Goal: Task Accomplishment & Management: Use online tool/utility

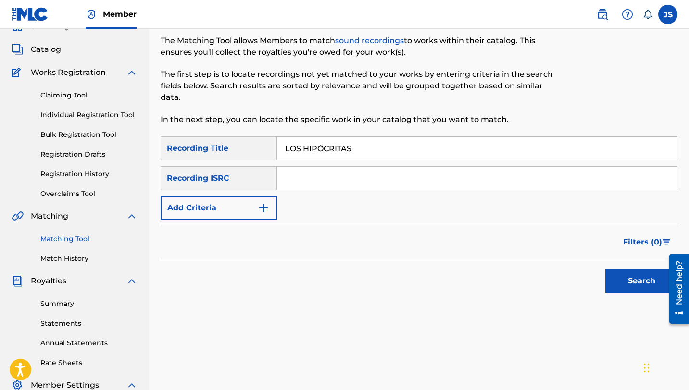
type input "LOS HIPÓCRITAS"
click at [616, 286] on button "Search" at bounding box center [641, 281] width 72 height 24
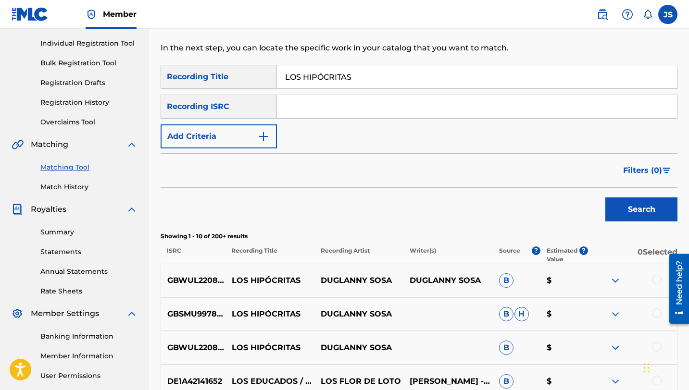
scroll to position [118, 0]
click at [655, 278] on div at bounding box center [657, 280] width 10 height 10
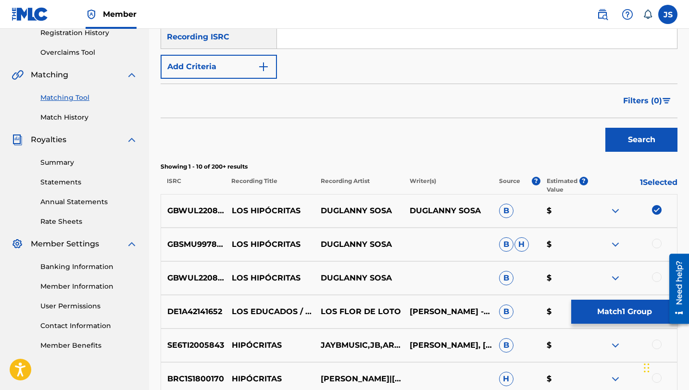
scroll to position [196, 0]
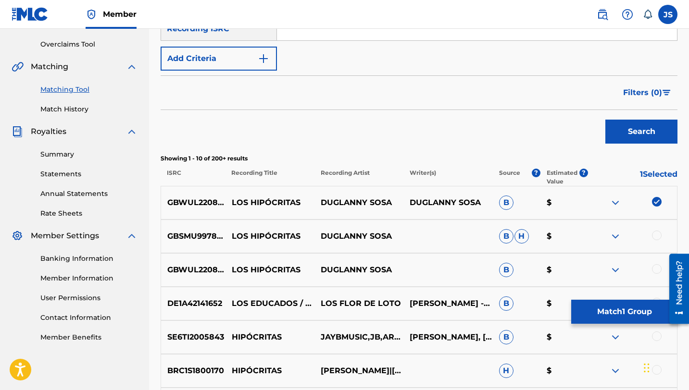
click at [657, 235] on div at bounding box center [657, 236] width 10 height 10
click at [653, 267] on div at bounding box center [657, 269] width 10 height 10
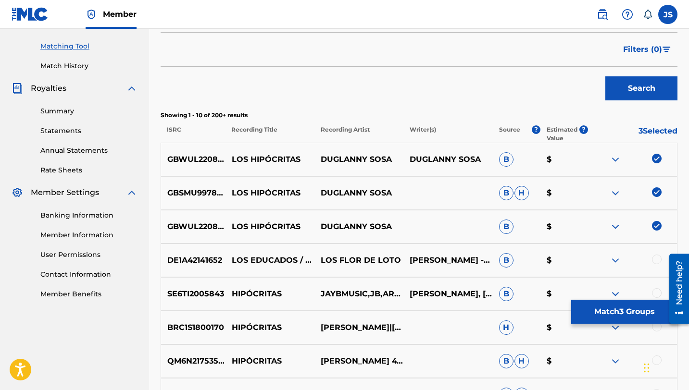
scroll to position [244, 0]
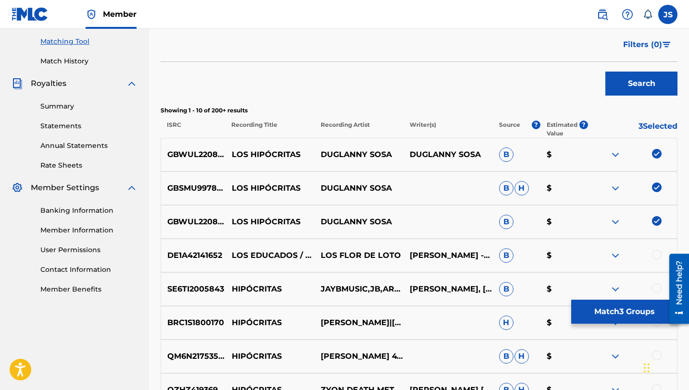
click at [625, 308] on button "Match 3 Groups" at bounding box center [624, 312] width 106 height 24
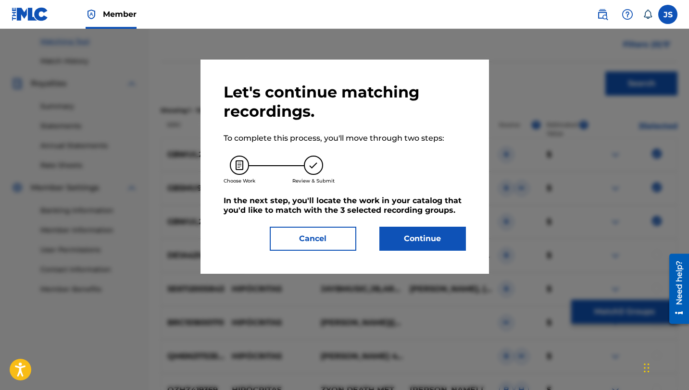
click at [438, 229] on button "Continue" at bounding box center [422, 239] width 87 height 24
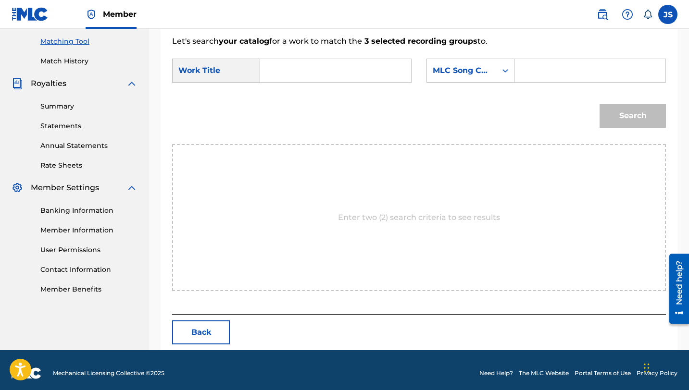
click at [344, 69] on input "Search Form" at bounding box center [335, 70] width 135 height 23
paste input "LOS HIPÓCRITAS"
type input "LOS HIPÓCRITAS"
click at [534, 67] on input "Search Form" at bounding box center [590, 70] width 135 height 23
paste input "LT6FSC"
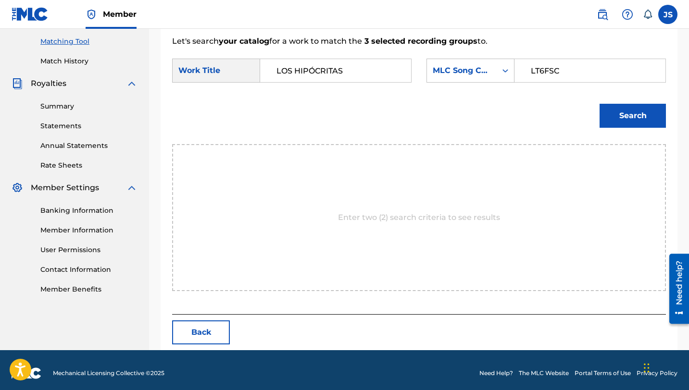
type input "LT6FSC"
click at [622, 113] on button "Search" at bounding box center [632, 116] width 66 height 24
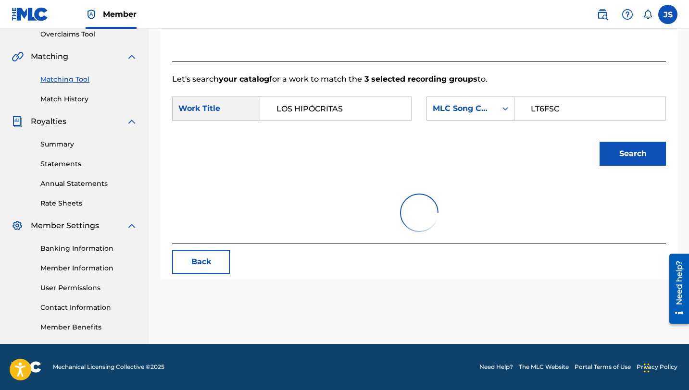
scroll to position [222, 0]
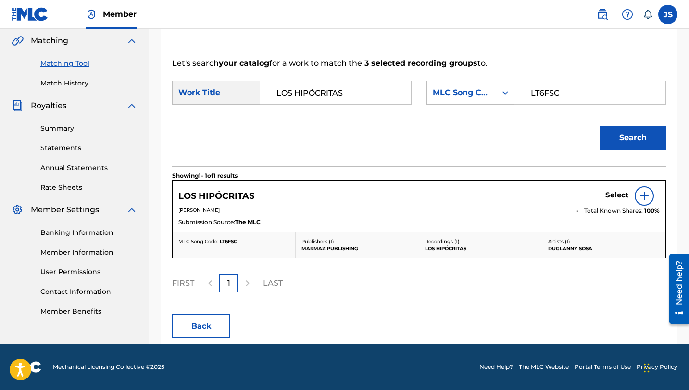
click at [619, 189] on div "Select" at bounding box center [632, 196] width 54 height 19
click at [611, 194] on h5 "Select" at bounding box center [617, 195] width 24 height 9
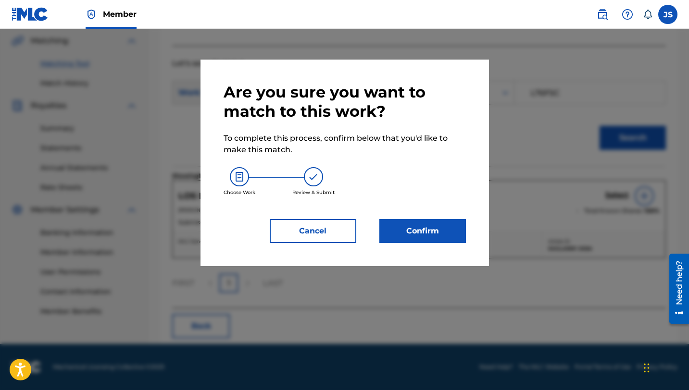
click at [414, 237] on button "Confirm" at bounding box center [422, 231] width 87 height 24
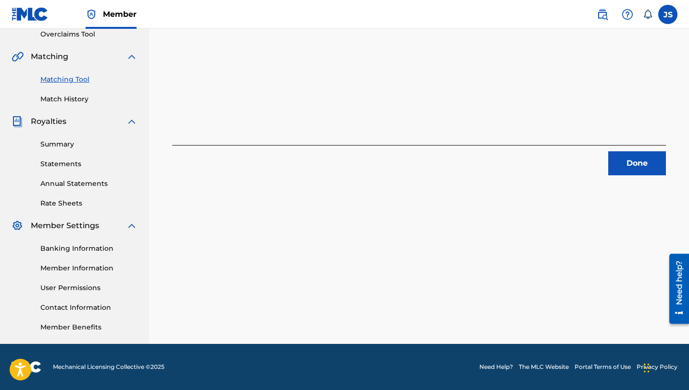
click at [640, 175] on button "Done" at bounding box center [637, 163] width 58 height 24
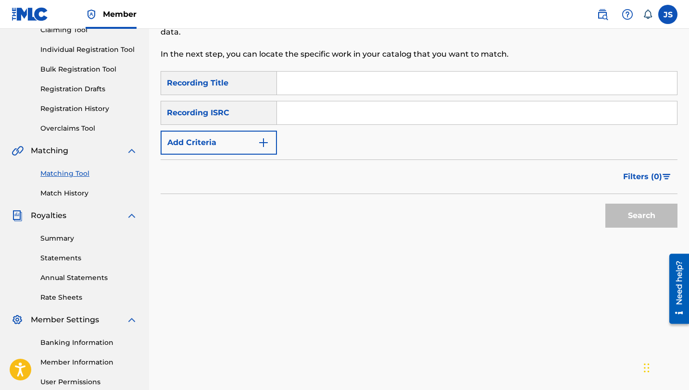
scroll to position [41, 0]
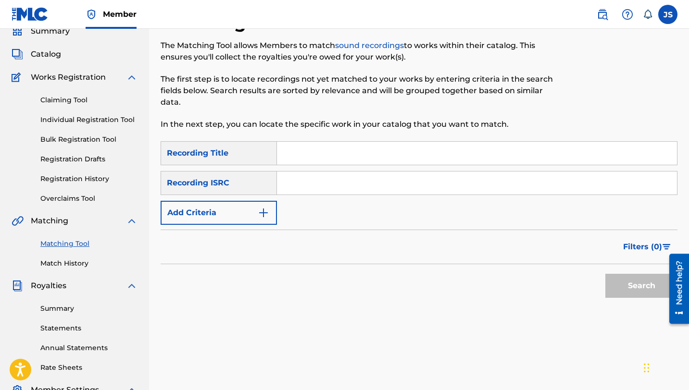
click at [293, 161] on input "Search Form" at bounding box center [477, 153] width 400 height 23
paste input "NO PIENSO TENER BASURA"
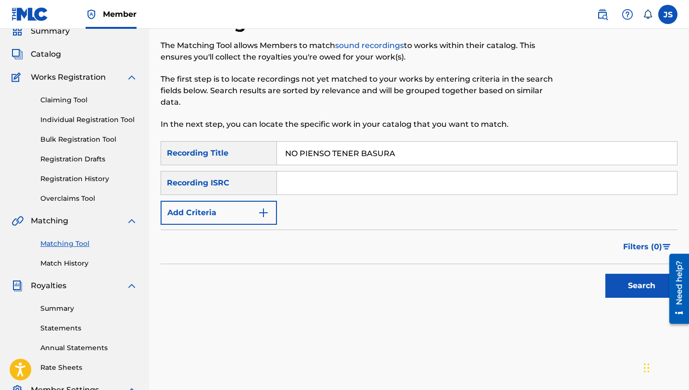
type input "NO PIENSO TENER BASURA"
click at [605, 274] on button "Search" at bounding box center [641, 286] width 72 height 24
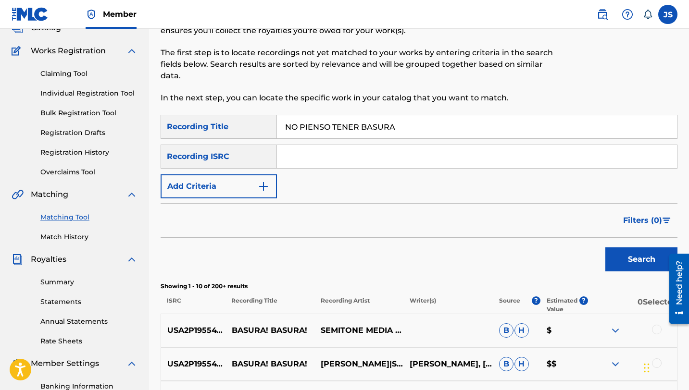
scroll to position [58, 0]
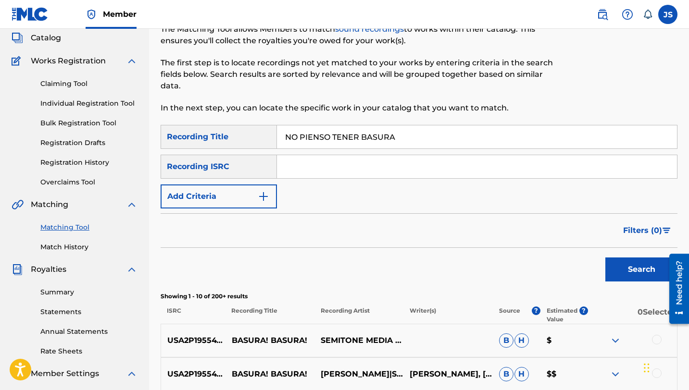
click at [251, 206] on button "Add Criteria" at bounding box center [219, 197] width 116 height 24
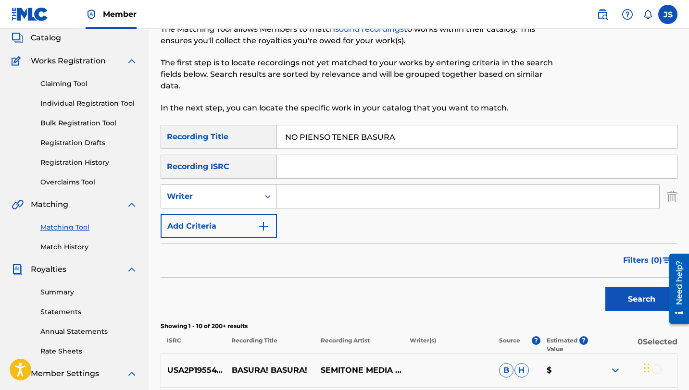
click at [308, 190] on input "Search Form" at bounding box center [468, 196] width 382 height 23
type input "DUGLANNY SOSA"
click at [605, 287] on button "Search" at bounding box center [641, 299] width 72 height 24
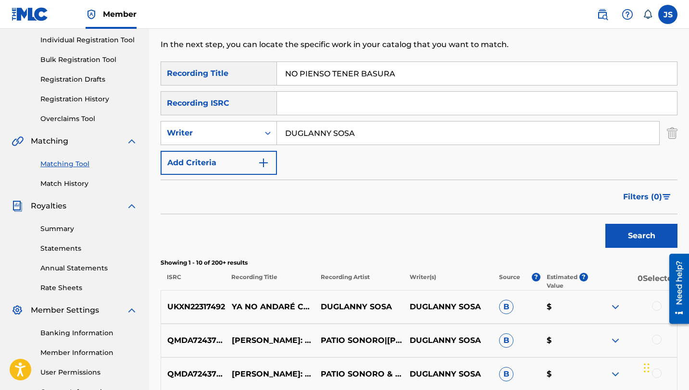
scroll to position [63, 0]
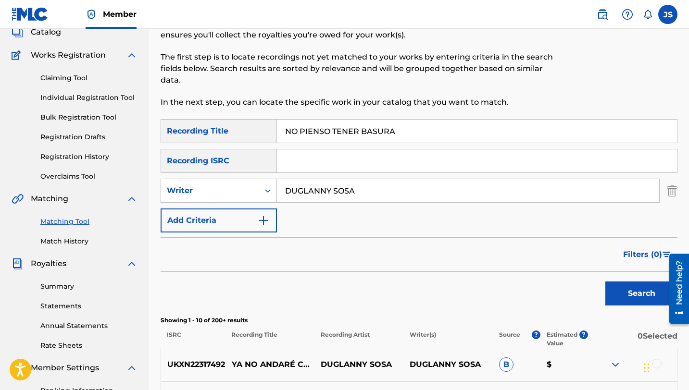
click at [325, 139] on input "NO PIENSO TENER BASURA" at bounding box center [477, 131] width 400 height 23
paste input "PATRONIANDO EN VIVO"
type input "PATRONIANDO EN VIVO"
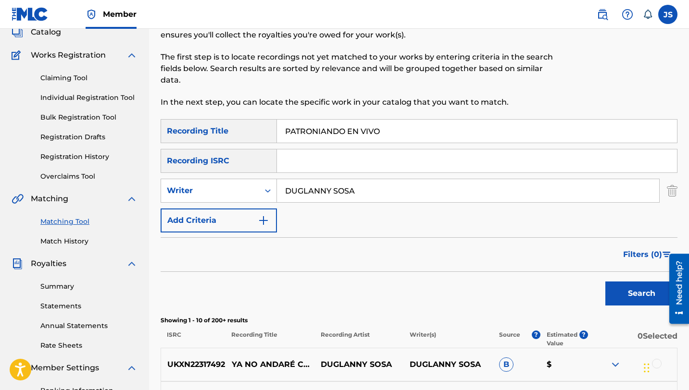
click at [605, 282] on button "Search" at bounding box center [641, 294] width 72 height 24
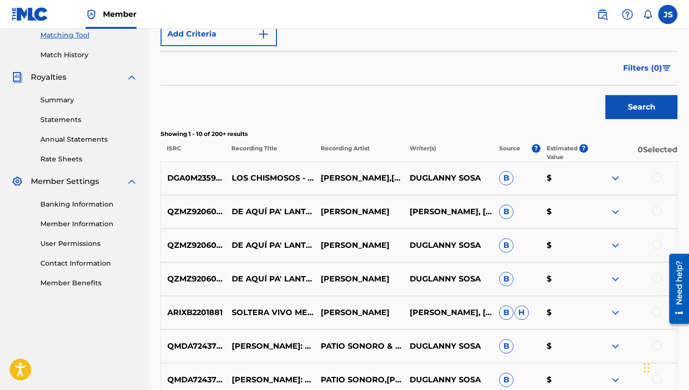
scroll to position [149, 0]
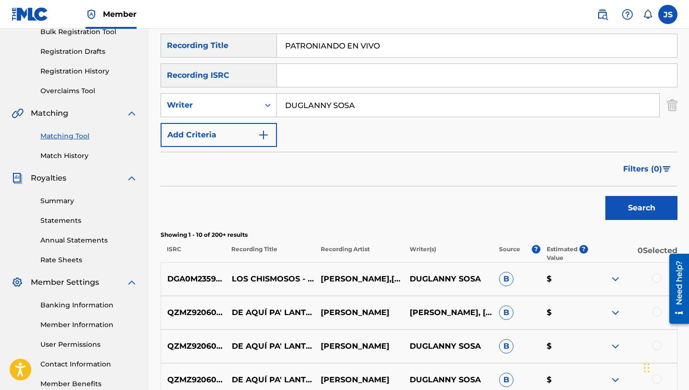
click at [669, 105] on img "Search Form" at bounding box center [672, 105] width 11 height 24
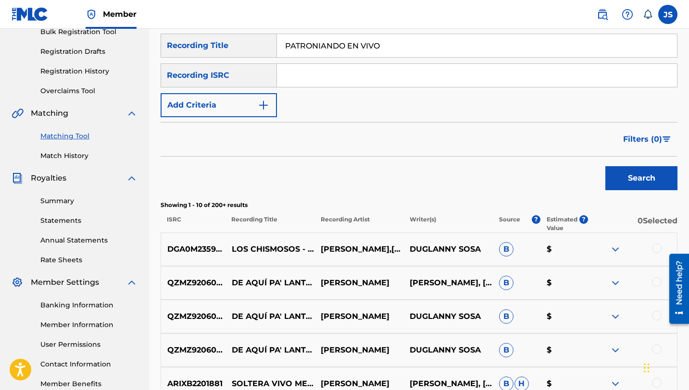
click at [624, 169] on button "Search" at bounding box center [641, 178] width 72 height 24
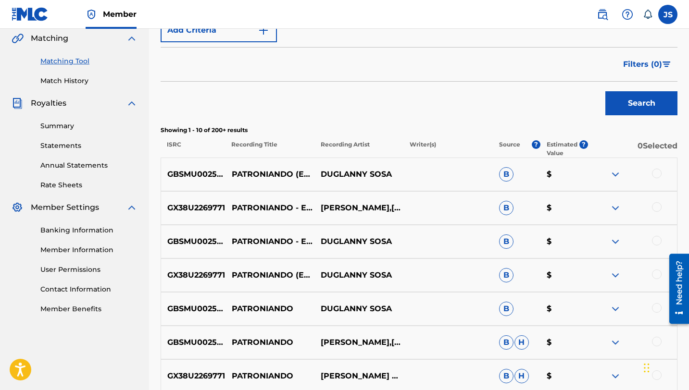
scroll to position [225, 0]
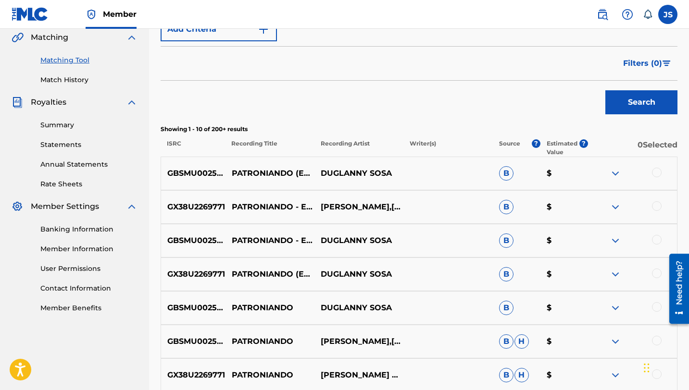
click at [656, 275] on div at bounding box center [657, 274] width 10 height 10
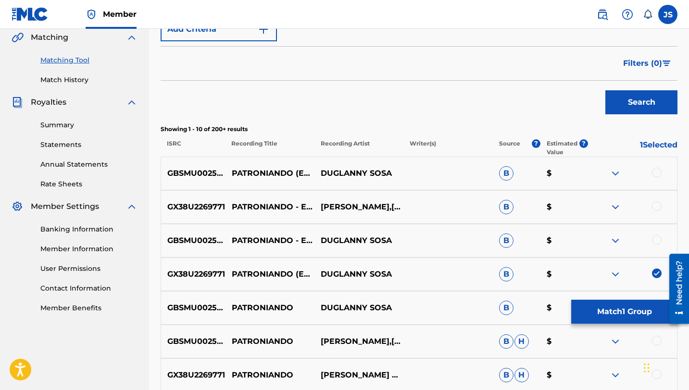
click at [658, 239] on div at bounding box center [657, 240] width 10 height 10
click at [656, 208] on div at bounding box center [657, 206] width 10 height 10
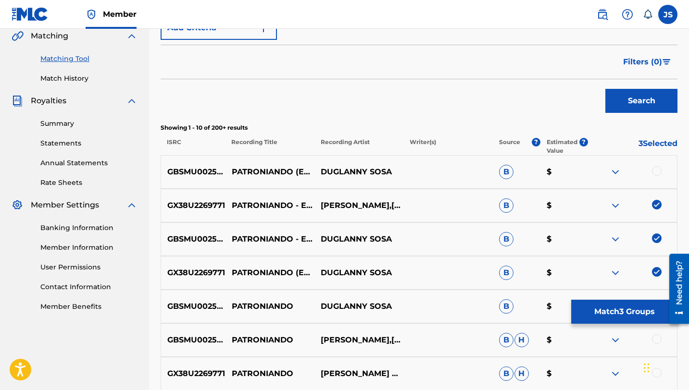
click at [659, 167] on div at bounding box center [657, 171] width 10 height 10
click at [596, 306] on button "Match 4 Groups" at bounding box center [624, 312] width 106 height 24
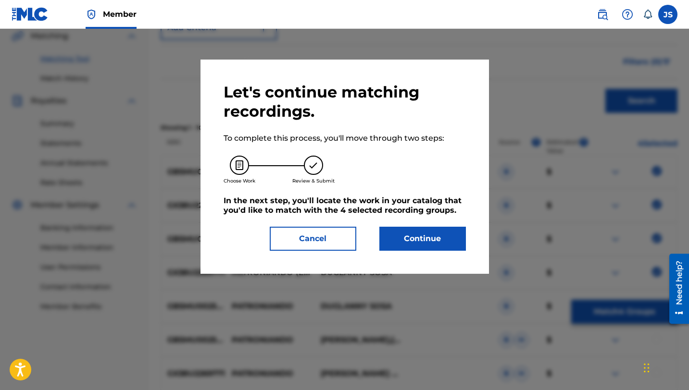
click at [419, 240] on button "Continue" at bounding box center [422, 239] width 87 height 24
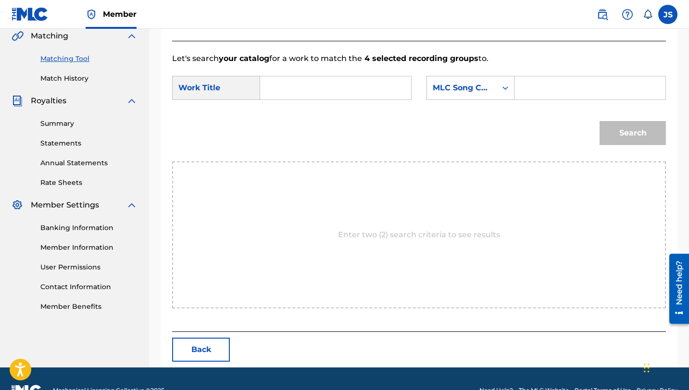
click at [329, 85] on input "Search Form" at bounding box center [335, 87] width 135 height 23
paste input "PATRONIANDO EN VIVO"
type input "PATRONIANDO EN VIVO"
click at [532, 84] on input "Search Form" at bounding box center [590, 87] width 135 height 23
paste input "PN8KYI"
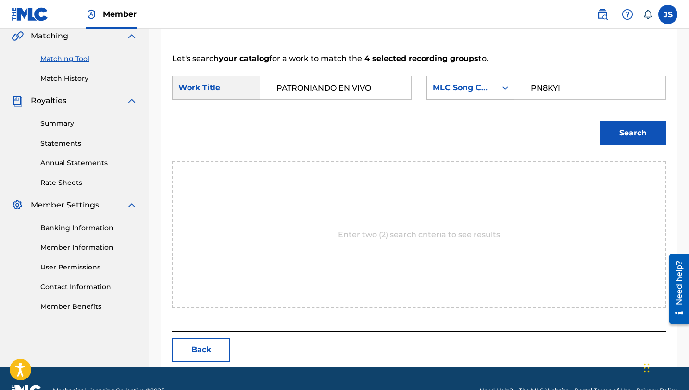
type input "PN8KYI"
click at [599, 121] on button "Search" at bounding box center [632, 133] width 66 height 24
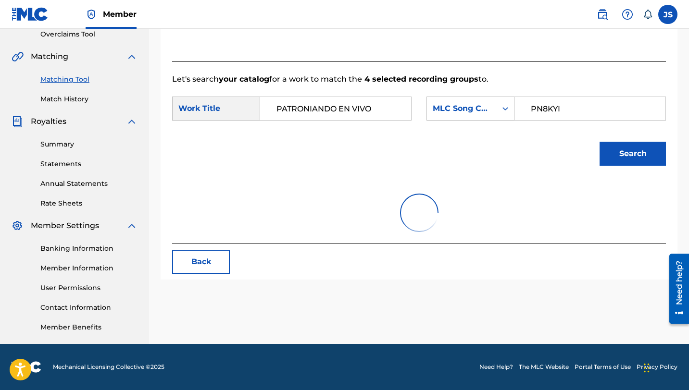
scroll to position [222, 0]
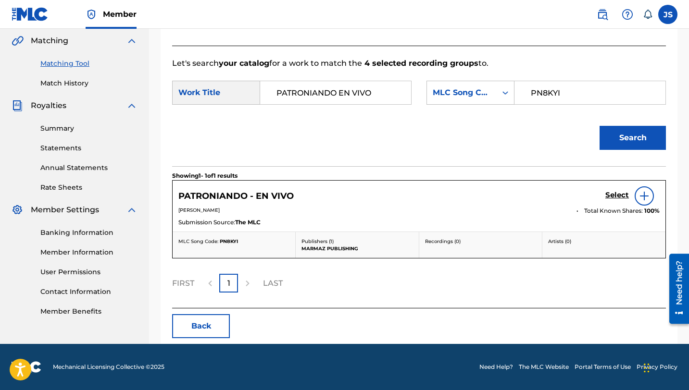
click at [611, 193] on h5 "Select" at bounding box center [617, 195] width 24 height 9
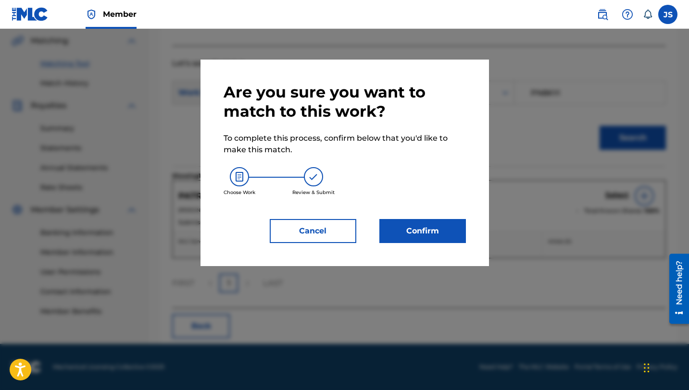
click at [426, 224] on button "Confirm" at bounding box center [422, 231] width 87 height 24
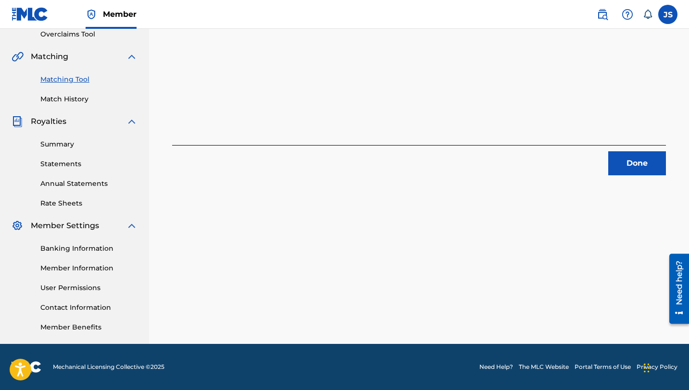
click at [631, 155] on button "Done" at bounding box center [637, 163] width 58 height 24
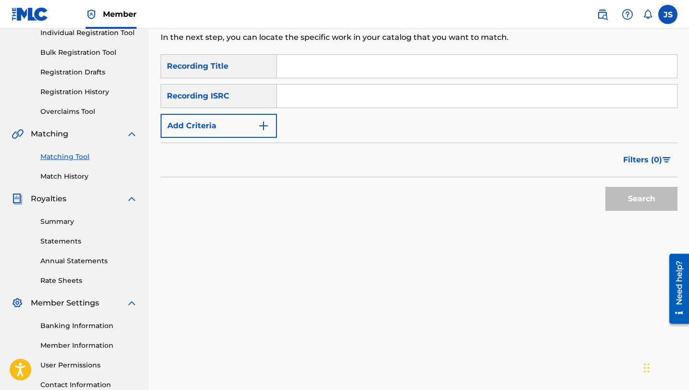
scroll to position [23, 0]
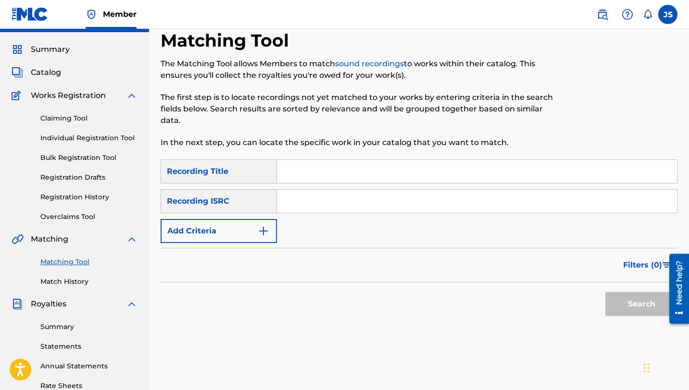
click at [320, 168] on input "Search Form" at bounding box center [477, 171] width 400 height 23
paste input "POPURRI"
type input "POPURRI"
click at [266, 229] on img "Search Form" at bounding box center [264, 231] width 12 height 12
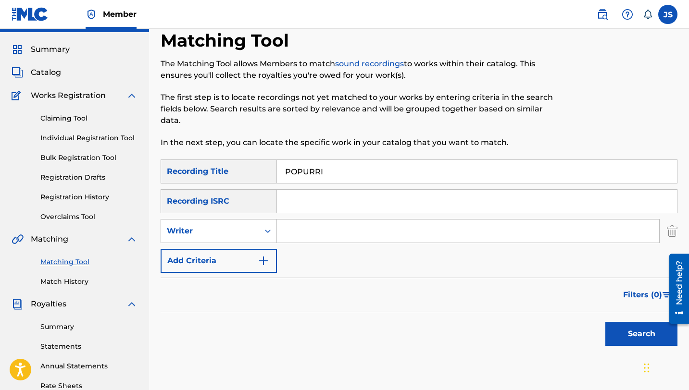
click at [294, 221] on input "Search Form" at bounding box center [468, 231] width 382 height 23
type input "DUGLANNY SOSA"
click at [605, 322] on button "Search" at bounding box center [641, 334] width 72 height 24
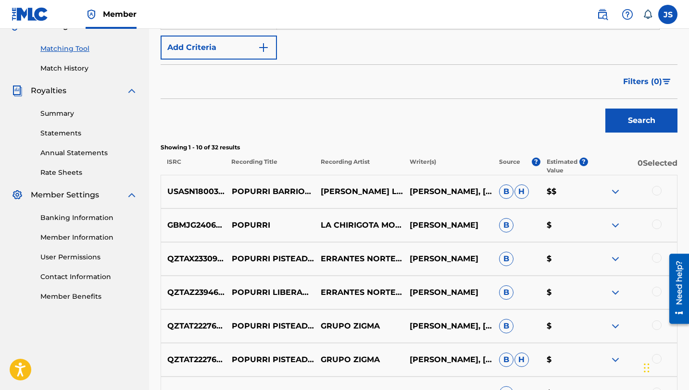
scroll to position [6, 0]
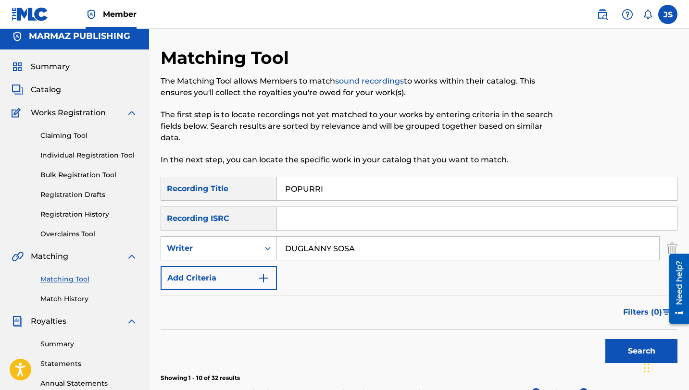
click at [301, 194] on input "POPURRI" at bounding box center [477, 188] width 400 height 23
paste input "#2"
type input "POPURRI #2"
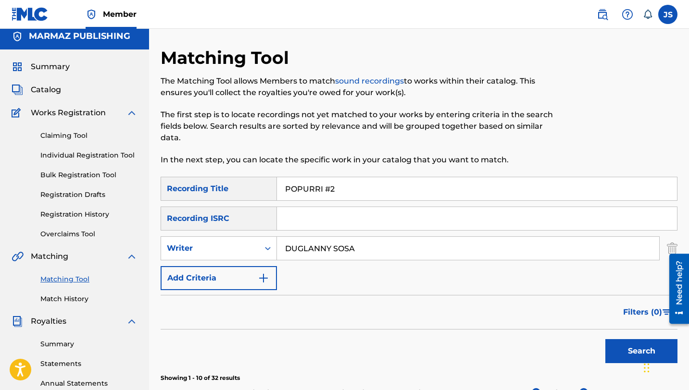
click at [605, 339] on button "Search" at bounding box center [641, 351] width 72 height 24
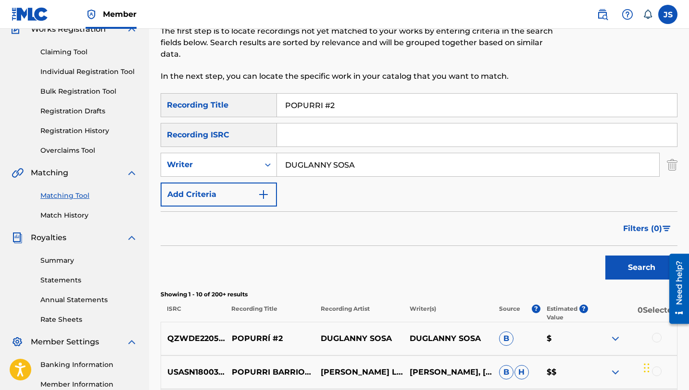
click at [623, 272] on button "Search" at bounding box center [641, 268] width 72 height 24
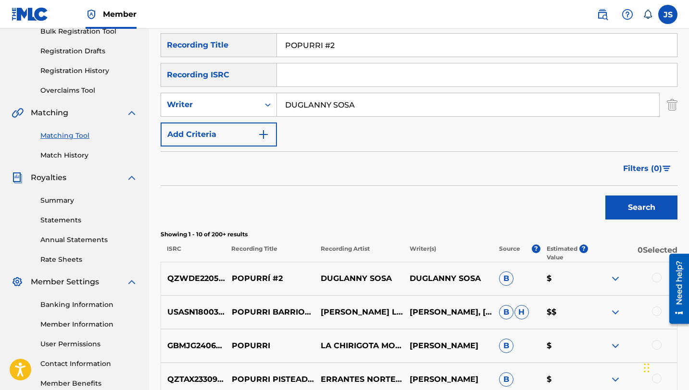
scroll to position [151, 0]
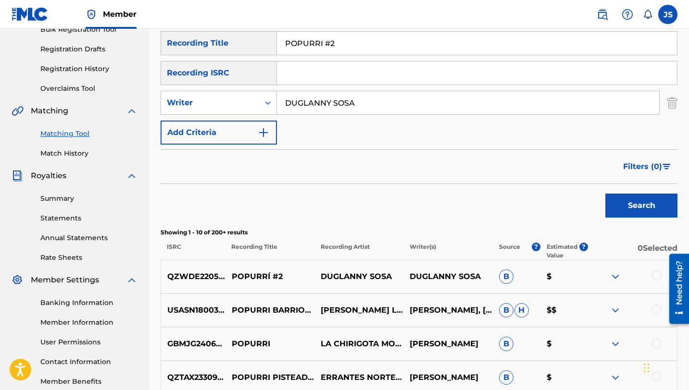
click at [656, 274] on div at bounding box center [657, 276] width 10 height 10
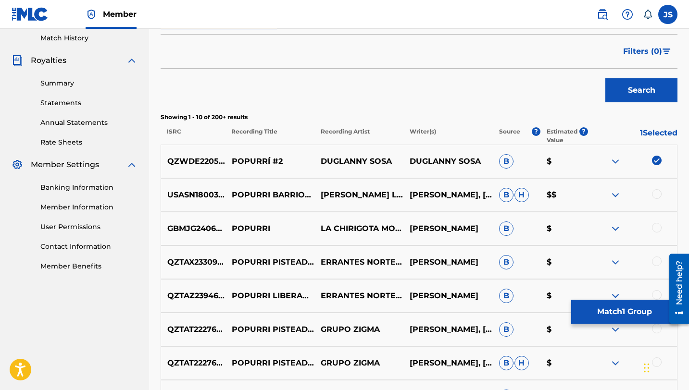
scroll to position [275, 0]
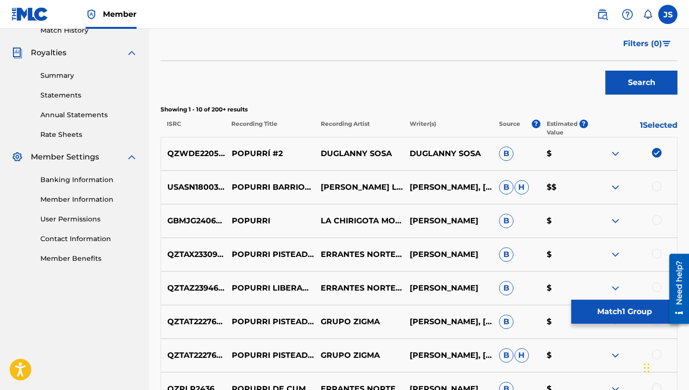
click at [578, 304] on button "Match 1 Group" at bounding box center [624, 312] width 106 height 24
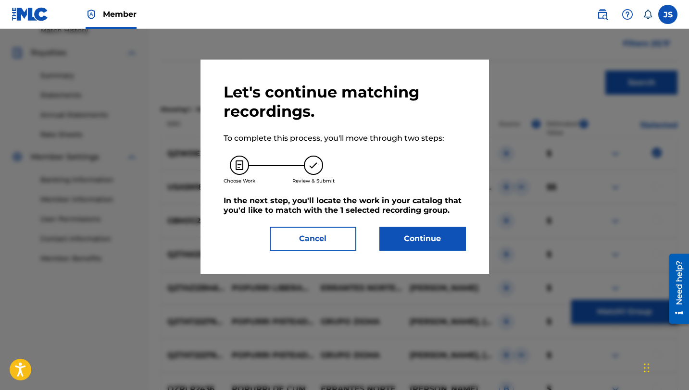
click at [412, 230] on button "Continue" at bounding box center [422, 239] width 87 height 24
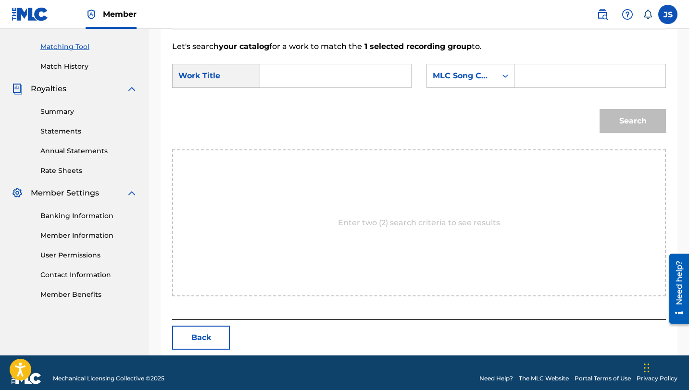
scroll to position [250, 0]
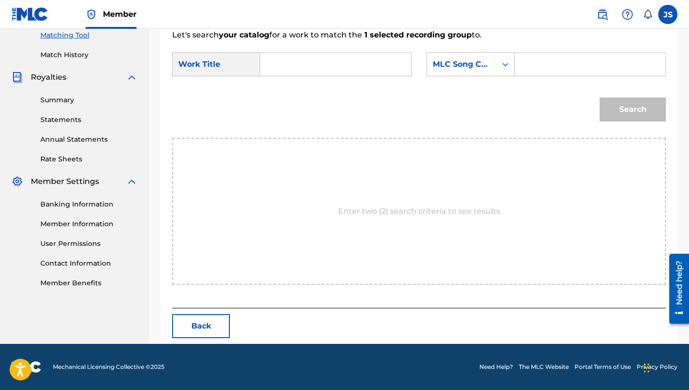
click at [324, 71] on input "Search Form" at bounding box center [335, 64] width 135 height 23
paste input "POPURRI #2"
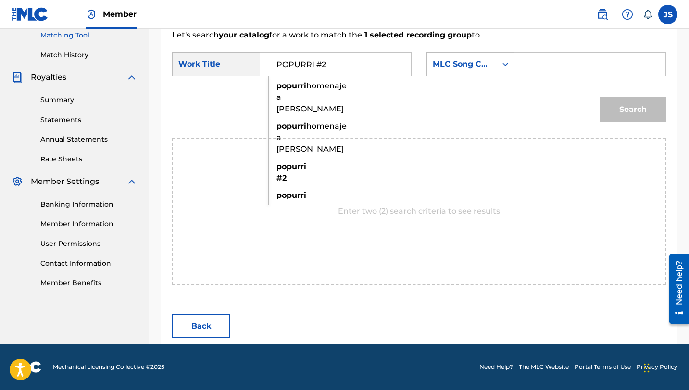
type input "POPURRI #2"
click at [548, 62] on input "Search Form" at bounding box center [590, 64] width 135 height 23
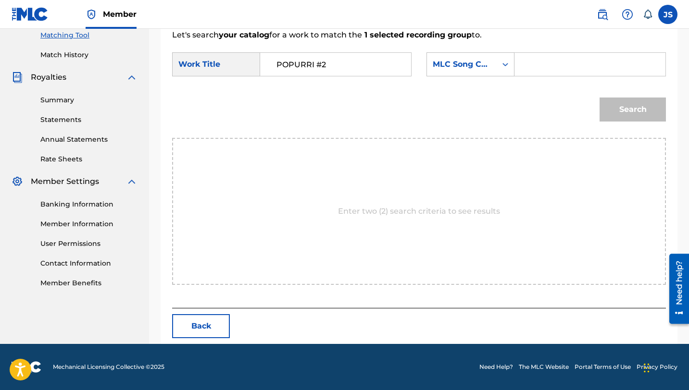
paste input "PJ2K5I"
type input "PJ2K5I"
click at [599, 98] on button "Search" at bounding box center [632, 110] width 66 height 24
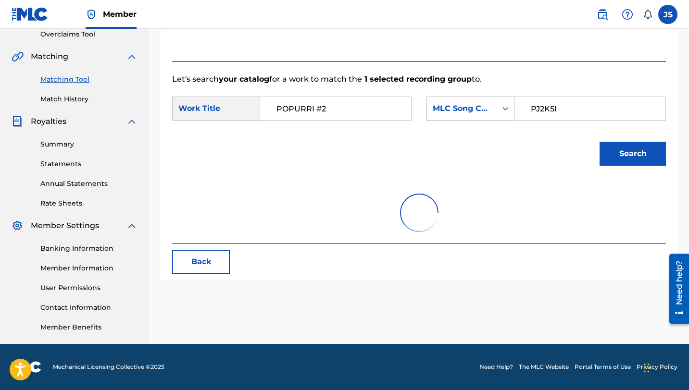
scroll to position [222, 0]
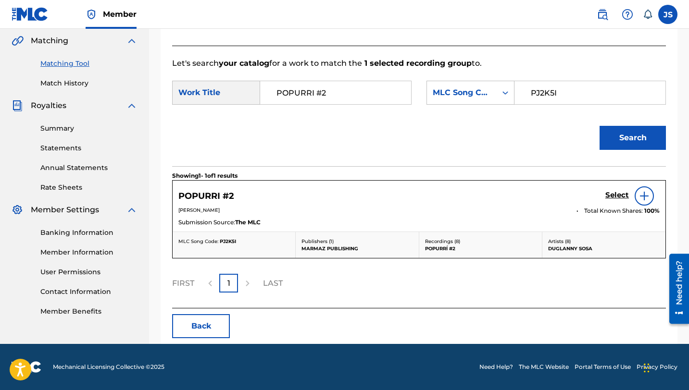
click at [609, 198] on h5 "Select" at bounding box center [617, 195] width 24 height 9
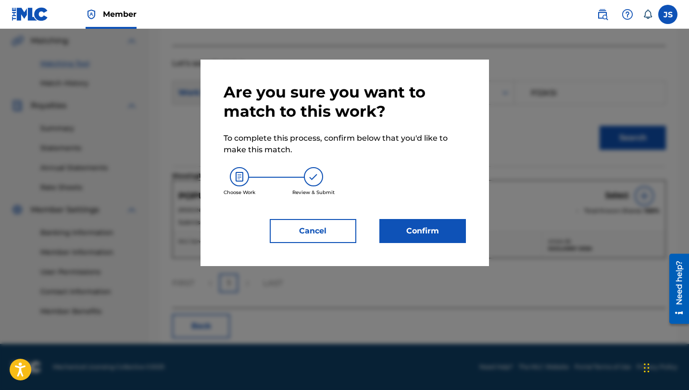
click at [452, 225] on button "Confirm" at bounding box center [422, 231] width 87 height 24
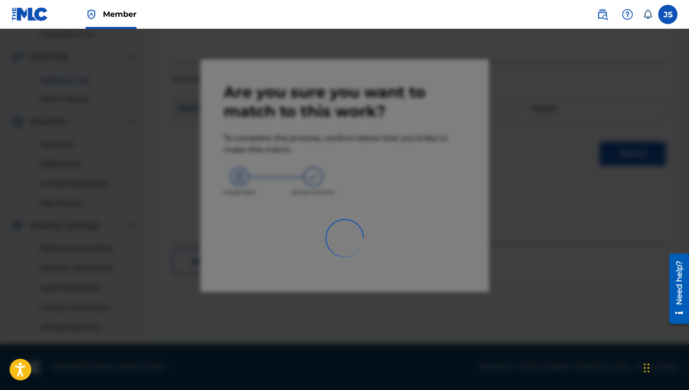
scroll to position [206, 0]
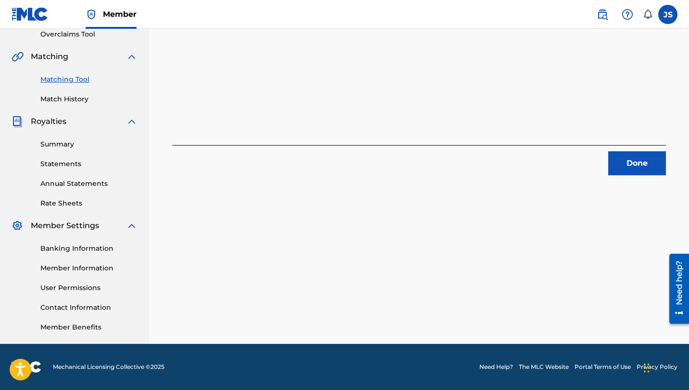
click at [640, 166] on button "Done" at bounding box center [637, 163] width 58 height 24
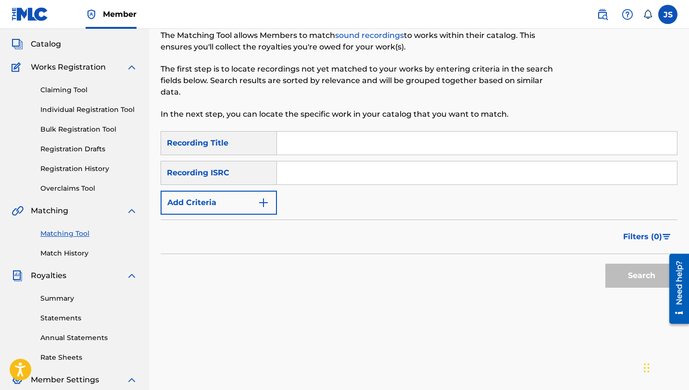
scroll to position [0, 0]
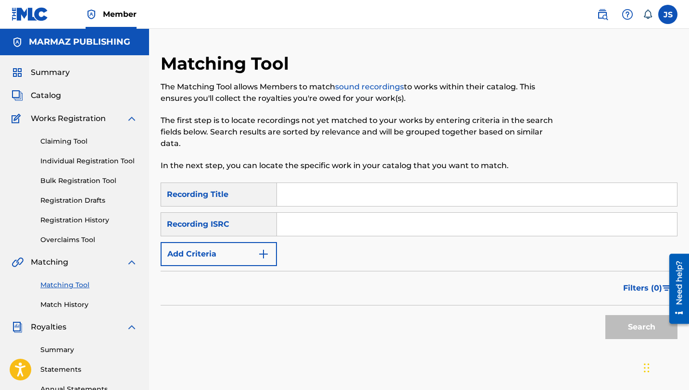
click at [316, 187] on input "Search Form" at bounding box center [477, 194] width 400 height 23
paste input "SE APAGO LA [PERSON_NAME]"
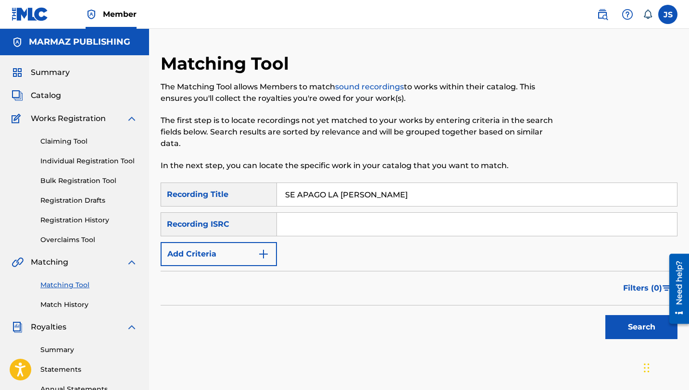
type input "SE APAGO LA [PERSON_NAME]"
click at [605, 315] on button "Search" at bounding box center [641, 327] width 72 height 24
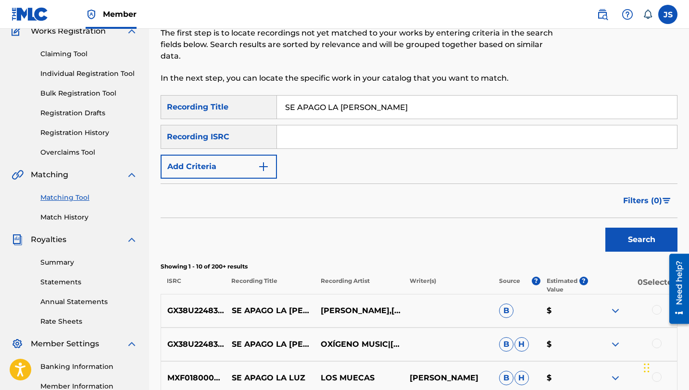
scroll to position [156, 0]
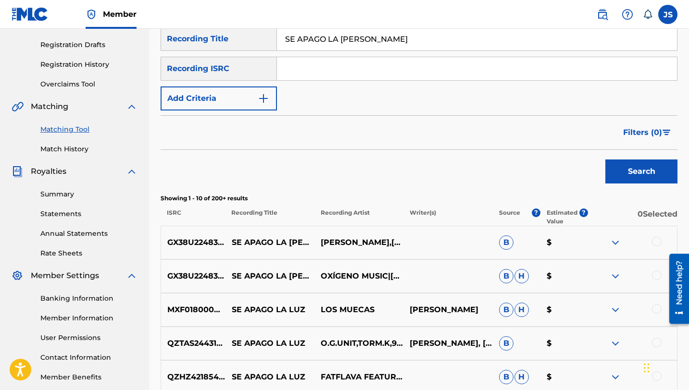
click at [653, 238] on div at bounding box center [657, 242] width 10 height 10
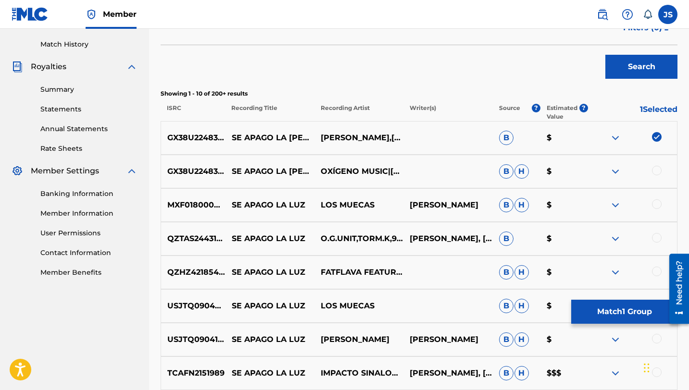
scroll to position [264, 0]
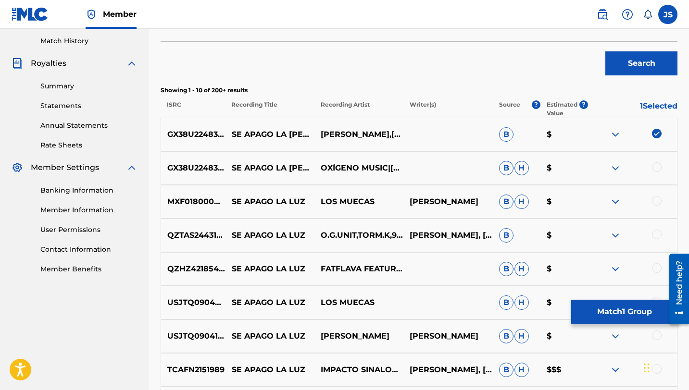
click at [599, 320] on button "Match 1 Group" at bounding box center [624, 312] width 106 height 24
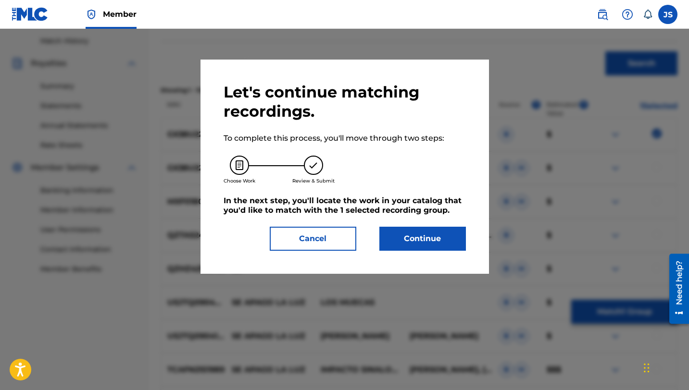
click at [404, 231] on button "Continue" at bounding box center [422, 239] width 87 height 24
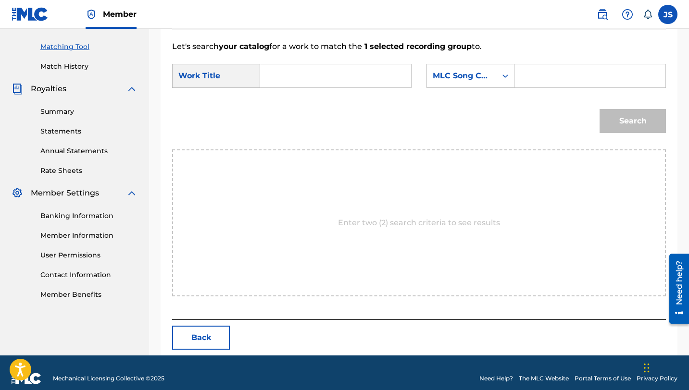
scroll to position [250, 0]
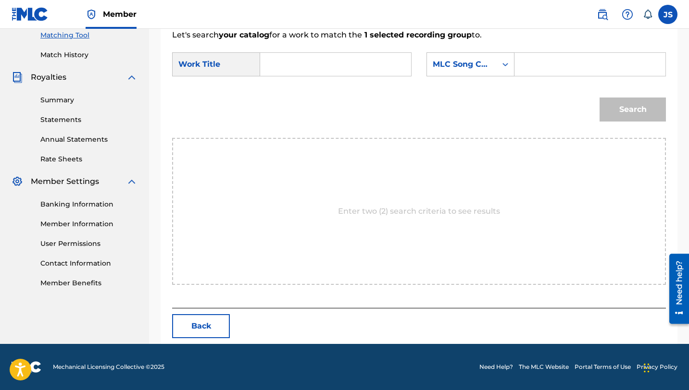
click at [295, 65] on input "Search Form" at bounding box center [335, 64] width 135 height 23
paste input "SE APAGO LA [PERSON_NAME]"
type input "SE APAGO LA [PERSON_NAME]"
click at [558, 75] on input "Search Form" at bounding box center [590, 64] width 135 height 23
paste input "SC5TCC"
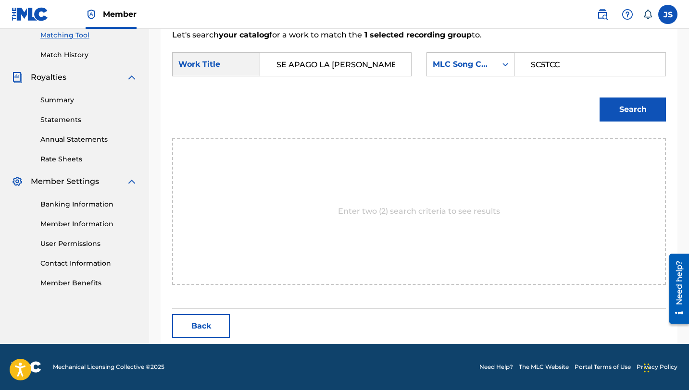
type input "SC5TCC"
click at [599, 98] on button "Search" at bounding box center [632, 110] width 66 height 24
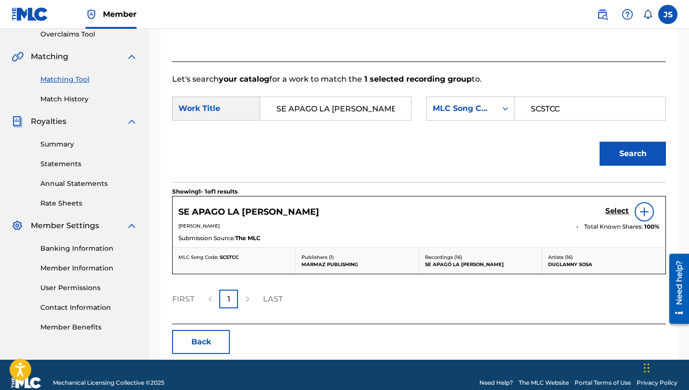
scroll to position [222, 0]
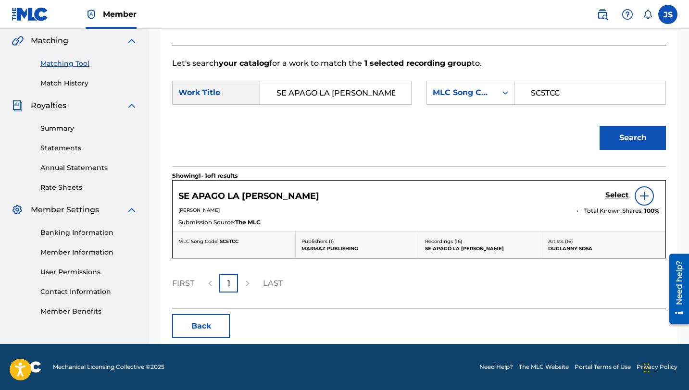
click at [616, 201] on link "Select" at bounding box center [617, 196] width 24 height 11
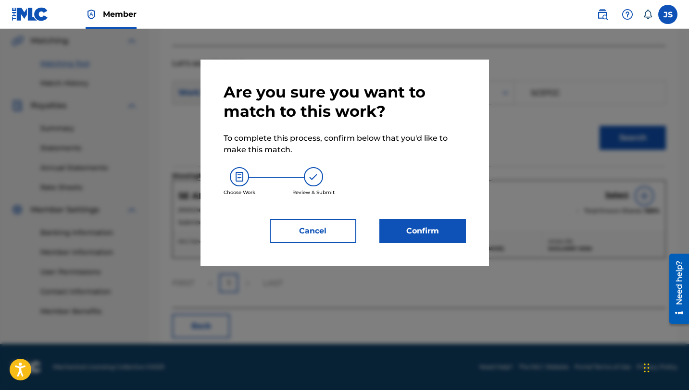
click at [448, 234] on button "Confirm" at bounding box center [422, 231] width 87 height 24
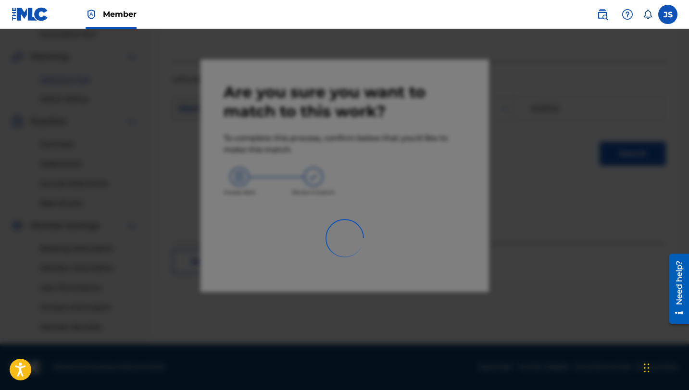
scroll to position [206, 0]
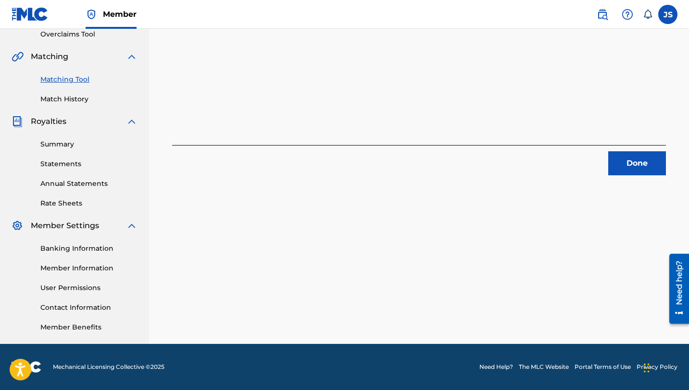
click at [614, 165] on button "Done" at bounding box center [637, 163] width 58 height 24
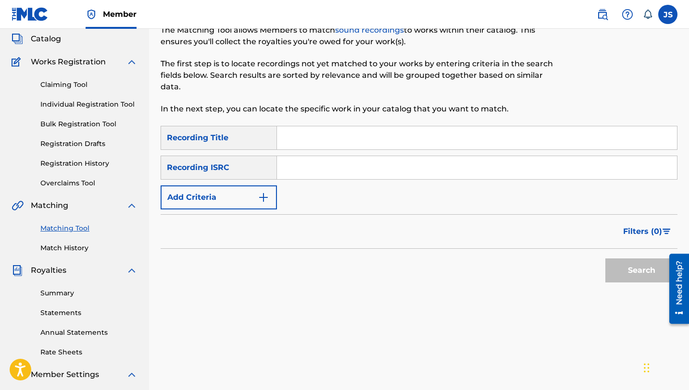
scroll to position [37, 0]
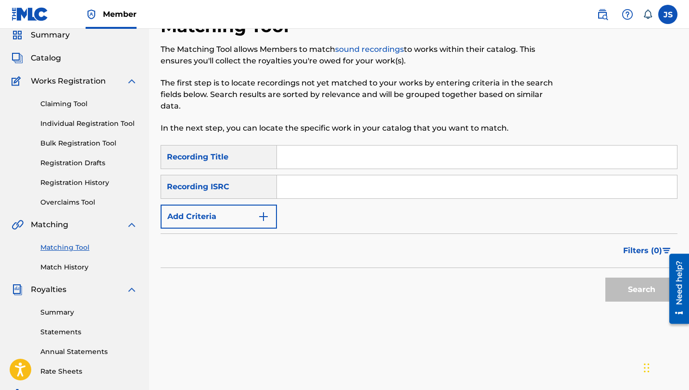
click at [371, 157] on input "Search Form" at bounding box center [477, 157] width 400 height 23
paste input "SC5TCC"
type input "SC5TCC"
click at [310, 163] on input "Search Form" at bounding box center [477, 157] width 400 height 23
paste input "SI TU ME QUIERES"
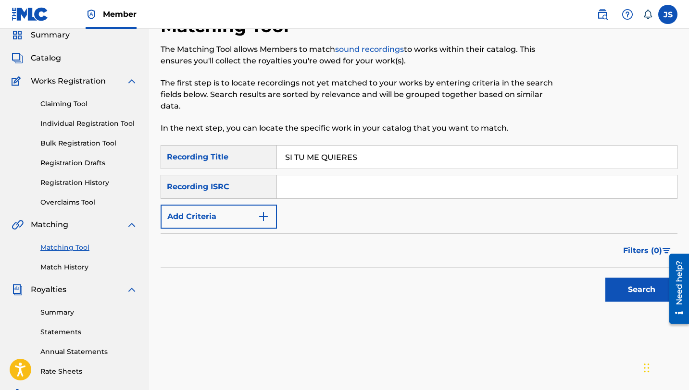
type input "SI TU ME QUIERES"
click at [605, 278] on button "Search" at bounding box center [641, 290] width 72 height 24
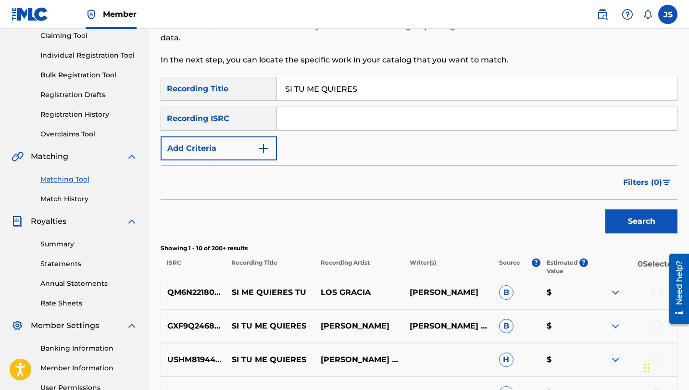
scroll to position [0, 0]
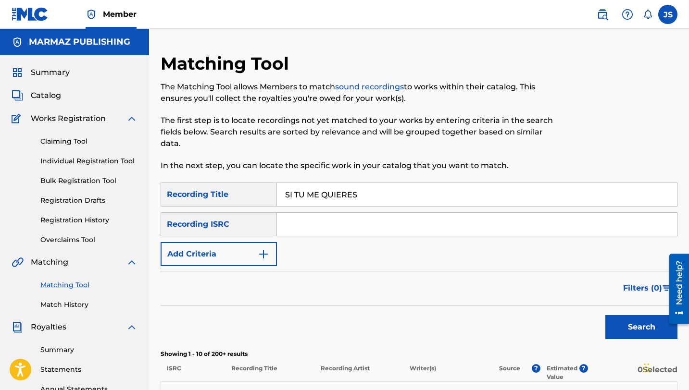
click at [245, 252] on button "Add Criteria" at bounding box center [219, 254] width 116 height 24
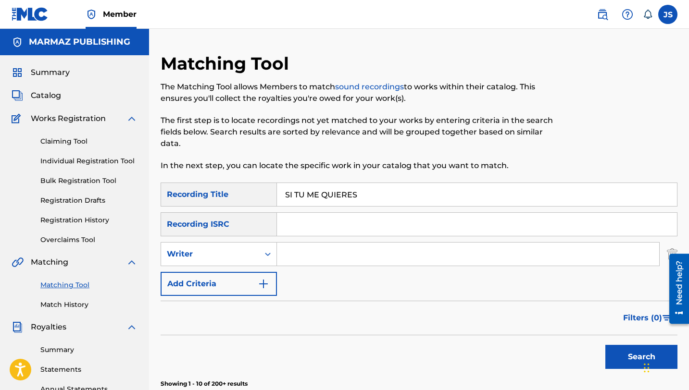
click at [311, 234] on input "Search Form" at bounding box center [477, 224] width 400 height 23
click at [301, 255] on input "Search Form" at bounding box center [468, 254] width 382 height 23
click at [605, 345] on button "Search" at bounding box center [641, 357] width 72 height 24
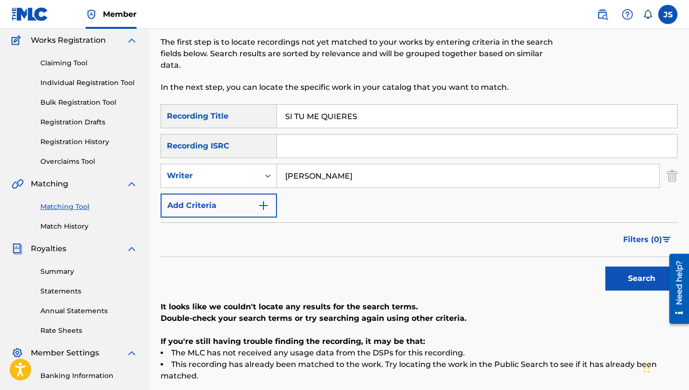
scroll to position [119, 0]
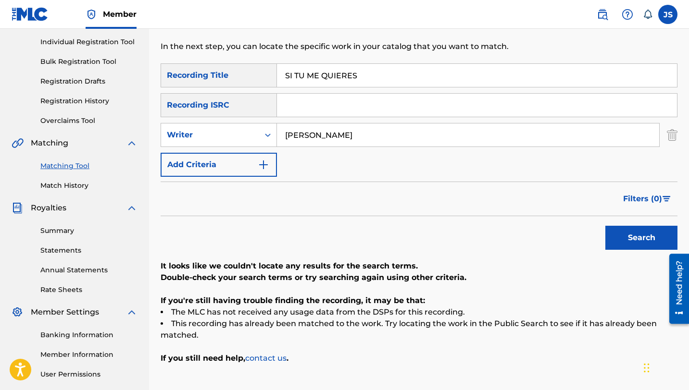
click at [361, 128] on input "[PERSON_NAME]" at bounding box center [468, 135] width 382 height 23
type input "DUGLANNY SOSA"
click at [605, 226] on button "Search" at bounding box center [641, 238] width 72 height 24
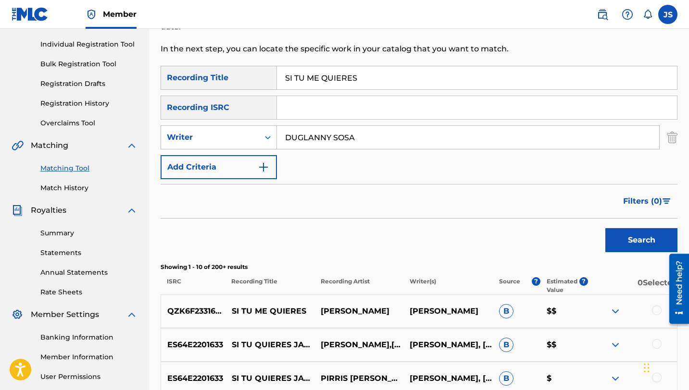
scroll to position [125, 0]
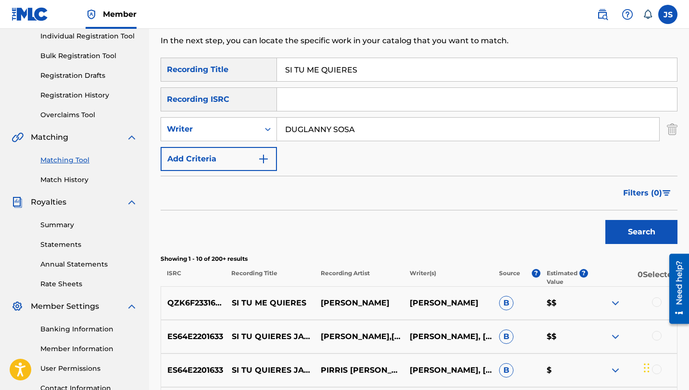
click at [640, 230] on button "Search" at bounding box center [641, 232] width 72 height 24
click at [335, 83] on div "SearchWithCriteria63a7a69a-924a-40a7-b83d-e1475b487c9a Recording Title SI TU ME…" at bounding box center [419, 114] width 517 height 113
click at [335, 75] on input "SI TU ME QUIERES" at bounding box center [477, 69] width 400 height 23
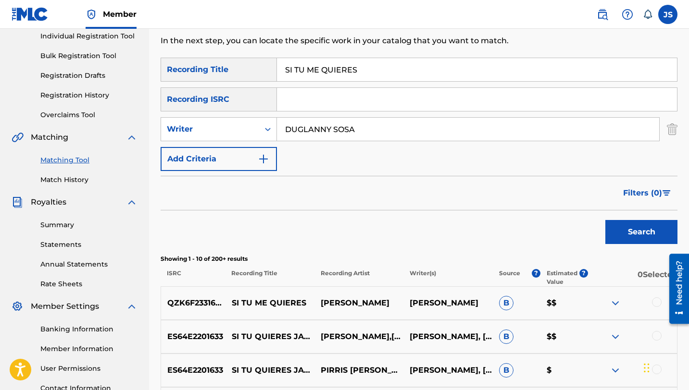
paste input "TE VAS EN LA BUSETA"
click at [605, 220] on button "Search" at bounding box center [641, 232] width 72 height 24
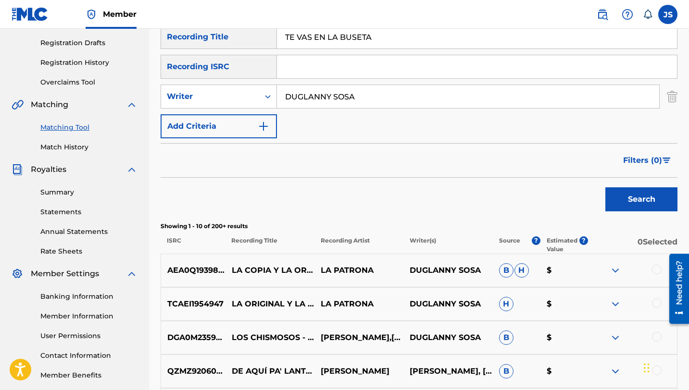
scroll to position [156, 0]
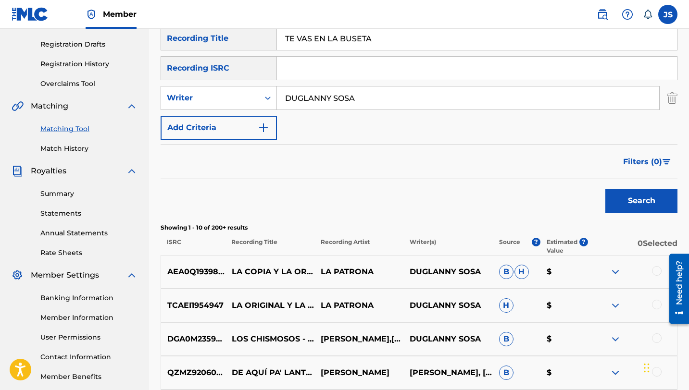
click at [618, 196] on button "Search" at bounding box center [641, 201] width 72 height 24
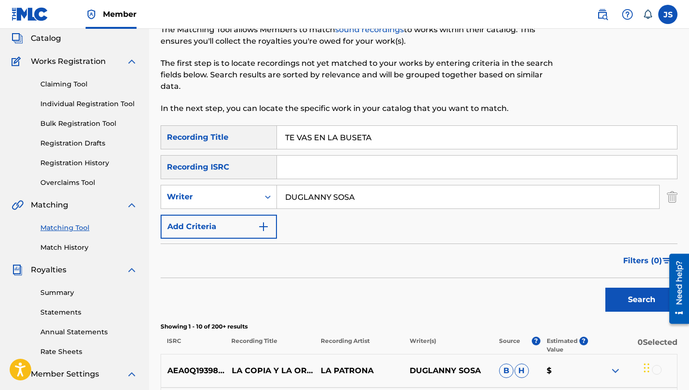
scroll to position [39, 0]
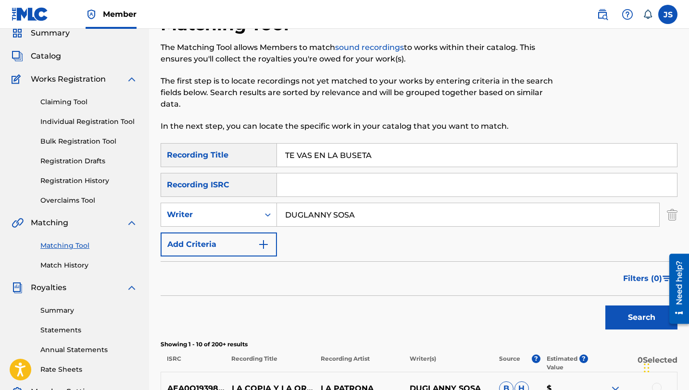
click at [355, 154] on input "TE VAS EN LA BUSETA" at bounding box center [477, 155] width 400 height 23
paste input "U ME GUSTAS YO TE GUSTO"
click at [605, 306] on button "Search" at bounding box center [641, 318] width 72 height 24
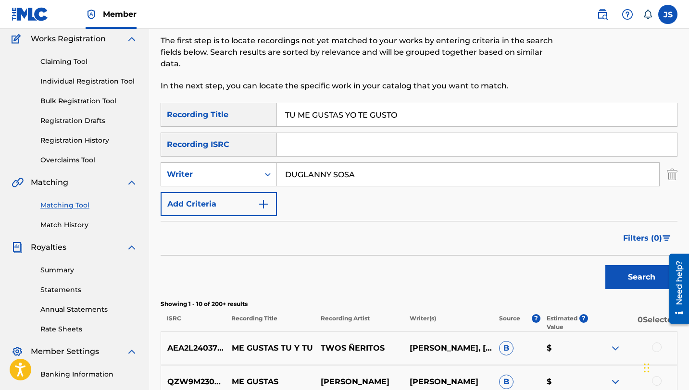
scroll to position [91, 0]
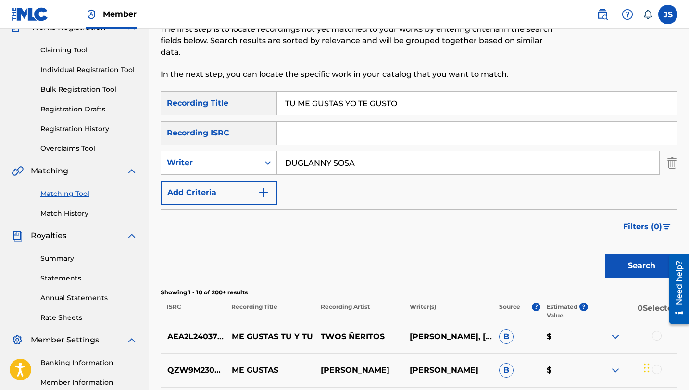
click at [614, 272] on button "Search" at bounding box center [641, 266] width 72 height 24
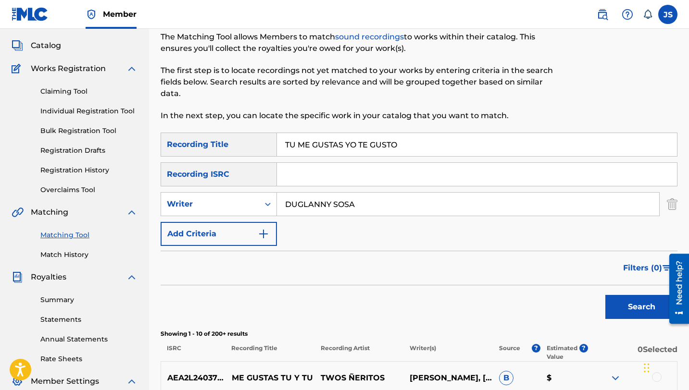
scroll to position [34, 0]
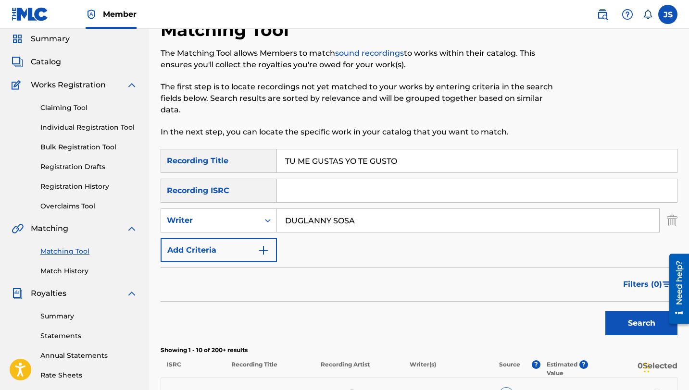
click at [320, 163] on input "TU ME GUSTAS YO TE GUSTO" at bounding box center [477, 161] width 400 height 23
paste input "UN AMOR EN EL LLAN"
type input "UN AMOR EN EL LLANO"
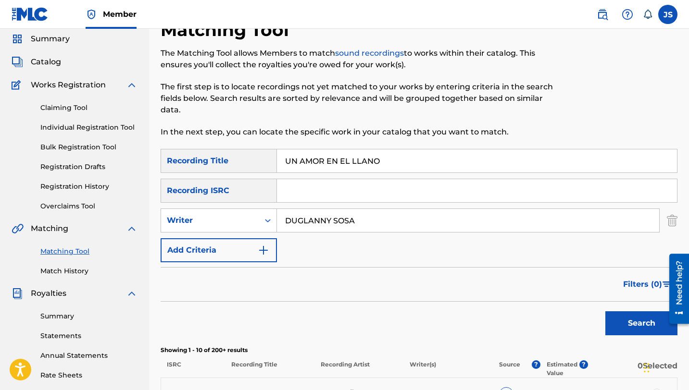
click at [605, 312] on button "Search" at bounding box center [641, 324] width 72 height 24
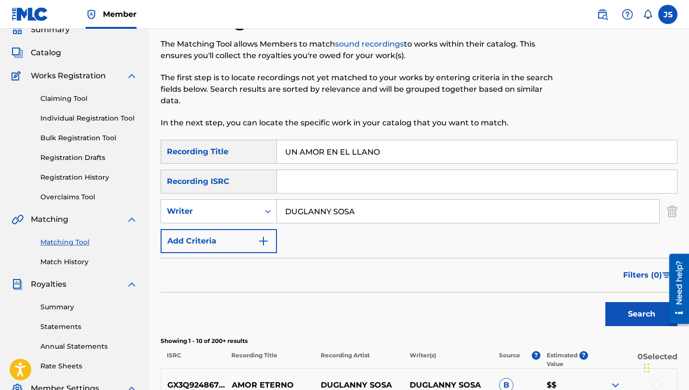
scroll to position [20, 0]
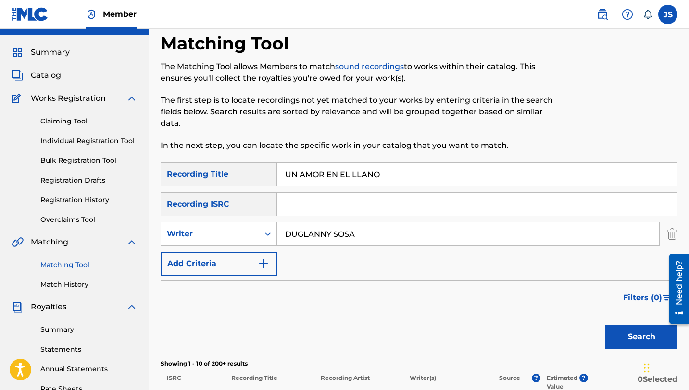
click at [449, 238] on input "DUGLANNY SOSA" at bounding box center [468, 234] width 382 height 23
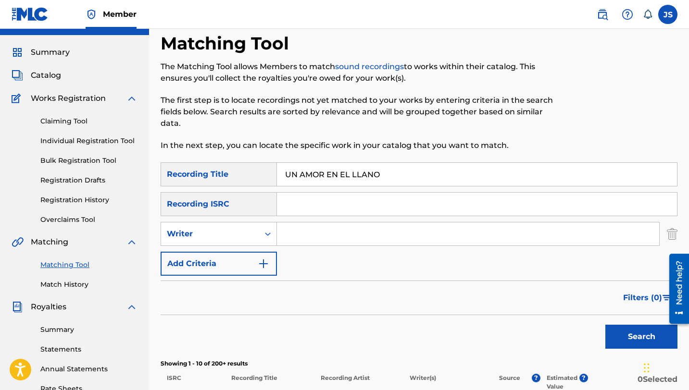
click at [605, 325] on button "Search" at bounding box center [641, 337] width 72 height 24
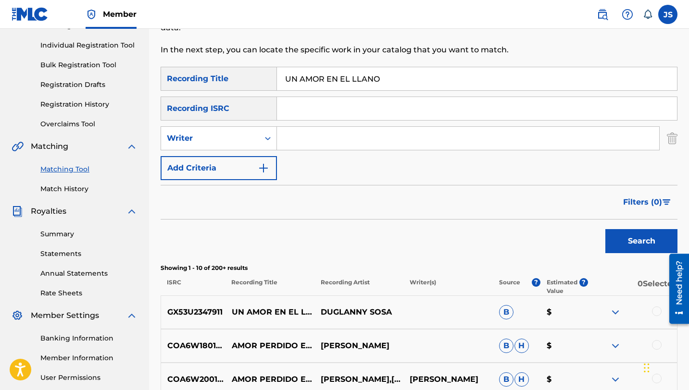
scroll to position [130, 0]
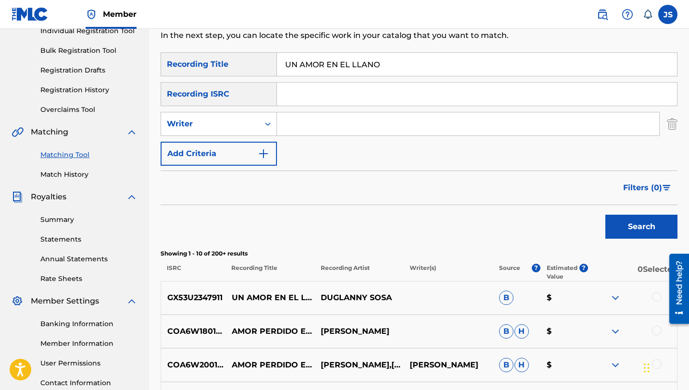
click at [653, 297] on div at bounding box center [657, 297] width 10 height 10
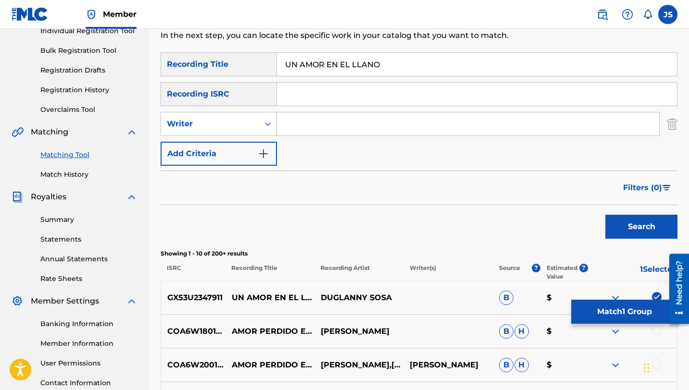
click at [580, 307] on button "Match 1 Group" at bounding box center [624, 312] width 106 height 24
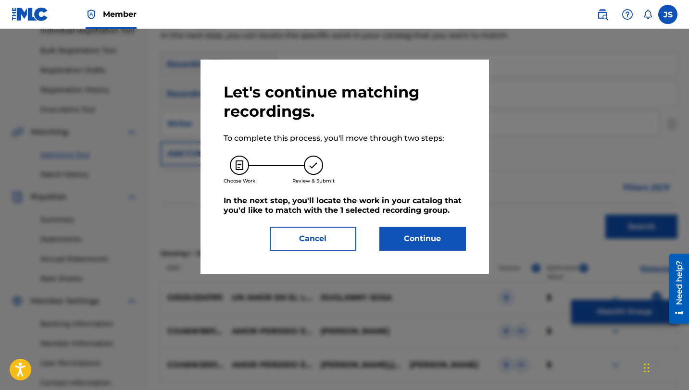
click at [417, 242] on button "Continue" at bounding box center [422, 239] width 87 height 24
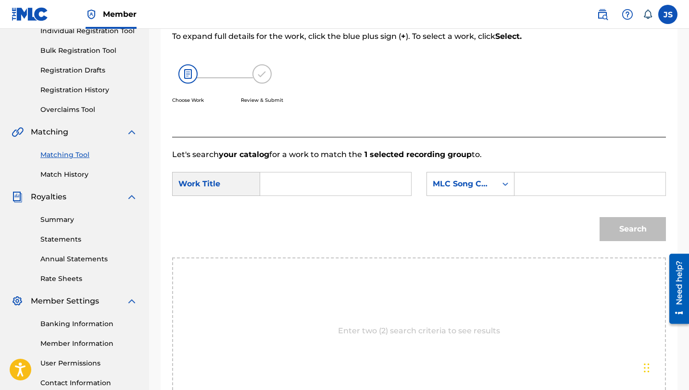
click at [312, 183] on input "Search Form" at bounding box center [335, 184] width 135 height 23
paste input "UN AMOR EN EL LLANO"
type input "UN AMOR EN EL LLANO"
click at [521, 183] on div "Search Form" at bounding box center [589, 184] width 151 height 24
click at [533, 182] on input "Search Form" at bounding box center [590, 184] width 135 height 23
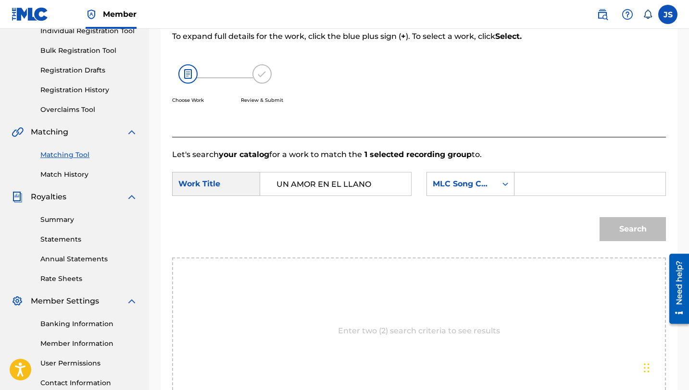
paste input "UW857U"
type input "UW857U"
click at [599, 217] on button "Search" at bounding box center [632, 229] width 66 height 24
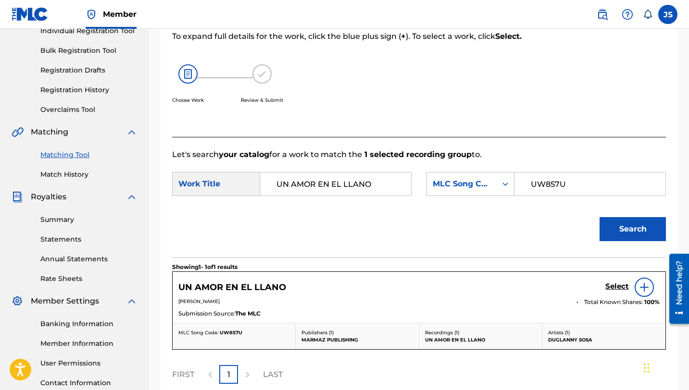
click at [622, 286] on h5 "Select" at bounding box center [617, 286] width 24 height 9
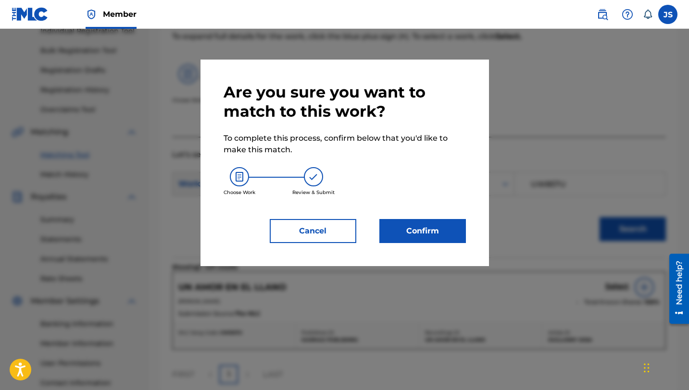
click at [386, 236] on button "Confirm" at bounding box center [422, 231] width 87 height 24
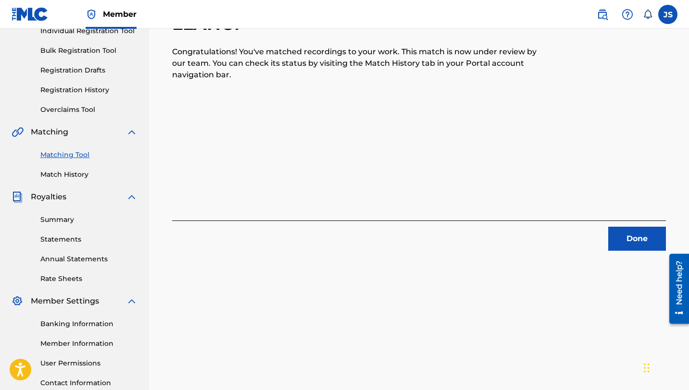
click at [616, 244] on button "Done" at bounding box center [637, 239] width 58 height 24
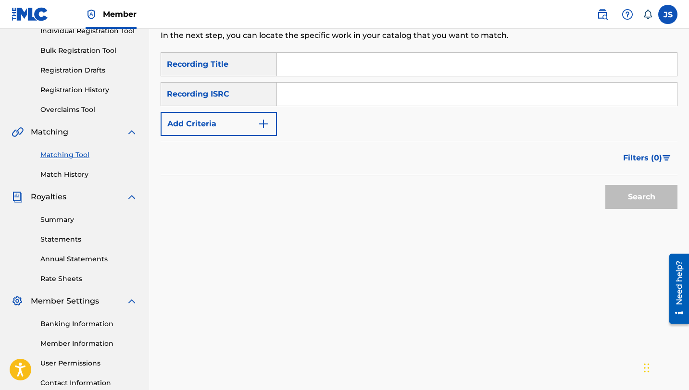
click at [299, 57] on input "Search Form" at bounding box center [477, 64] width 400 height 23
paste input "UN SOLO DIA ME ENGUAYABO"
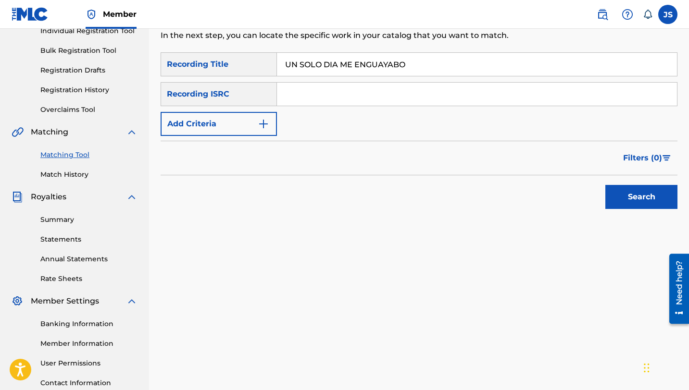
type input "UN SOLO DIA ME ENGUAYABO"
click at [605, 185] on button "Search" at bounding box center [641, 197] width 72 height 24
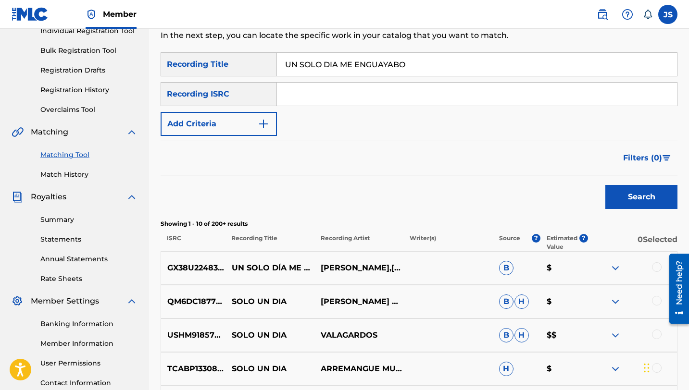
click at [654, 266] on div at bounding box center [657, 267] width 10 height 10
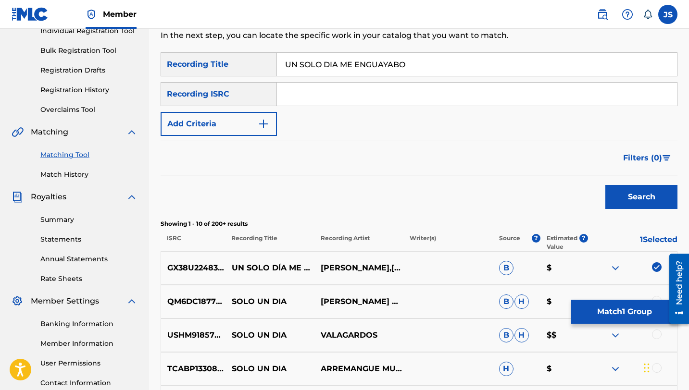
click at [617, 318] on button "Match 1 Group" at bounding box center [624, 312] width 106 height 24
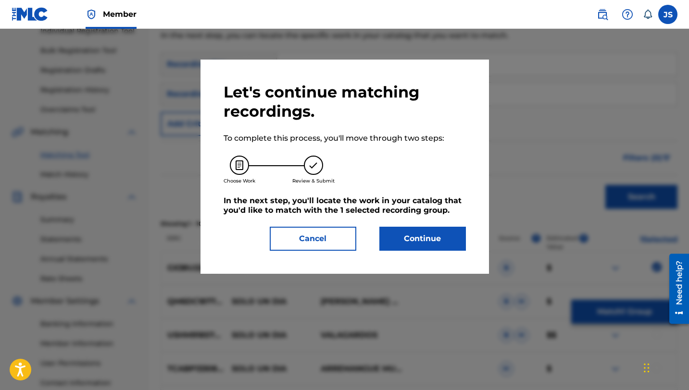
click at [414, 243] on button "Continue" at bounding box center [422, 239] width 87 height 24
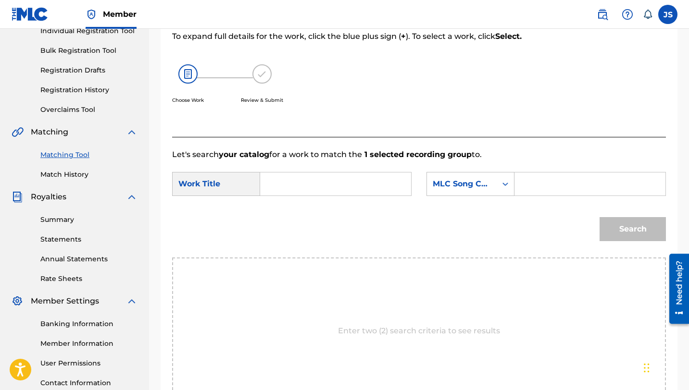
click at [300, 188] on input "Search Form" at bounding box center [335, 184] width 135 height 23
paste input "UN SOLO DIA ME ENGUAYABO"
type input "UN SOLO DIA ME ENGUAYABO"
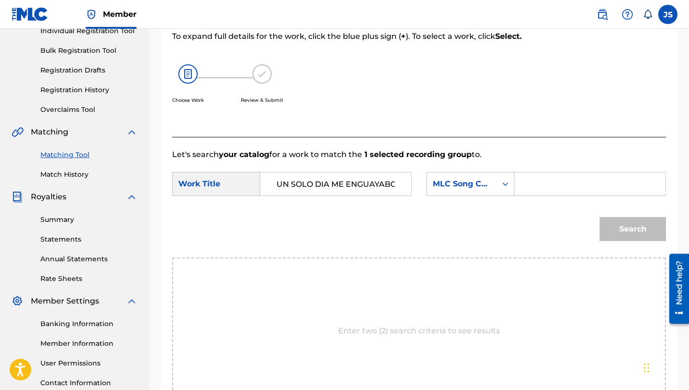
click at [541, 177] on input "Search Form" at bounding box center [590, 184] width 135 height 23
paste input "UA60W3"
type input "UA60W3"
click at [599, 217] on button "Search" at bounding box center [632, 229] width 66 height 24
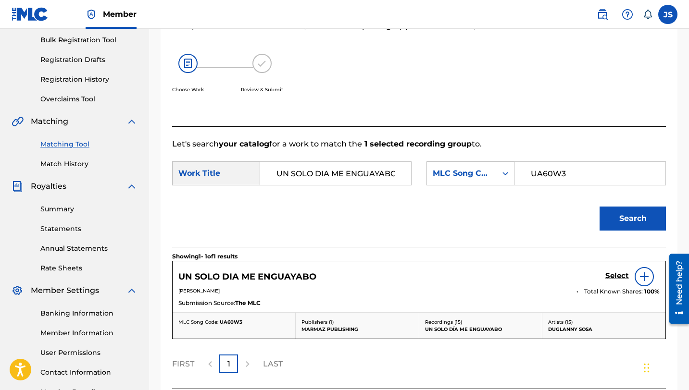
scroll to position [142, 0]
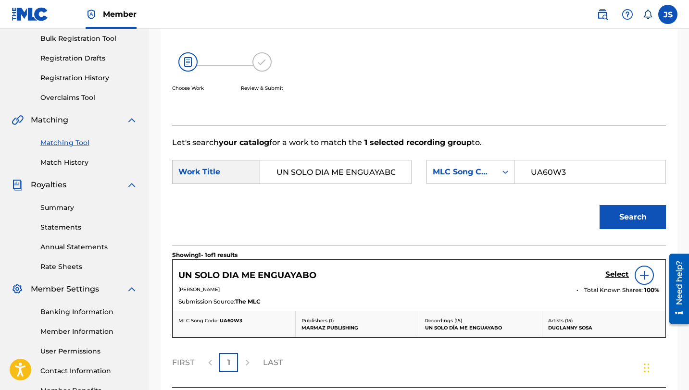
click at [608, 269] on div "Select" at bounding box center [632, 275] width 54 height 19
click at [608, 273] on h5 "Select" at bounding box center [617, 274] width 24 height 9
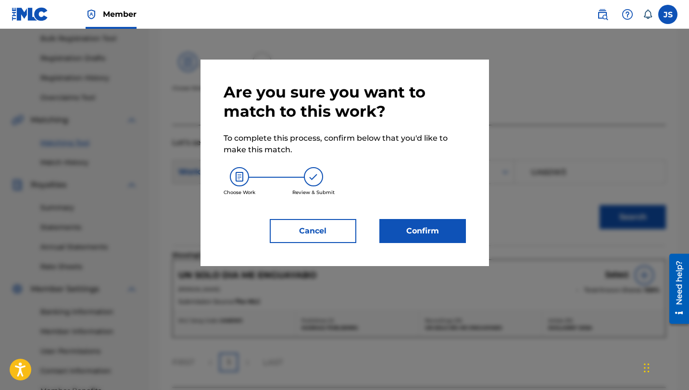
click at [418, 233] on button "Confirm" at bounding box center [422, 231] width 87 height 24
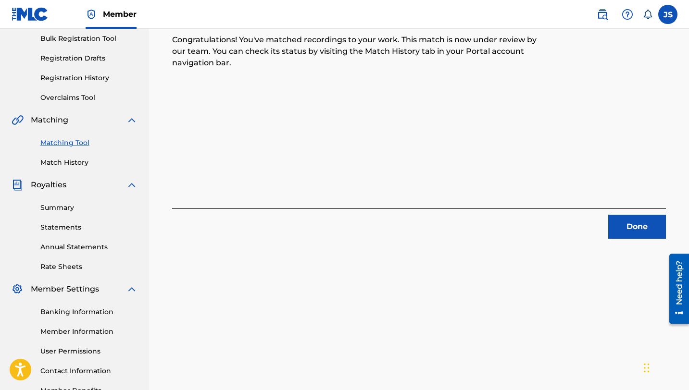
click at [645, 236] on button "Done" at bounding box center [637, 227] width 58 height 24
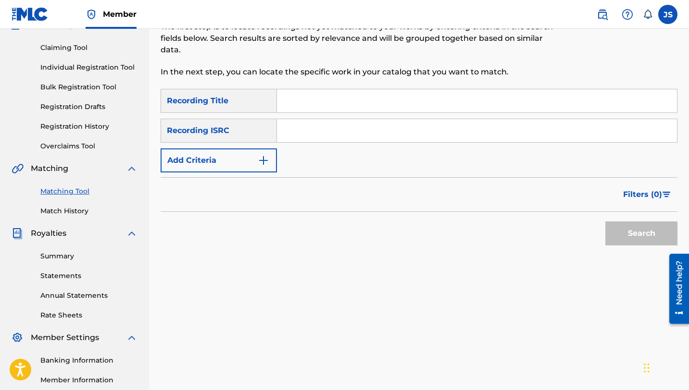
scroll to position [66, 0]
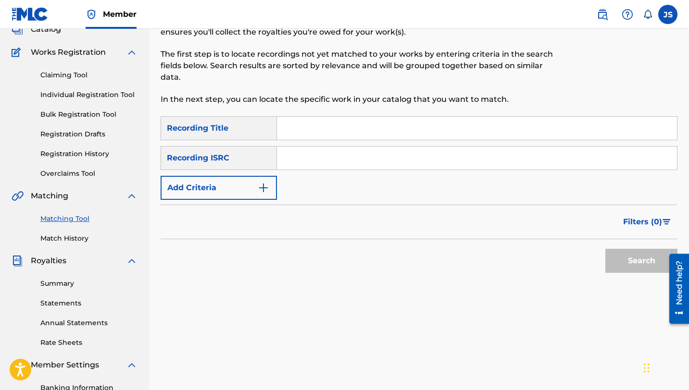
click at [315, 131] on input "Search Form" at bounding box center [477, 128] width 400 height 23
paste input "USTED YA PASO DE MODA"
type input "USTED YA PASO DE MODA"
click at [605, 249] on button "Search" at bounding box center [641, 261] width 72 height 24
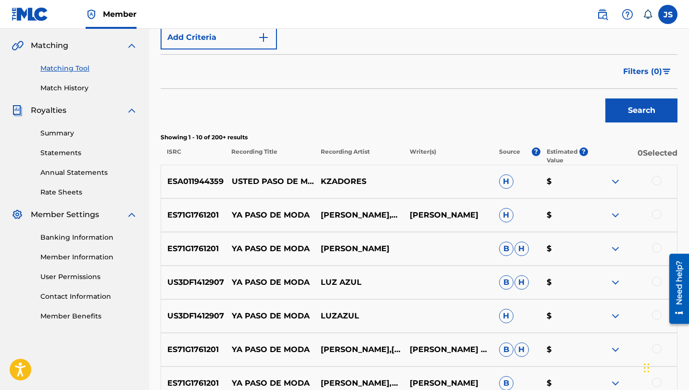
scroll to position [124, 0]
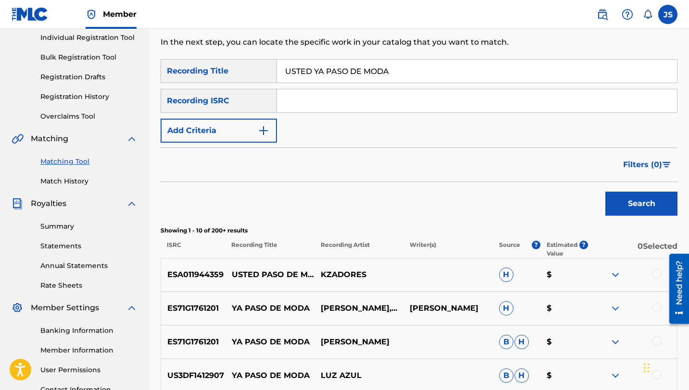
click at [227, 139] on button "Add Criteria" at bounding box center [219, 131] width 116 height 24
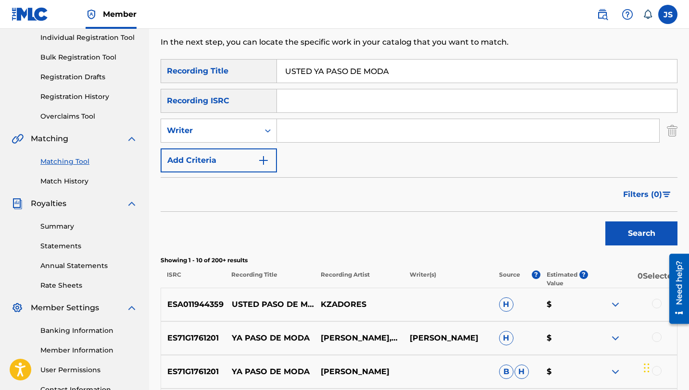
click at [281, 127] on input "Search Form" at bounding box center [468, 130] width 382 height 23
type input "DUGLANNY SOSA"
click at [605, 222] on button "Search" at bounding box center [641, 234] width 72 height 24
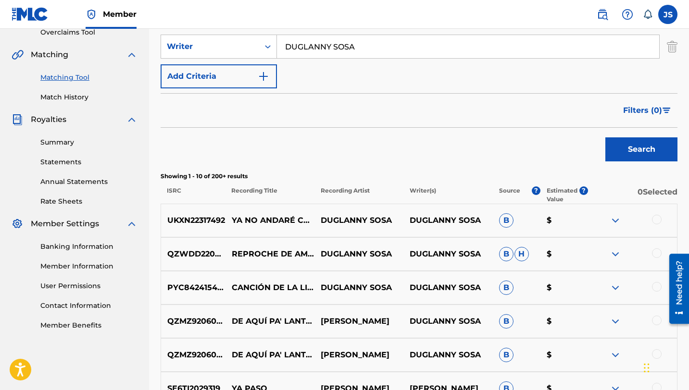
scroll to position [0, 0]
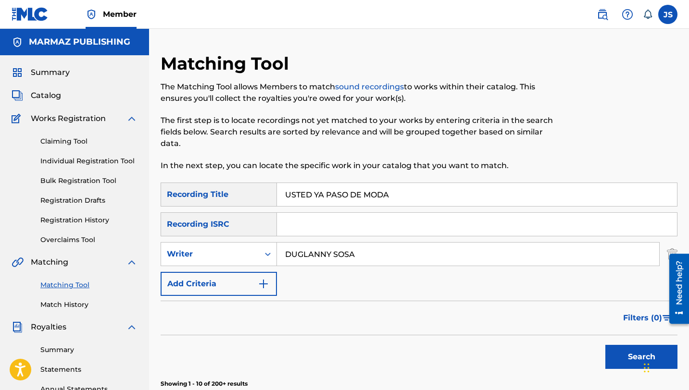
click at [318, 200] on input "USTED YA PASO DE MODA" at bounding box center [477, 194] width 400 height 23
paste input "Y COMO ME DIJO UN CHINO"
type input "Y COMO ME DIJO UN CHINO"
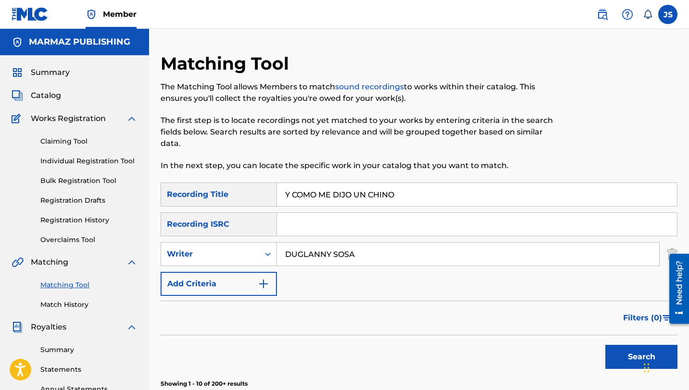
click at [605, 345] on button "Search" at bounding box center [641, 357] width 72 height 24
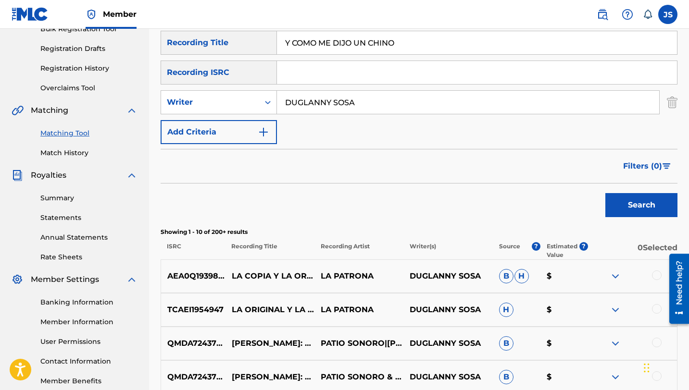
scroll to position [156, 0]
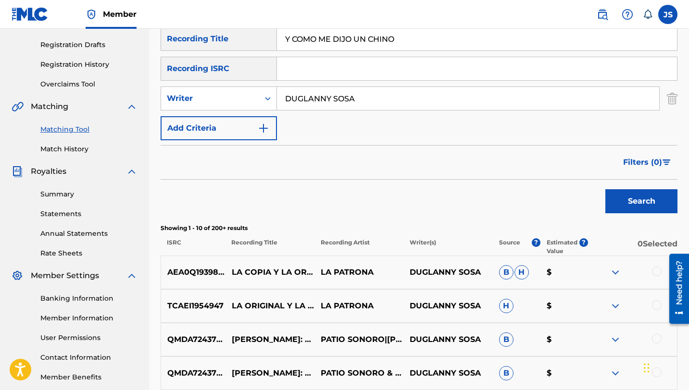
click at [676, 104] on img "Search Form" at bounding box center [672, 99] width 11 height 24
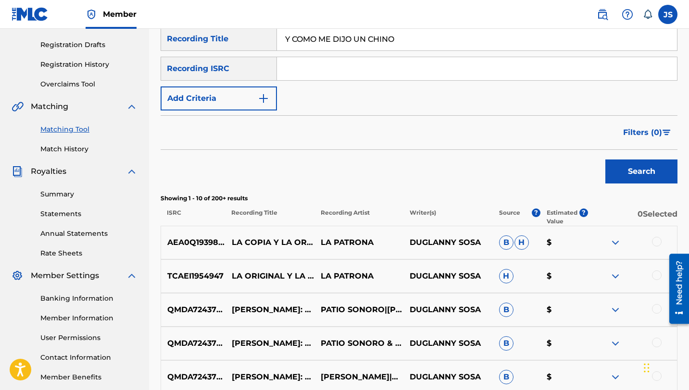
click at [629, 179] on button "Search" at bounding box center [641, 172] width 72 height 24
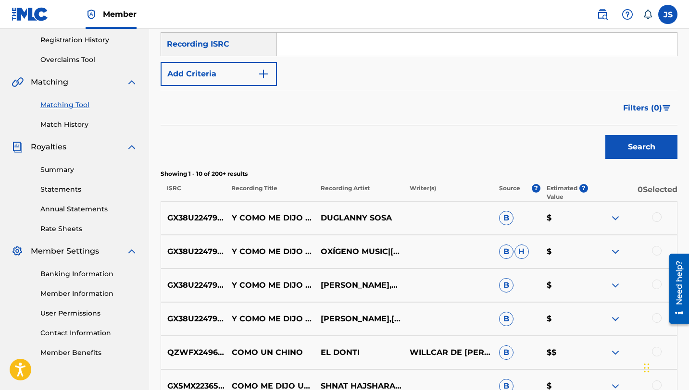
scroll to position [183, 0]
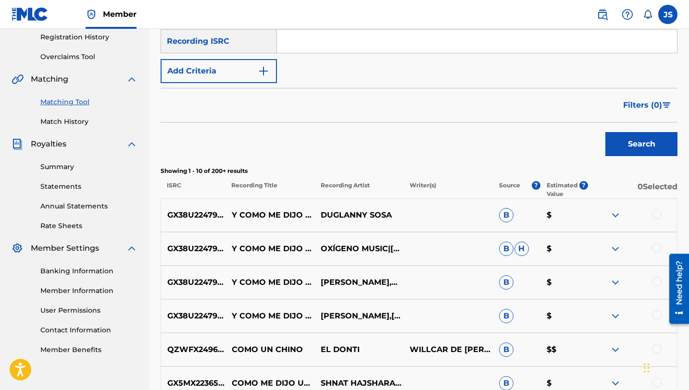
click at [653, 313] on div at bounding box center [657, 316] width 10 height 10
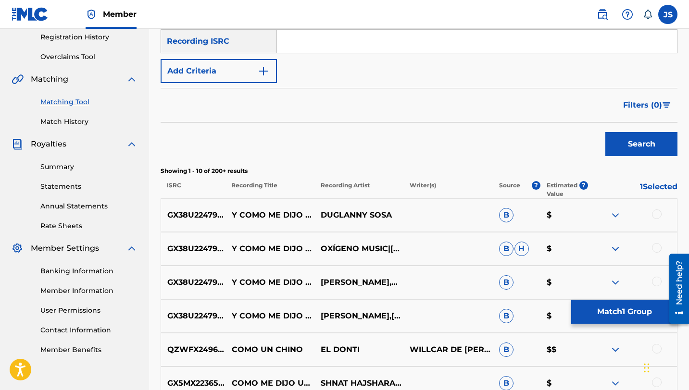
click at [656, 279] on div at bounding box center [657, 282] width 10 height 10
click at [658, 252] on div at bounding box center [657, 248] width 10 height 10
click at [658, 214] on div at bounding box center [657, 215] width 10 height 10
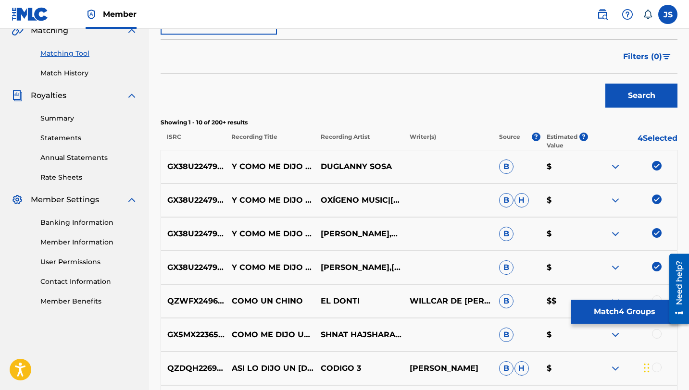
scroll to position [236, 0]
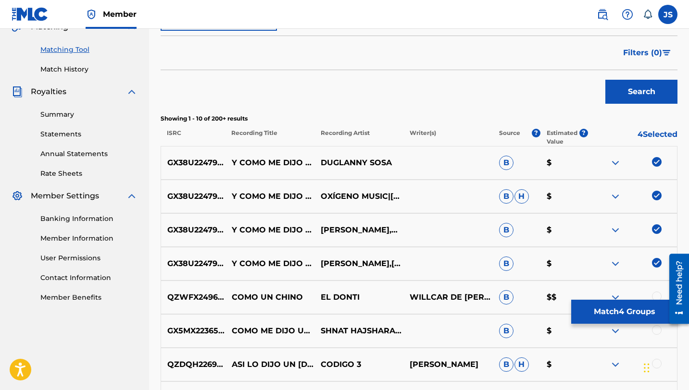
click at [604, 309] on button "Match 4 Groups" at bounding box center [624, 312] width 106 height 24
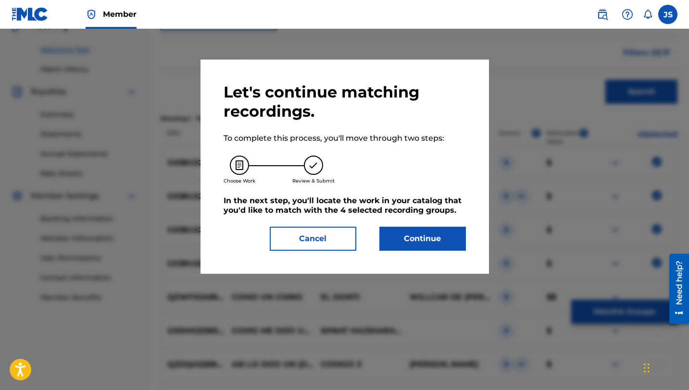
click at [450, 240] on button "Continue" at bounding box center [422, 239] width 87 height 24
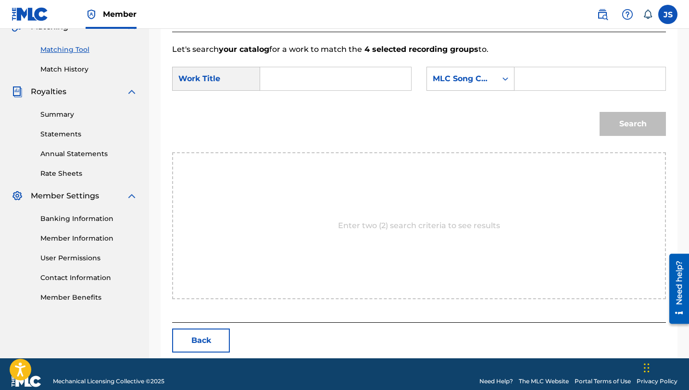
click at [313, 86] on input "Search Form" at bounding box center [335, 78] width 135 height 23
paste input "Y COMO ME DIJO UN CHINO"
type input "Y COMO ME DIJO UN CHINO"
click at [612, 87] on input "Search Form" at bounding box center [590, 78] width 135 height 23
paste input "YP3L3L"
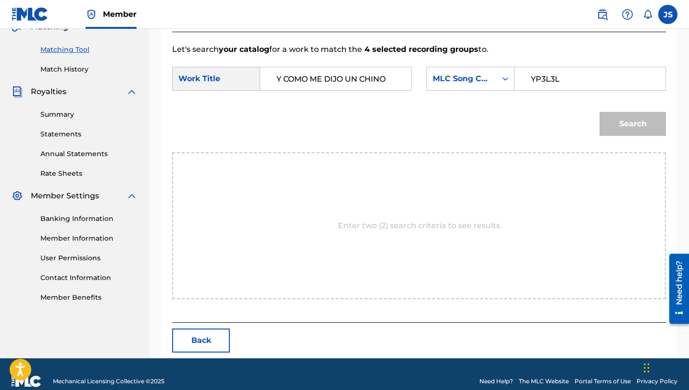
type input "YP3L3L"
click at [599, 112] on button "Search" at bounding box center [632, 124] width 66 height 24
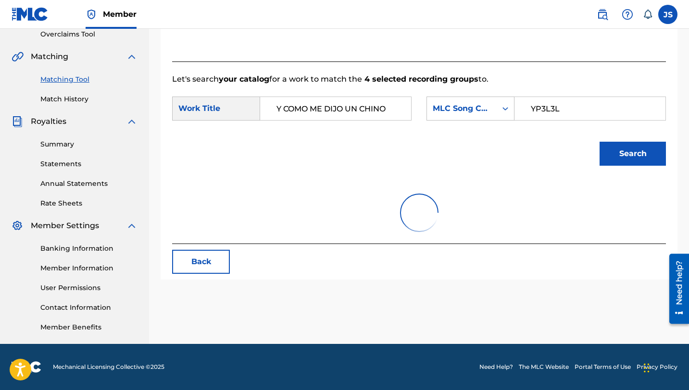
scroll to position [222, 0]
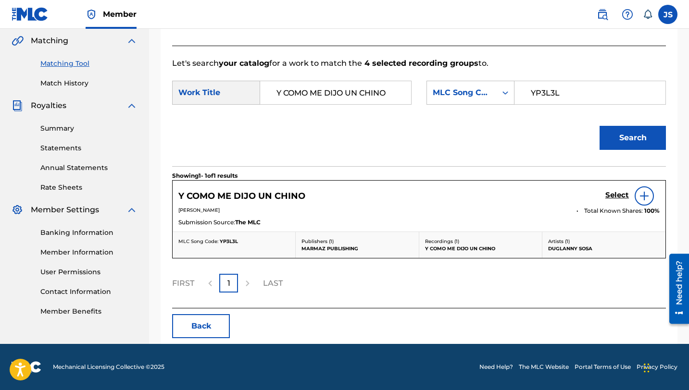
click at [620, 196] on h5 "Select" at bounding box center [617, 195] width 24 height 9
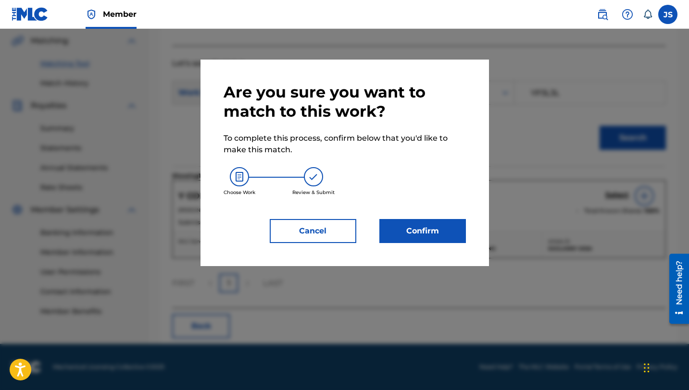
click at [436, 231] on button "Confirm" at bounding box center [422, 231] width 87 height 24
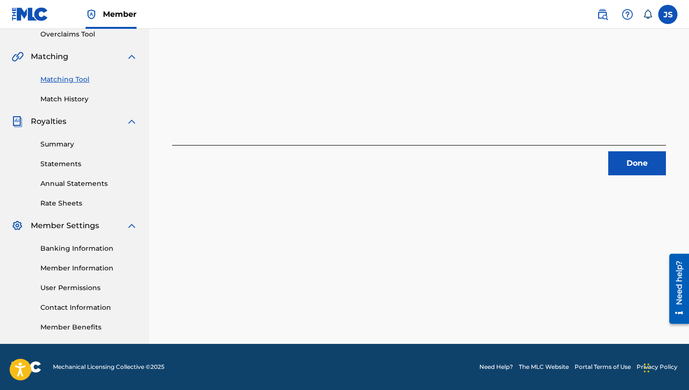
click at [634, 162] on button "Done" at bounding box center [637, 163] width 58 height 24
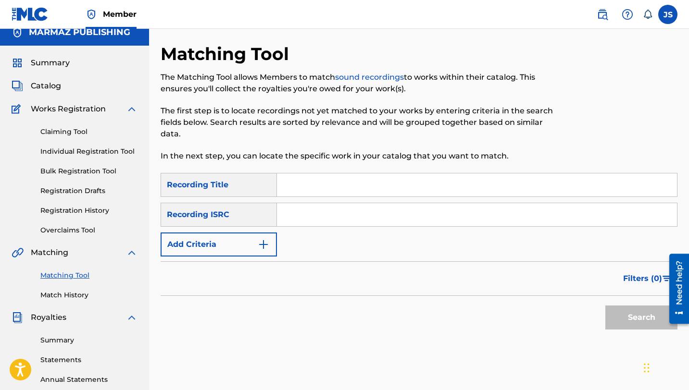
scroll to position [0, 0]
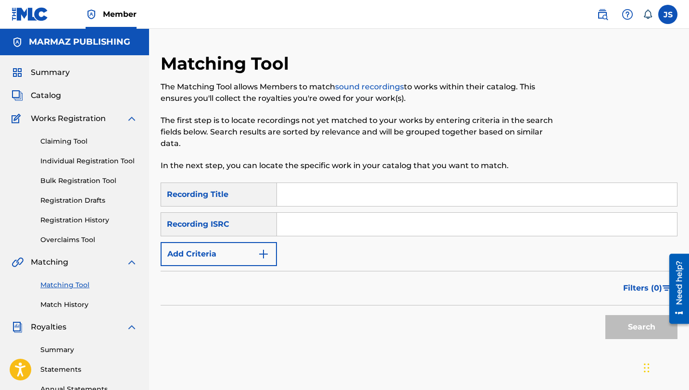
click at [320, 190] on input "Search Form" at bounding box center [477, 194] width 400 height 23
paste input "YA NO ANDARÉ CON LIMPIOS"
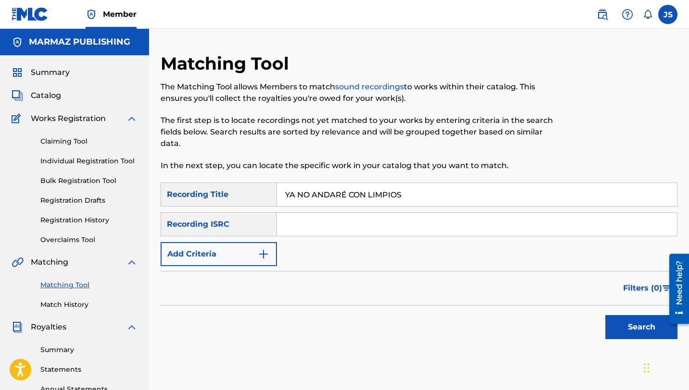
type input "YA NO ANDARÉ CON LIMPIOS"
click at [605, 315] on button "Search" at bounding box center [641, 327] width 72 height 24
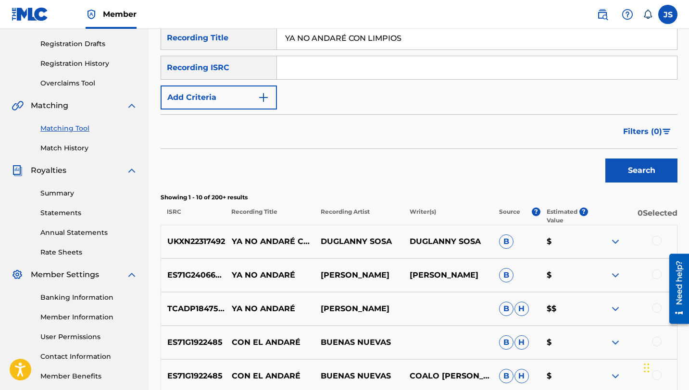
scroll to position [162, 0]
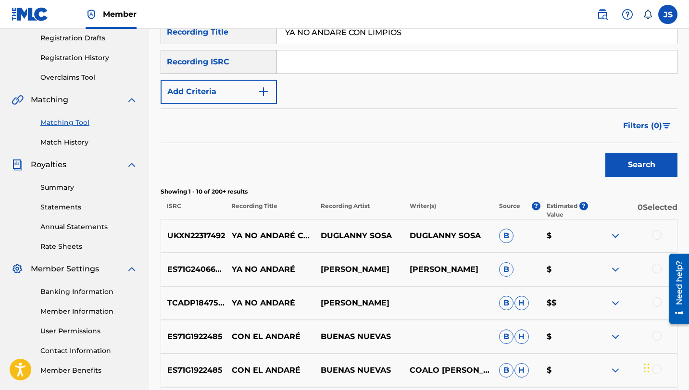
click at [653, 231] on div at bounding box center [657, 235] width 10 height 10
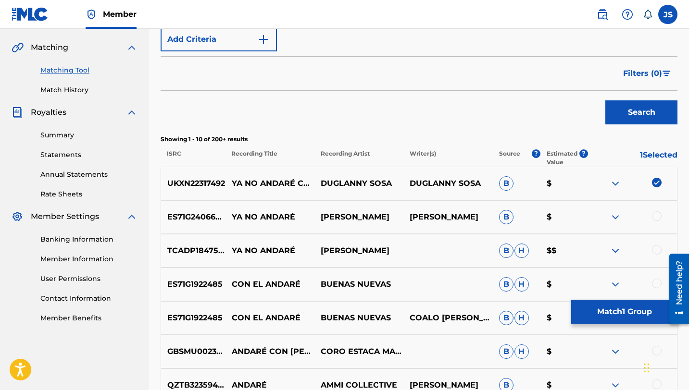
scroll to position [216, 0]
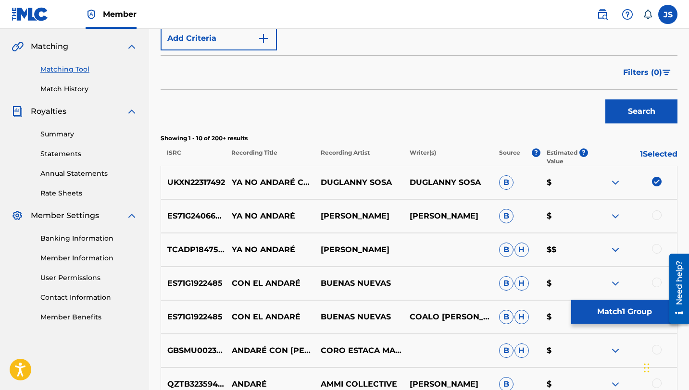
click at [593, 315] on button "Match 1 Group" at bounding box center [624, 312] width 106 height 24
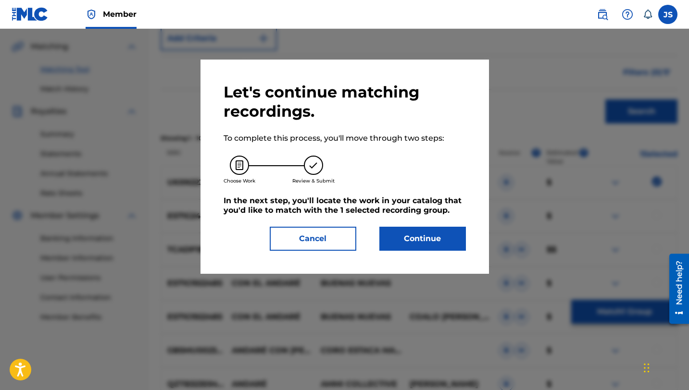
click at [446, 239] on button "Continue" at bounding box center [422, 239] width 87 height 24
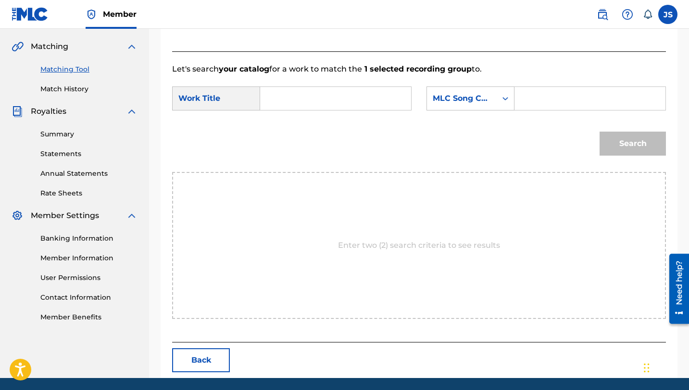
click at [316, 101] on input "Search Form" at bounding box center [335, 98] width 135 height 23
paste input "YA NO ANDARÉ CON LIMPIOS"
type input "YA NO ANDARÉ CON LIMPIOS"
click at [558, 97] on input "Search Form" at bounding box center [590, 98] width 135 height 23
paste input "YP3L2N"
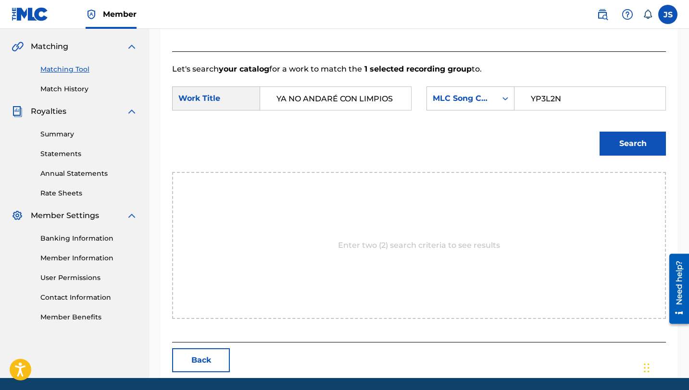
type input "YP3L2N"
click at [599, 132] on button "Search" at bounding box center [632, 144] width 66 height 24
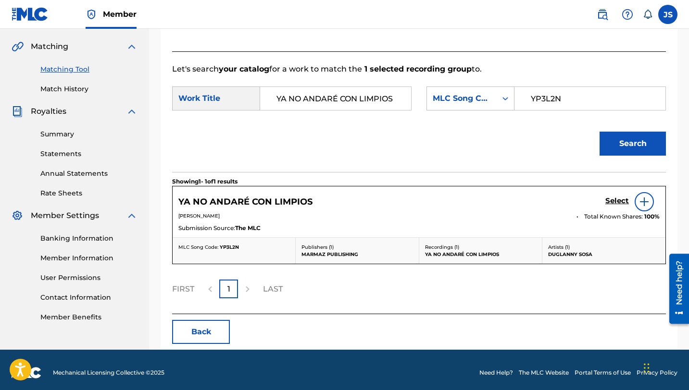
click at [620, 200] on h5 "Select" at bounding box center [617, 201] width 24 height 9
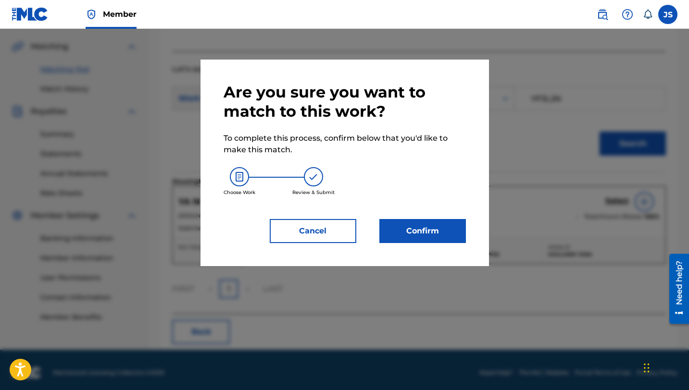
click at [459, 222] on button "Confirm" at bounding box center [422, 231] width 87 height 24
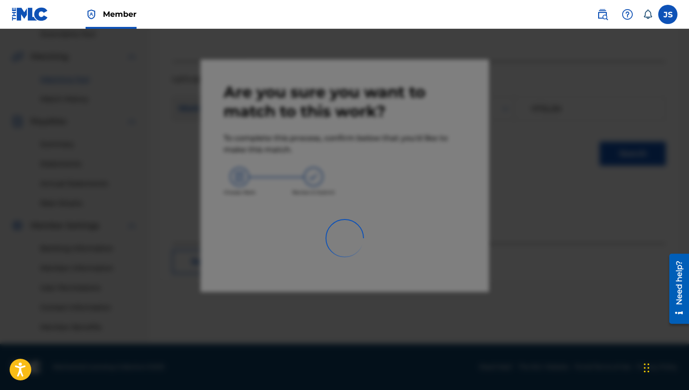
scroll to position [206, 0]
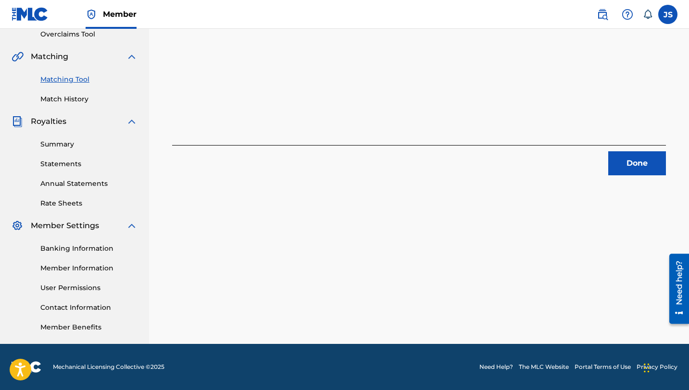
click at [646, 155] on button "Done" at bounding box center [637, 163] width 58 height 24
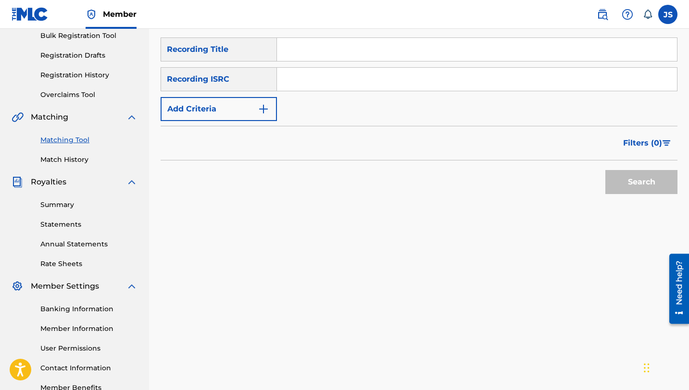
scroll to position [56, 0]
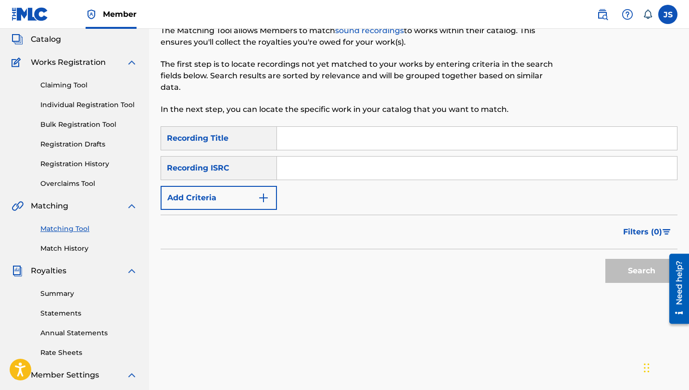
click at [355, 137] on input "Search Form" at bounding box center [477, 138] width 400 height 23
paste input "YO ME QUEDO CON MI SOCIA"
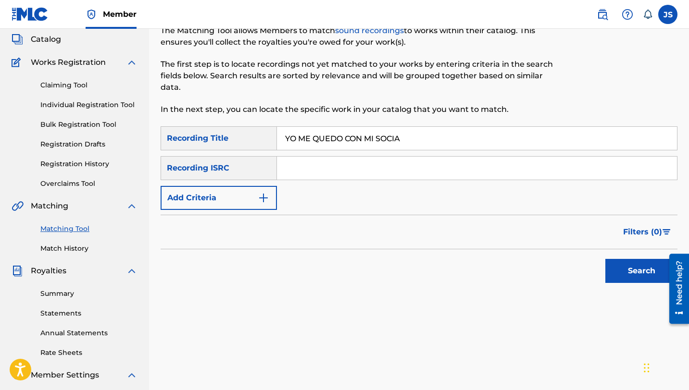
type input "YO ME QUEDO CON MI SOCIA"
click at [605, 259] on button "Search" at bounding box center [641, 271] width 72 height 24
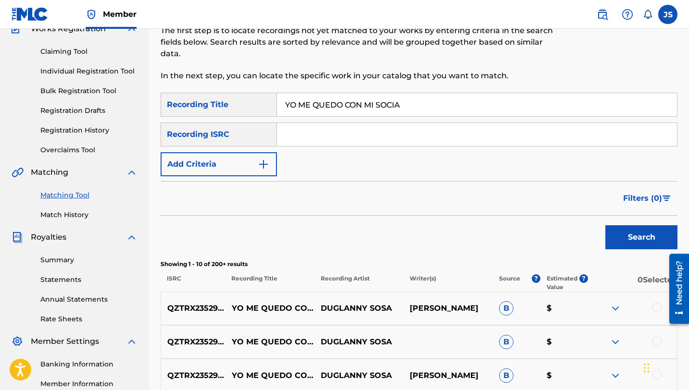
scroll to position [94, 0]
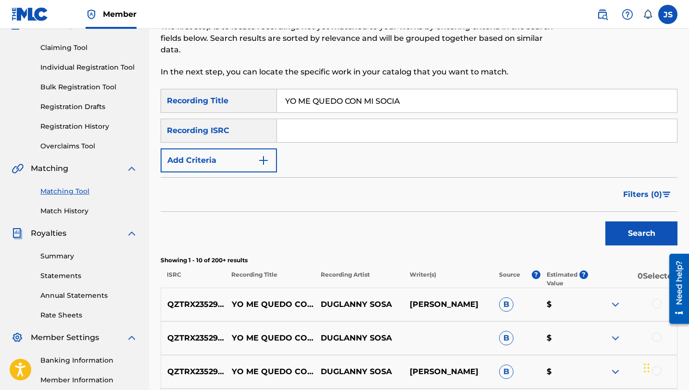
click at [655, 305] on div at bounding box center [657, 304] width 10 height 10
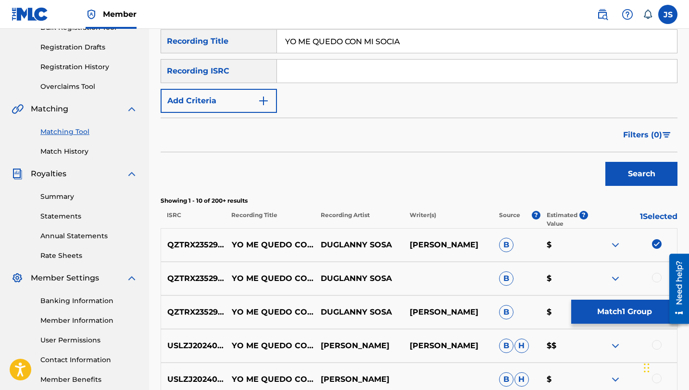
scroll to position [156, 0]
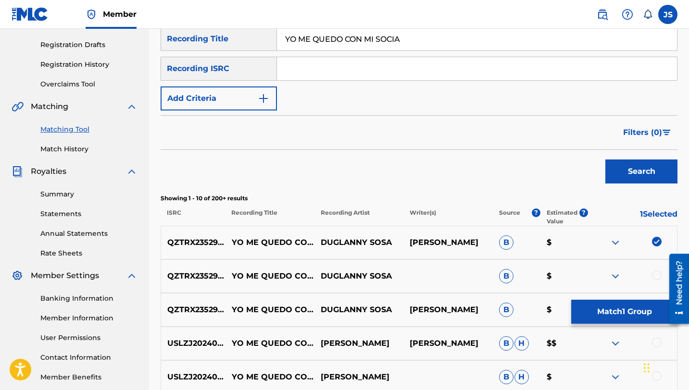
click at [657, 275] on div at bounding box center [657, 276] width 10 height 10
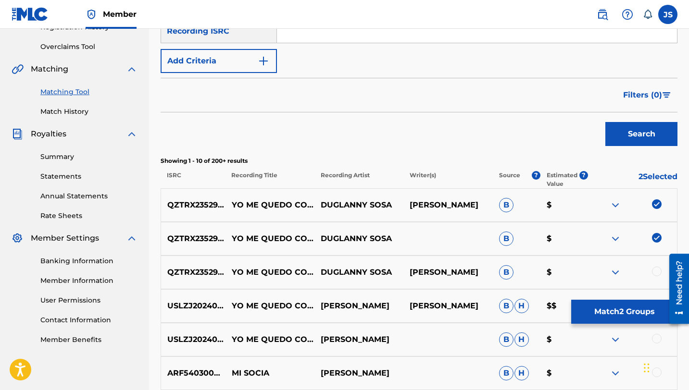
scroll to position [198, 0]
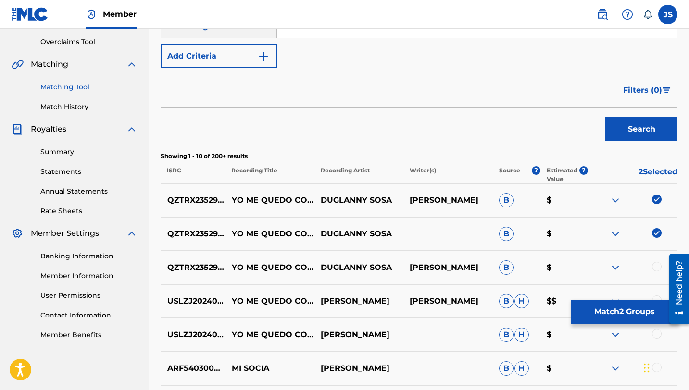
click at [657, 270] on div at bounding box center [657, 267] width 10 height 10
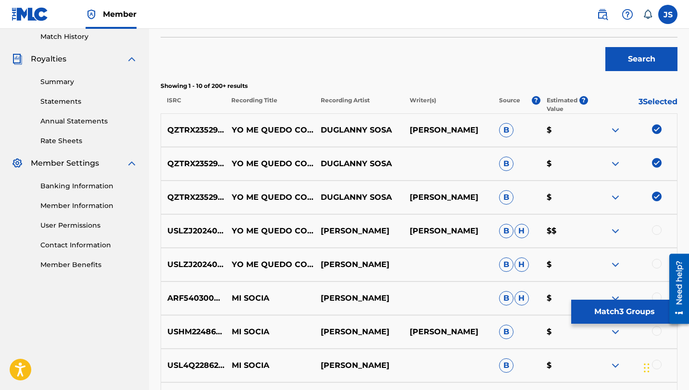
scroll to position [275, 0]
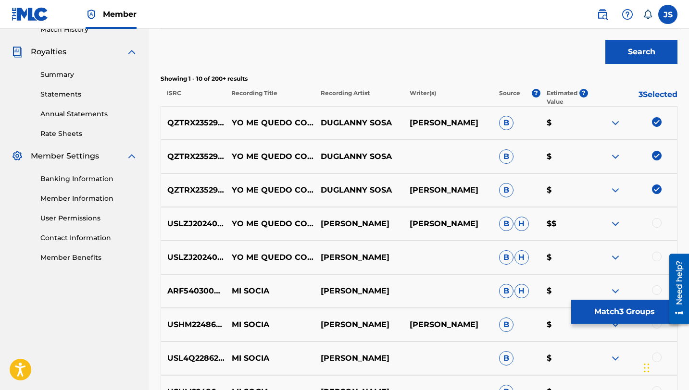
click at [581, 309] on button "Match 3 Groups" at bounding box center [624, 312] width 106 height 24
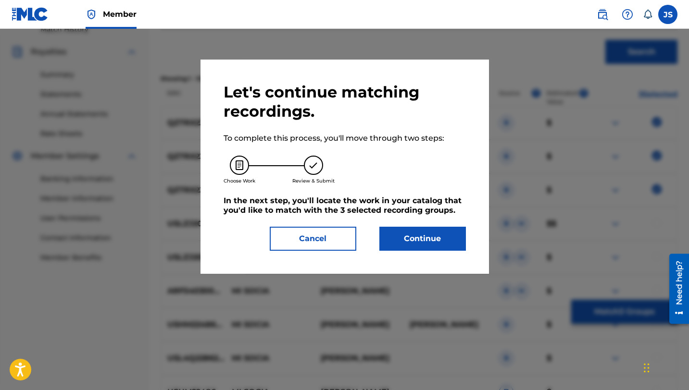
click at [435, 231] on button "Continue" at bounding box center [422, 239] width 87 height 24
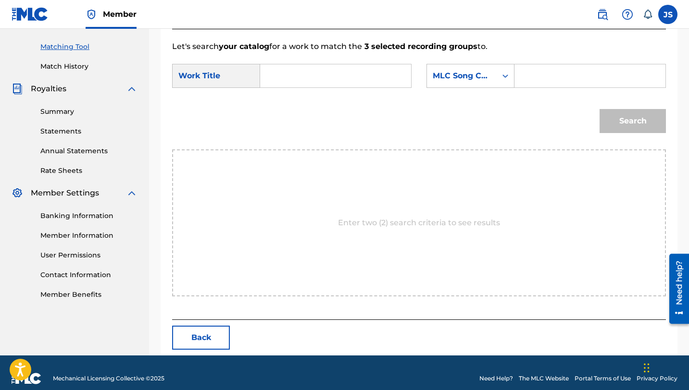
scroll to position [250, 0]
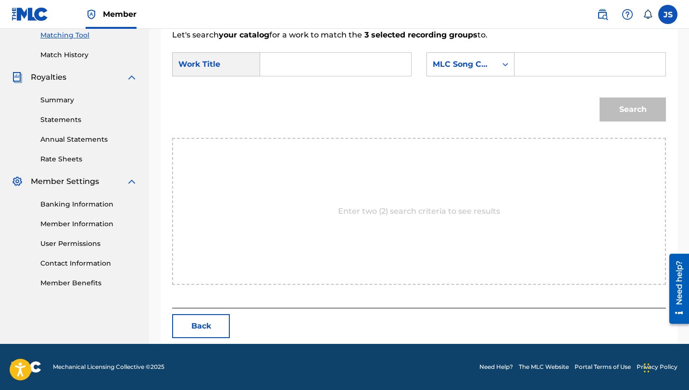
click at [324, 72] on input "Search Form" at bounding box center [335, 64] width 135 height 23
paste input "YO ME QUEDO CON MI SOCIA"
type input "YO ME QUEDO CON MI SOCIA"
click at [525, 73] on input "Search Form" at bounding box center [590, 64] width 135 height 23
paste input "YP3L0W"
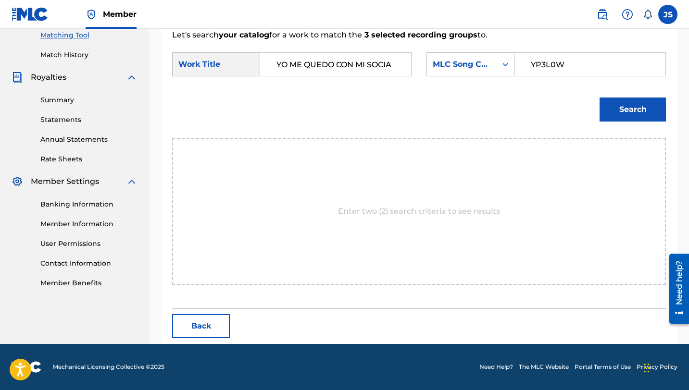
type input "YP3L0W"
click at [599, 98] on button "Search" at bounding box center [632, 110] width 66 height 24
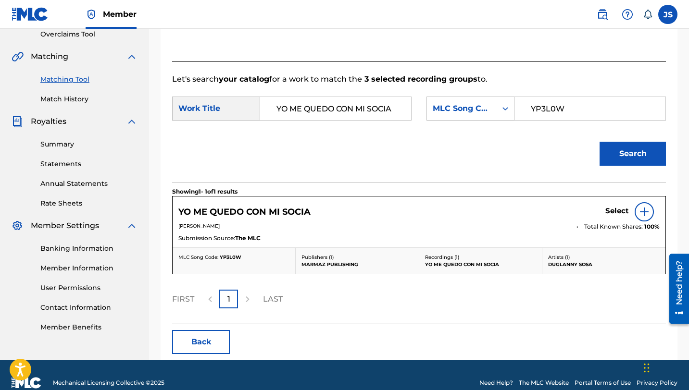
scroll to position [222, 0]
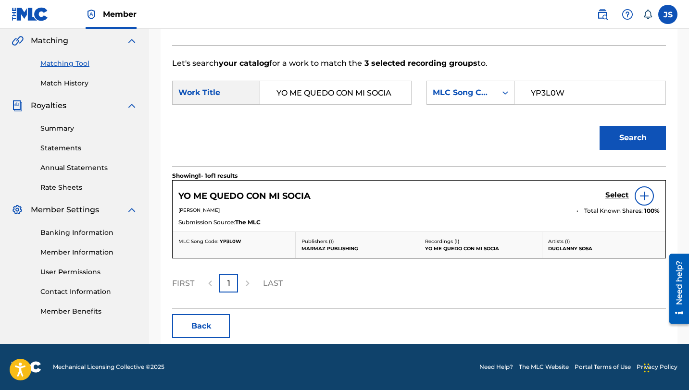
click at [622, 195] on h5 "Select" at bounding box center [617, 195] width 24 height 9
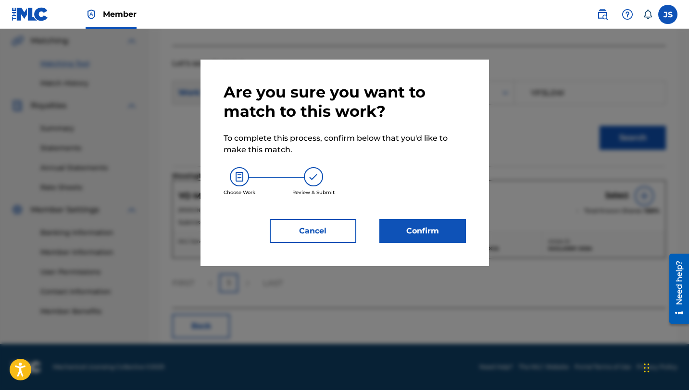
click at [451, 232] on button "Confirm" at bounding box center [422, 231] width 87 height 24
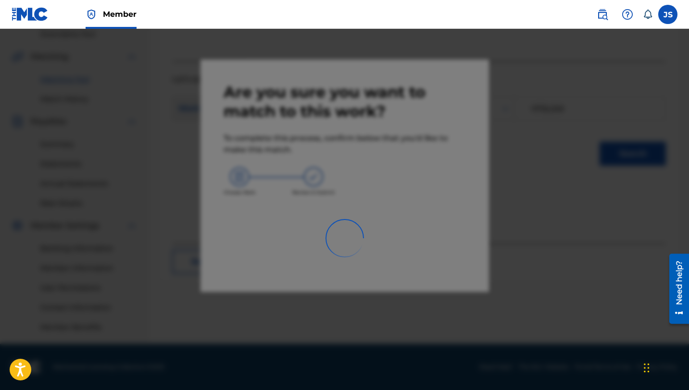
scroll to position [206, 0]
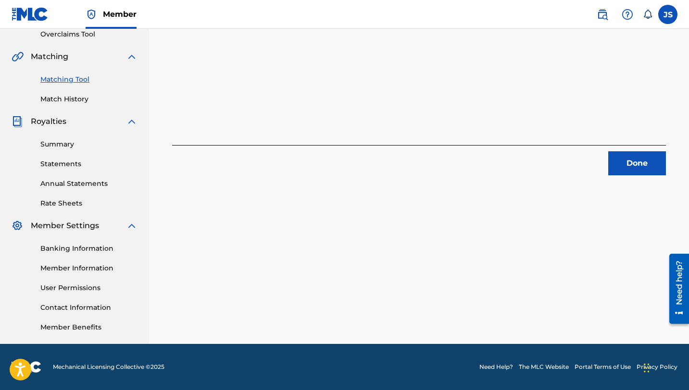
click at [637, 163] on button "Done" at bounding box center [637, 163] width 58 height 24
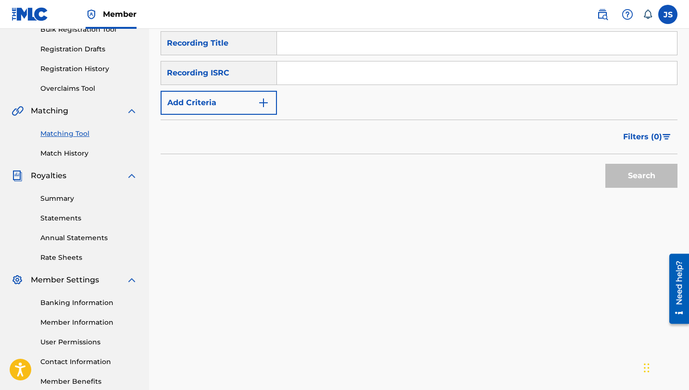
scroll to position [55, 0]
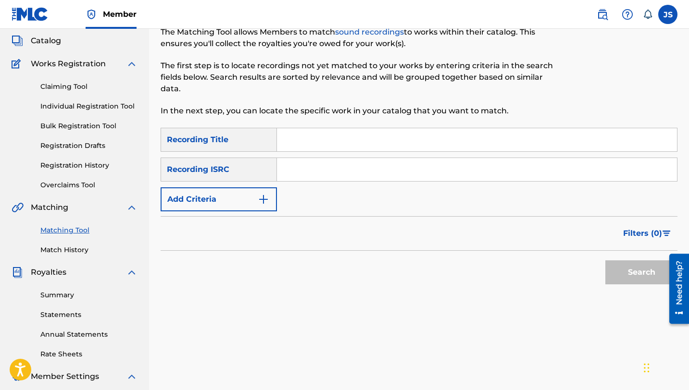
click at [375, 147] on input "Search Form" at bounding box center [477, 139] width 400 height 23
paste input "LA CAUSA DEL DOLOR"
type input "LA CAUSA DEL DOLOR"
click at [605, 261] on button "Search" at bounding box center [641, 273] width 72 height 24
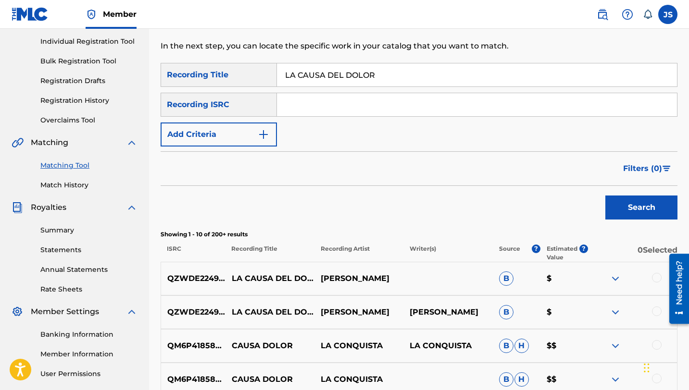
scroll to position [121, 0]
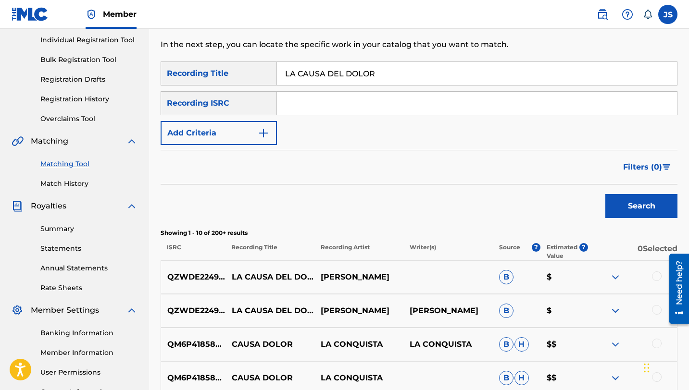
click at [655, 276] on div at bounding box center [657, 277] width 10 height 10
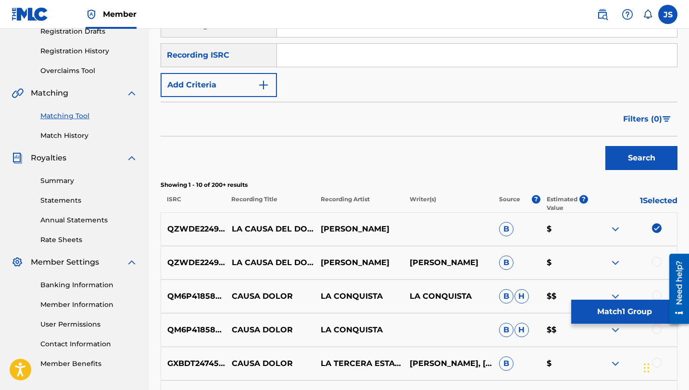
scroll to position [174, 0]
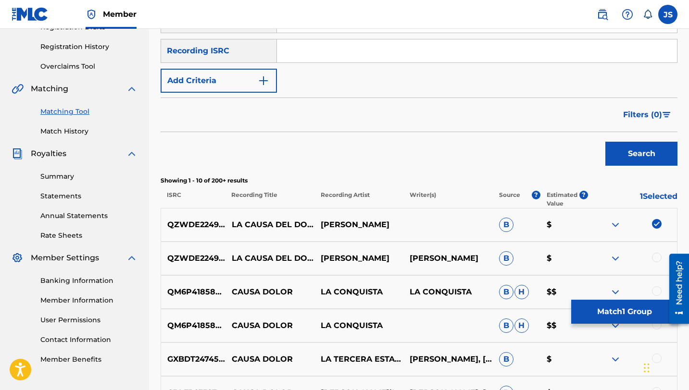
click at [655, 255] on div at bounding box center [657, 258] width 10 height 10
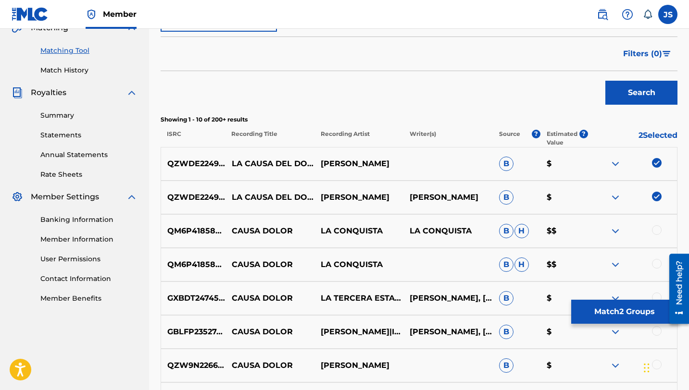
scroll to position [236, 0]
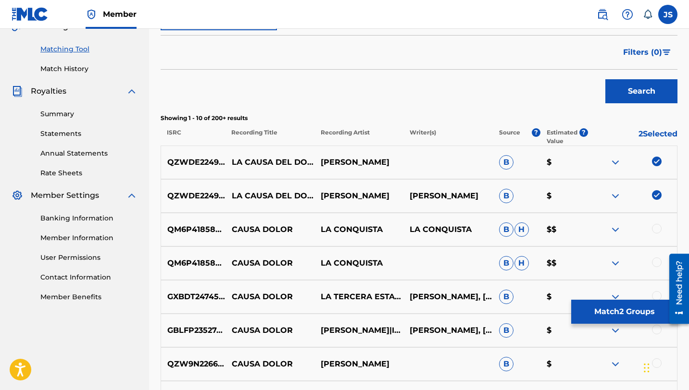
click at [604, 322] on button "Match 2 Groups" at bounding box center [624, 312] width 106 height 24
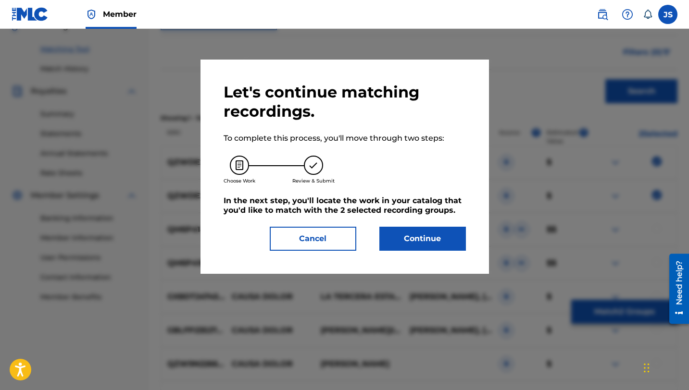
click at [414, 247] on button "Continue" at bounding box center [422, 239] width 87 height 24
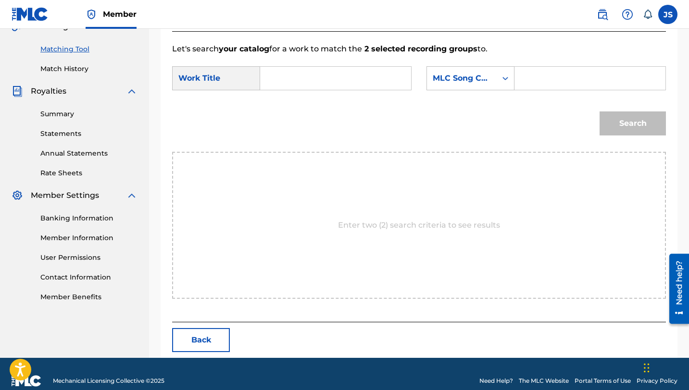
click at [326, 87] on input "Search Form" at bounding box center [335, 78] width 135 height 23
paste input "LA CAUSA DEL DOLOR"
type input "LA CAUSA DEL DOLOR"
click at [534, 71] on input "Search Form" at bounding box center [590, 78] width 135 height 23
paste input "LF2R7O"
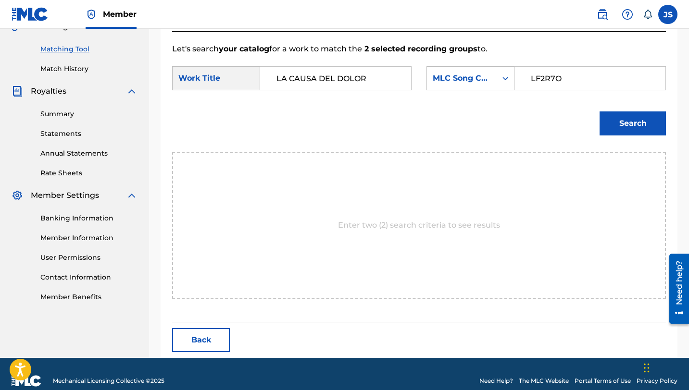
type input "LF2R7O"
click at [599, 112] on button "Search" at bounding box center [632, 124] width 66 height 24
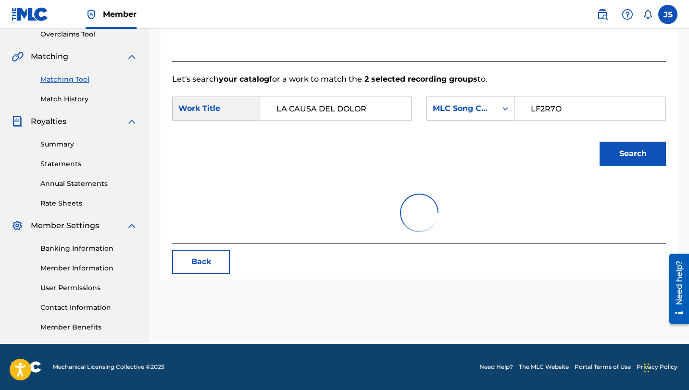
scroll to position [222, 0]
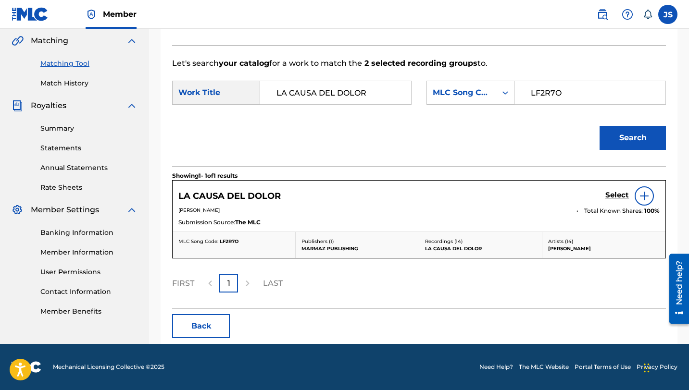
click at [623, 193] on h5 "Select" at bounding box center [617, 195] width 24 height 9
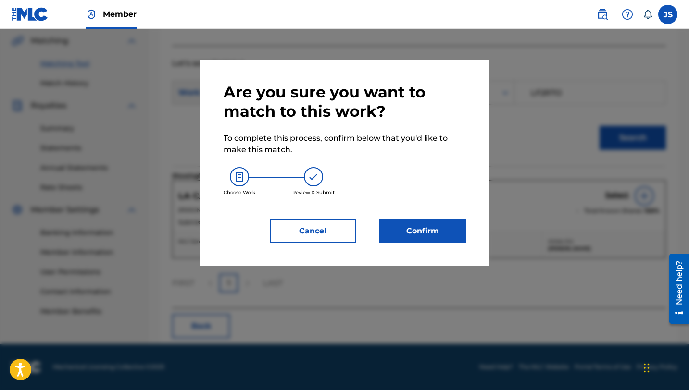
click at [442, 213] on div "Are you sure you want to match to this work? To complete this process, confirm …" at bounding box center [345, 163] width 242 height 161
click at [440, 224] on button "Confirm" at bounding box center [422, 231] width 87 height 24
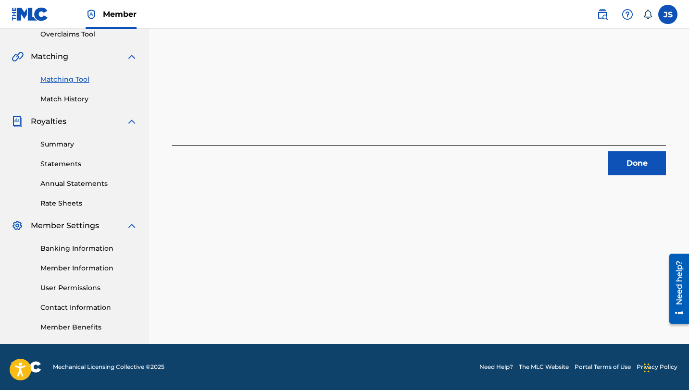
click at [614, 157] on button "Done" at bounding box center [637, 163] width 58 height 24
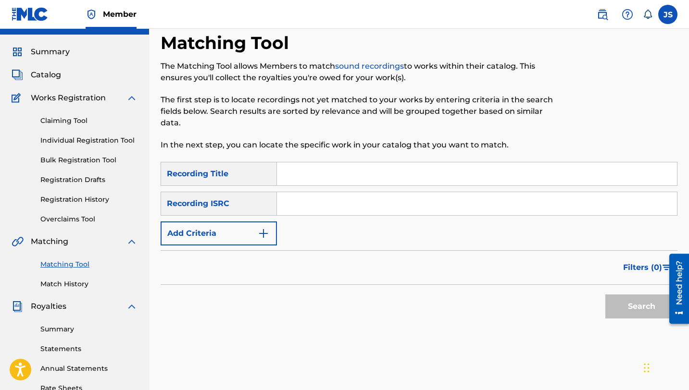
scroll to position [11, 0]
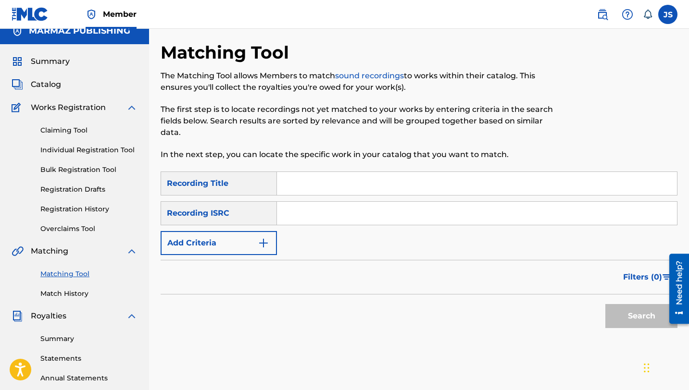
click at [383, 182] on input "Search Form" at bounding box center [477, 183] width 400 height 23
paste input "ME HICISTE CRUZAR EL RIO"
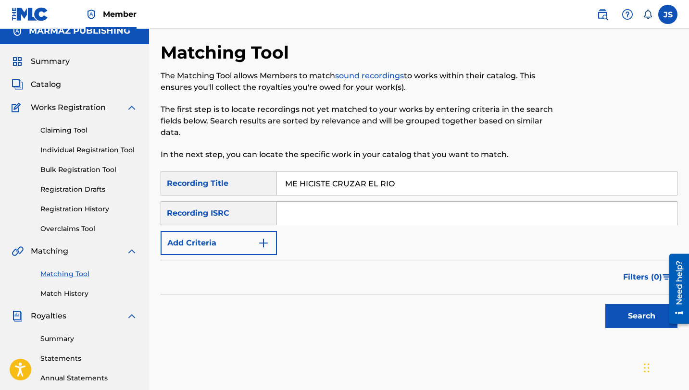
type input "ME HICISTE CRUZAR EL RIO"
click at [605, 304] on button "Search" at bounding box center [641, 316] width 72 height 24
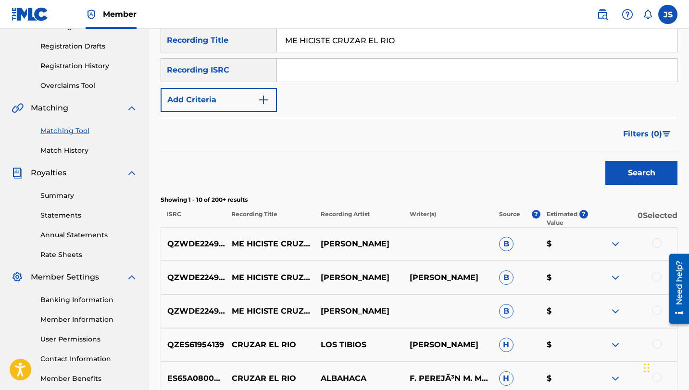
scroll to position [158, 0]
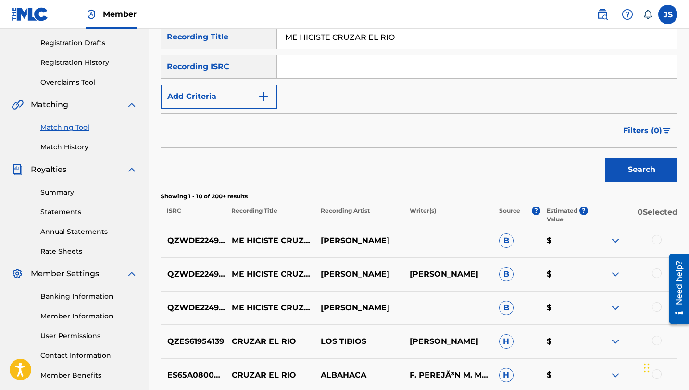
click at [653, 239] on div at bounding box center [657, 240] width 10 height 10
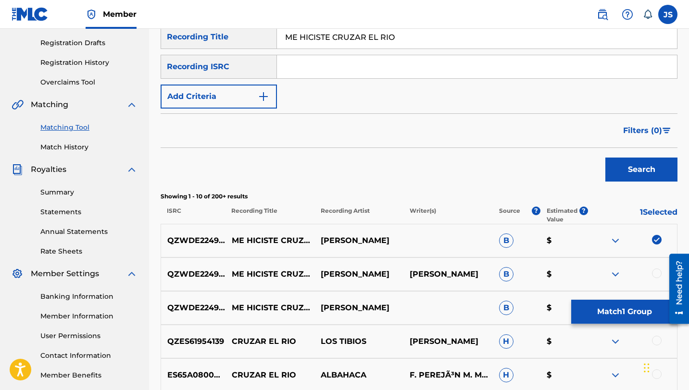
click at [652, 274] on div at bounding box center [657, 274] width 10 height 10
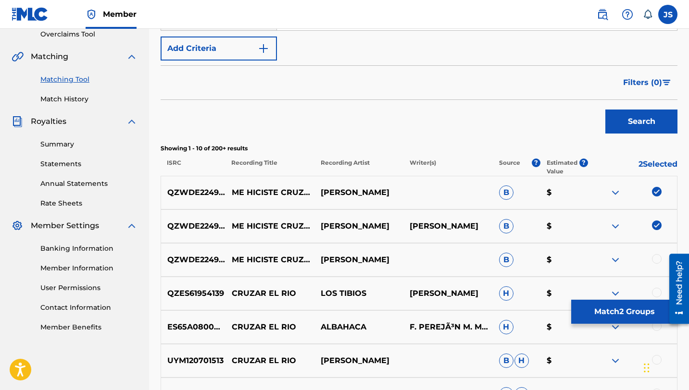
scroll to position [207, 0]
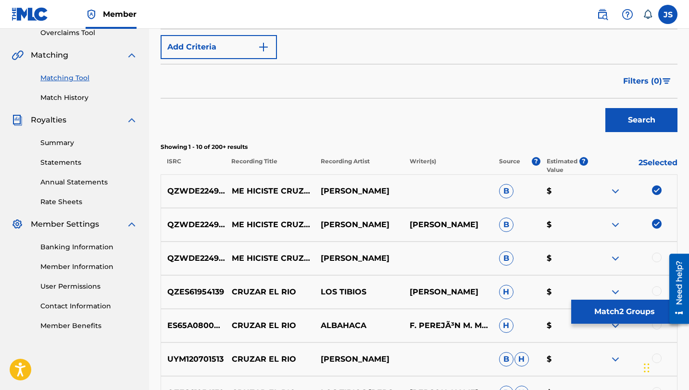
click at [657, 257] on div at bounding box center [657, 258] width 10 height 10
click at [626, 314] on button "Match 3 Groups" at bounding box center [624, 312] width 106 height 24
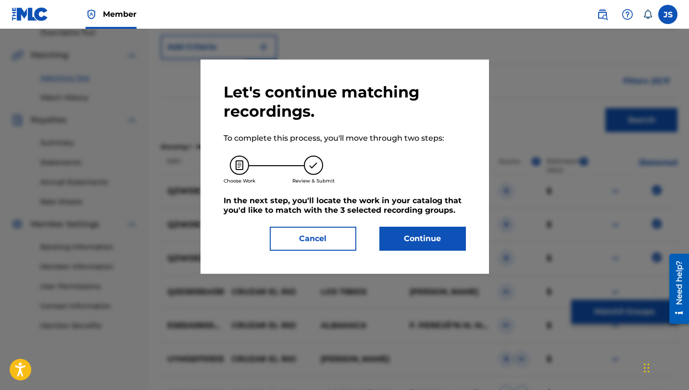
click at [424, 237] on button "Continue" at bounding box center [422, 239] width 87 height 24
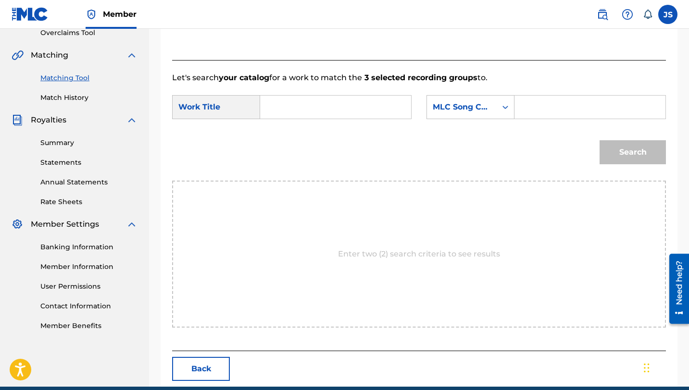
click at [296, 121] on div "SearchWithCriteriaeabdea7a-9267-4440-85f4-5aa8bf6a73c7 Work Title SearchWithCri…" at bounding box center [419, 110] width 494 height 30
click at [296, 112] on input "Search Form" at bounding box center [335, 107] width 135 height 23
paste input "ME HICISTE CRUZAR EL RIO"
type input "ME HICISTE CRUZAR EL RIO"
click at [520, 107] on div "Search Form" at bounding box center [589, 107] width 151 height 24
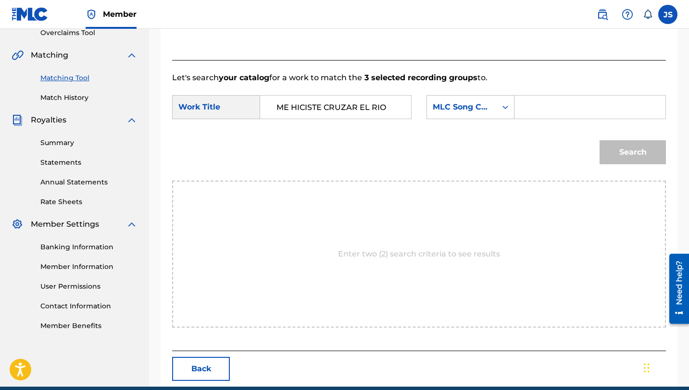
click at [532, 111] on input "Search Form" at bounding box center [590, 107] width 135 height 23
paste input "MV2PAX"
type input "MV2PAX"
click at [599, 140] on button "Search" at bounding box center [632, 152] width 66 height 24
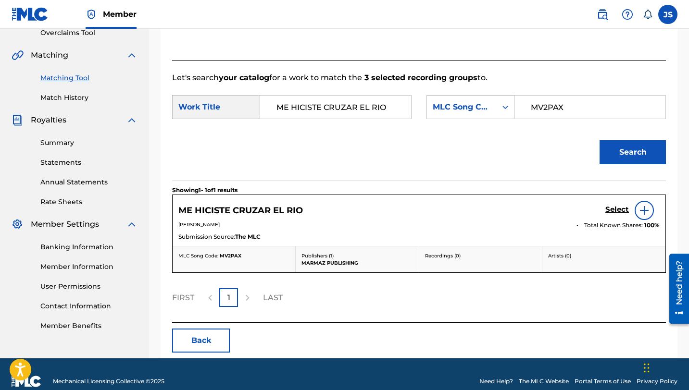
click at [631, 203] on div "Select" at bounding box center [632, 210] width 54 height 19
click at [619, 204] on div "Select" at bounding box center [632, 210] width 54 height 19
click at [618, 211] on h5 "Select" at bounding box center [617, 209] width 24 height 9
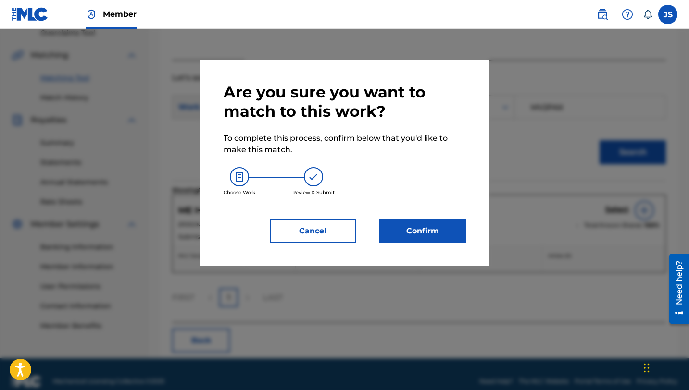
click at [451, 229] on button "Confirm" at bounding box center [422, 231] width 87 height 24
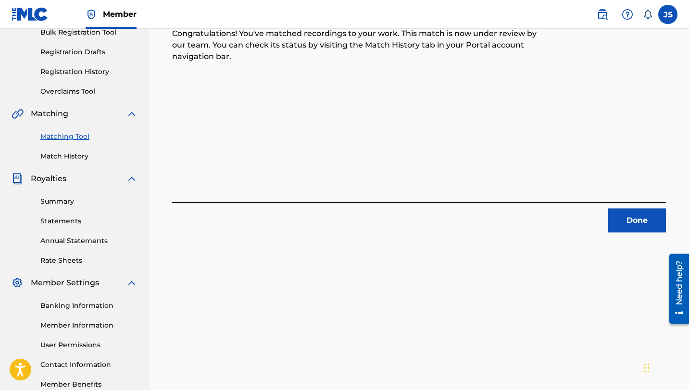
scroll to position [118, 0]
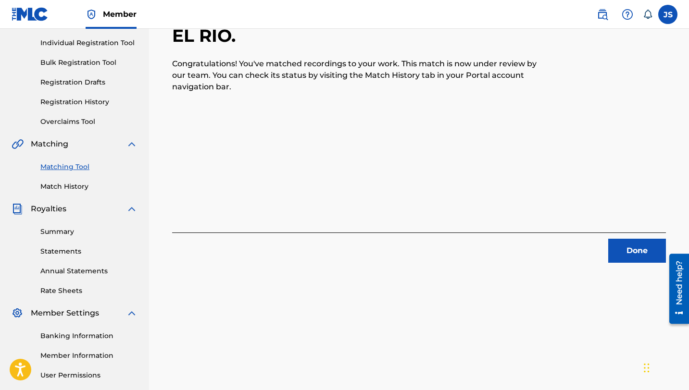
click at [604, 250] on div "Done" at bounding box center [419, 248] width 494 height 30
click at [608, 250] on button "Done" at bounding box center [637, 251] width 58 height 24
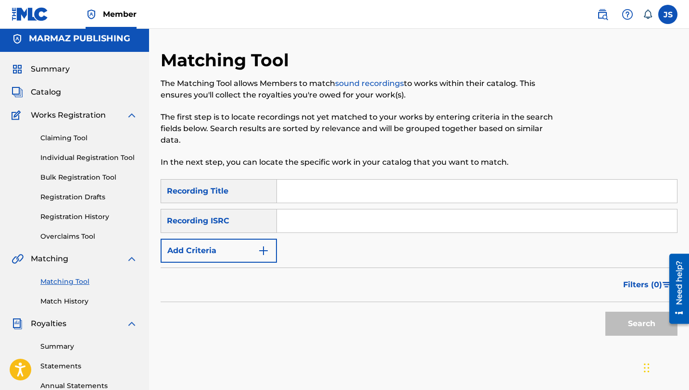
scroll to position [0, 0]
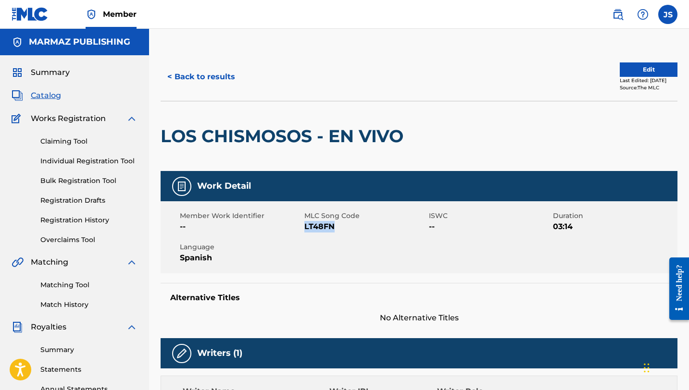
click at [209, 75] on button "< Back to results" at bounding box center [201, 77] width 81 height 24
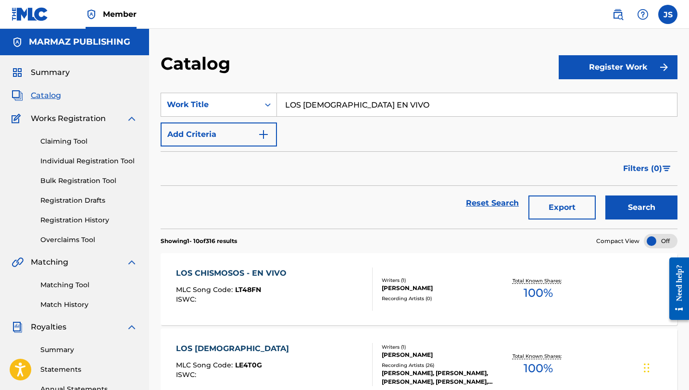
click at [335, 106] on input "LOS CHISMOSOS EN VIVO" at bounding box center [477, 104] width 400 height 23
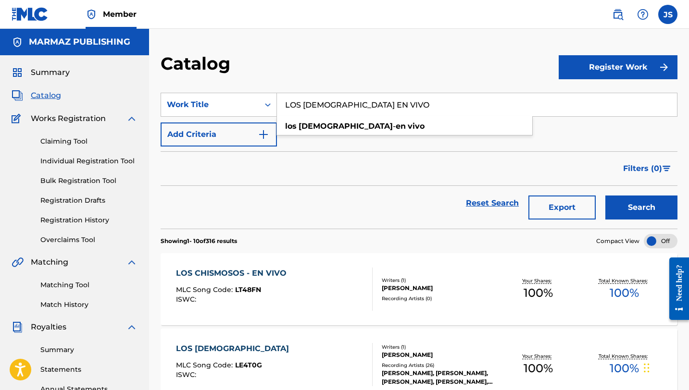
paste input "HIPÓCRITAS"
type input "LOS HIPÓCRITAS"
click at [605, 196] on button "Search" at bounding box center [641, 208] width 72 height 24
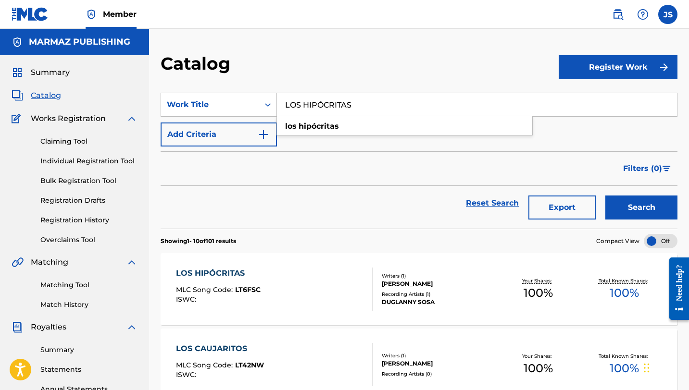
click at [278, 282] on div "LOS HIPÓCRITAS MLC Song Code : LT6FSC ISWC :" at bounding box center [274, 289] width 197 height 43
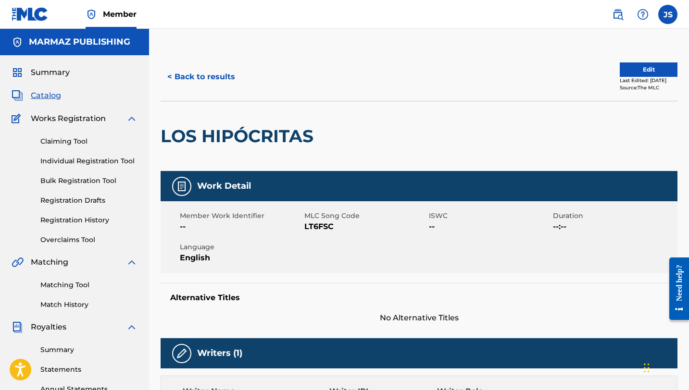
click at [321, 227] on span "LT6FSC" at bounding box center [365, 227] width 122 height 12
click at [319, 231] on span "LT6FSC" at bounding box center [365, 227] width 122 height 12
click at [319, 229] on span "LT6FSC" at bounding box center [365, 227] width 122 height 12
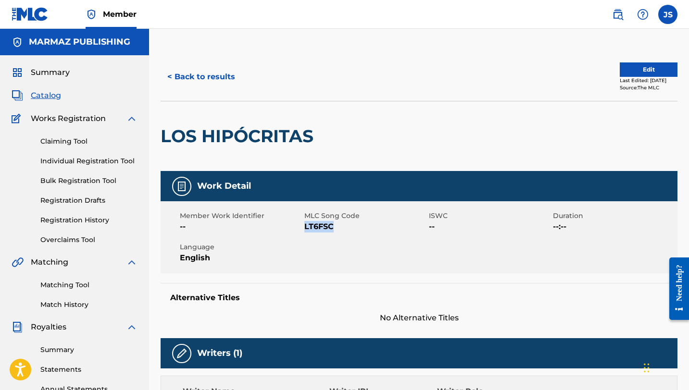
copy span "LT6FSC"
click at [219, 72] on button "< Back to results" at bounding box center [201, 77] width 81 height 24
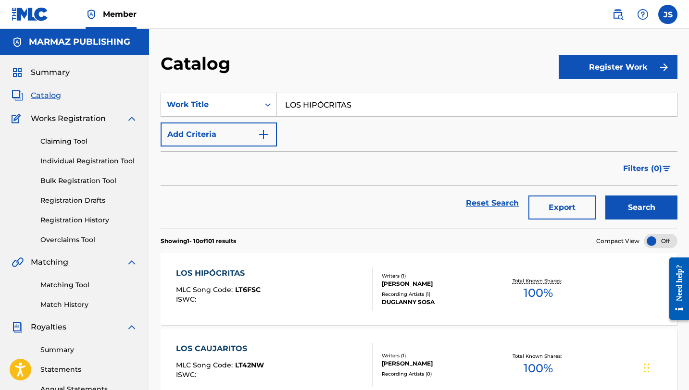
click at [303, 108] on input "LOS HIPÓCRITAS" at bounding box center [477, 104] width 400 height 23
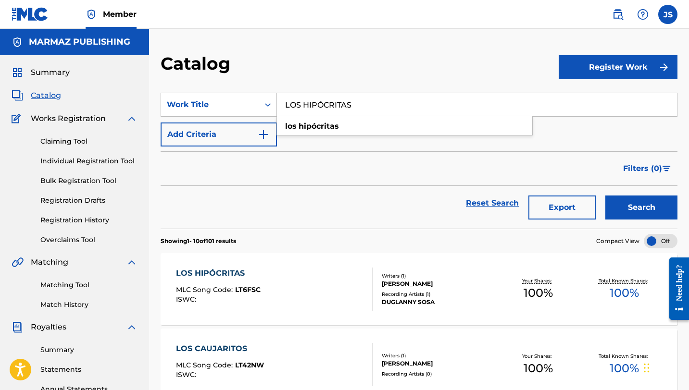
click at [303, 108] on input "LOS HIPÓCRITAS" at bounding box center [477, 104] width 400 height 23
paste input "PATRONIANDO EN VIVO"
type input "PATRONIANDO EN VIVO"
click at [605, 196] on button "Search" at bounding box center [641, 208] width 72 height 24
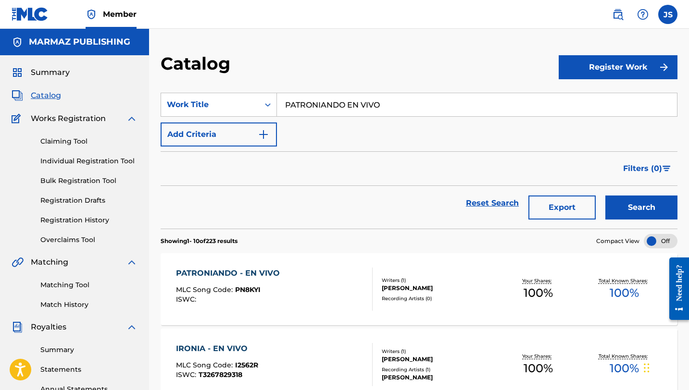
click at [252, 269] on div "PATRONIANDO - EN VIVO" at bounding box center [230, 274] width 109 height 12
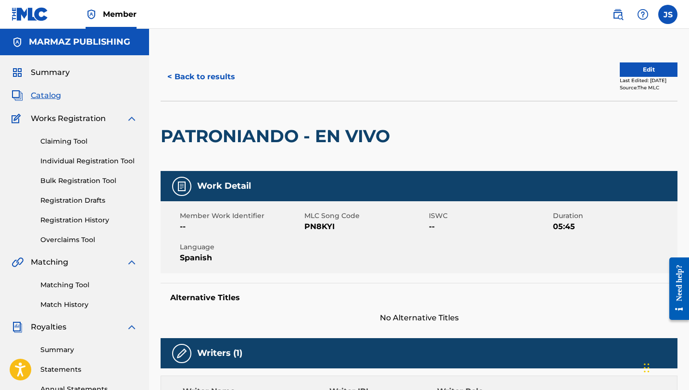
click at [315, 222] on span "PN8KYI" at bounding box center [365, 227] width 122 height 12
copy span "PN8KYI"
click at [215, 87] on button "< Back to results" at bounding box center [201, 77] width 81 height 24
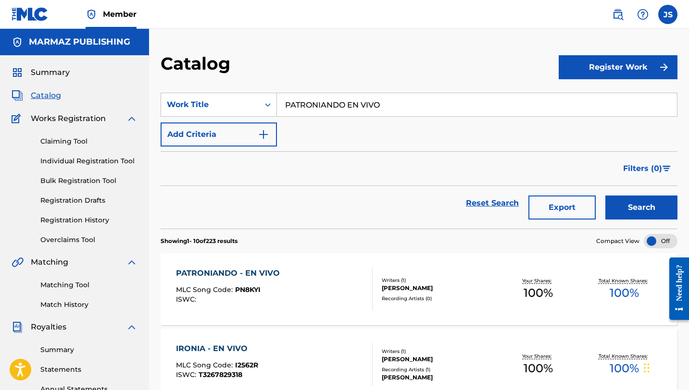
click at [324, 98] on input "PATRONIANDO EN VIVO" at bounding box center [477, 104] width 400 height 23
paste input "OPURRI #2"
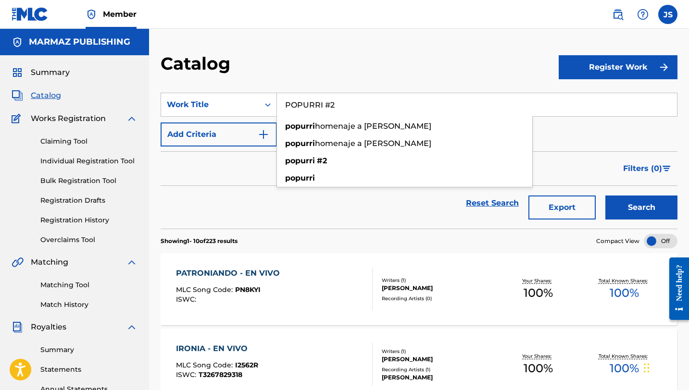
type input "POPURRI #2"
click at [605, 196] on button "Search" at bounding box center [641, 208] width 72 height 24
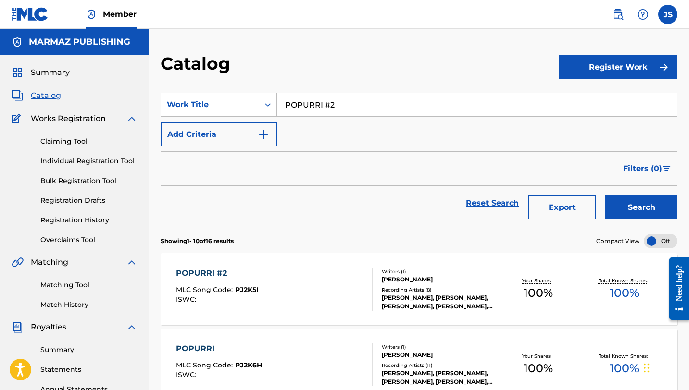
click at [325, 274] on div "POPURRI #2 MLC Song Code : PJ2K5I ISWC :" at bounding box center [274, 289] width 197 height 43
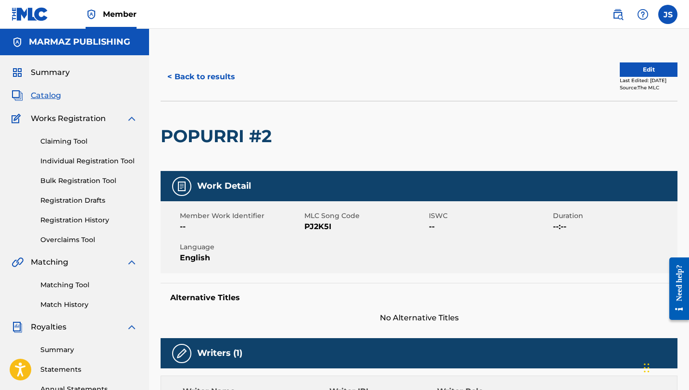
click at [311, 223] on span "PJ2K5I" at bounding box center [365, 227] width 122 height 12
copy span "PJ2K5I"
click at [222, 74] on button "< Back to results" at bounding box center [201, 77] width 81 height 24
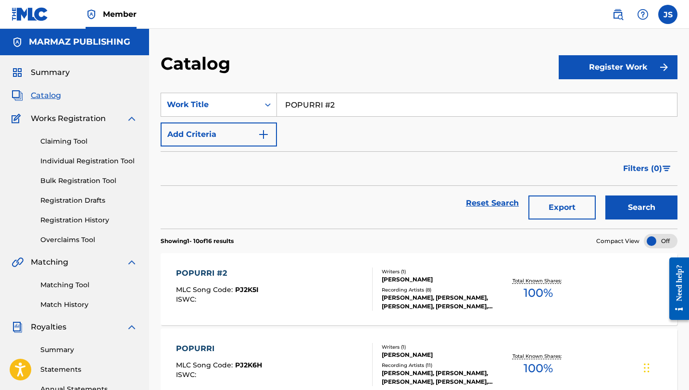
click at [419, 105] on input "POPURRI #2" at bounding box center [477, 104] width 400 height 23
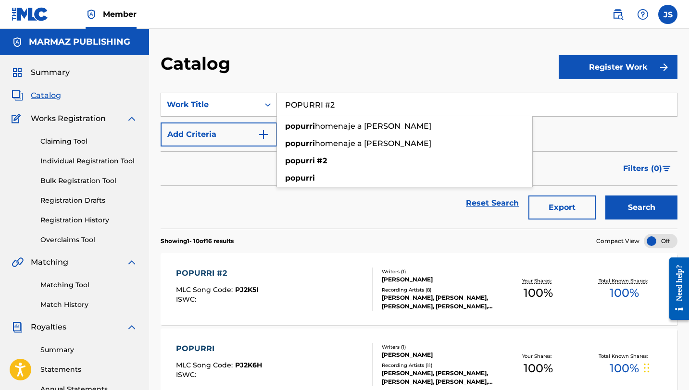
click at [419, 105] on input "POPURRI #2" at bounding box center [477, 104] width 400 height 23
paste input "SE APAGO LA [PERSON_NAME]"
type input "SE APAGO LA [PERSON_NAME]"
click at [605, 196] on button "Search" at bounding box center [641, 208] width 72 height 24
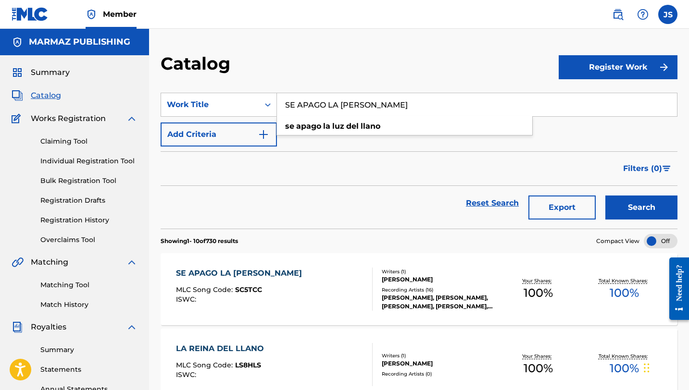
click at [300, 291] on div "MLC Song Code : SC5TCC" at bounding box center [241, 292] width 131 height 10
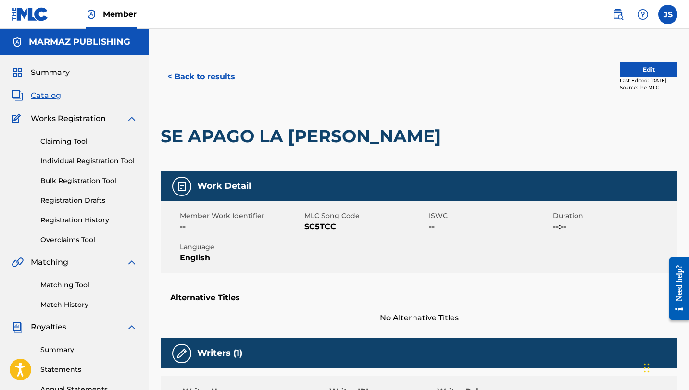
click at [317, 228] on span "SC5TCC" at bounding box center [365, 227] width 122 height 12
copy span "SC5TCC"
click at [212, 76] on button "< Back to results" at bounding box center [201, 77] width 81 height 24
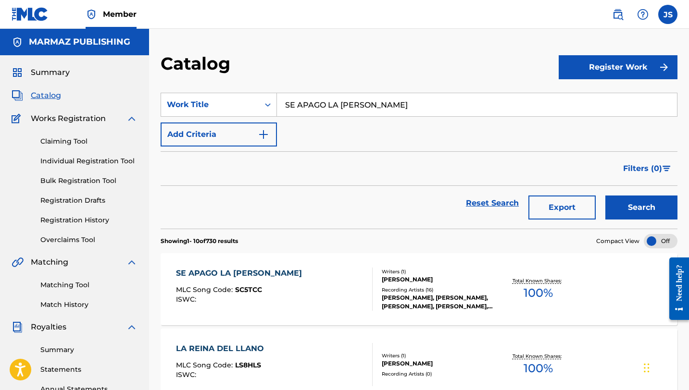
click at [302, 104] on input "SE APAGO LA [PERSON_NAME]" at bounding box center [477, 104] width 400 height 23
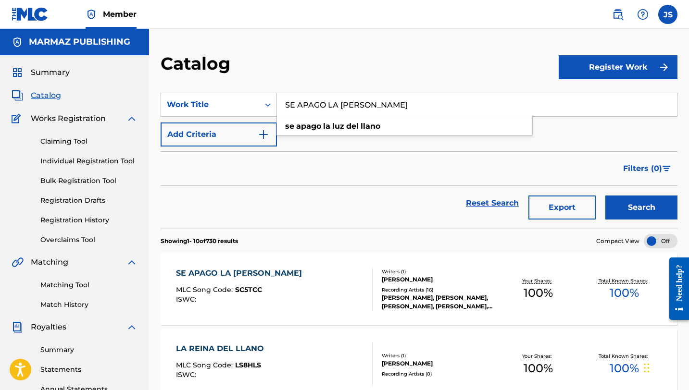
paste input "UN AMOR EN"
type input "UN AMOR EN EL LLANO"
click at [605, 196] on button "Search" at bounding box center [641, 208] width 72 height 24
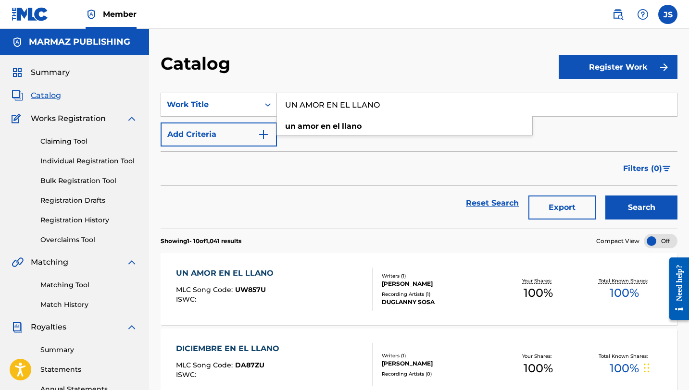
click at [304, 256] on div "UN AMOR EN EL LLANO MLC Song Code : UW857U ISWC : Writers ( 1 ) DUGLANNY SOSA E…" at bounding box center [419, 289] width 517 height 72
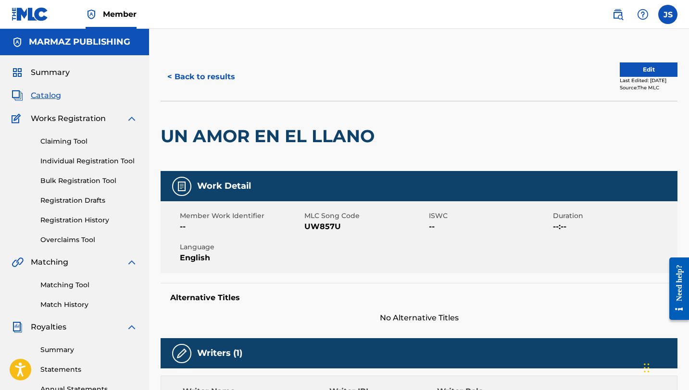
click at [324, 227] on span "UW857U" at bounding box center [365, 227] width 122 height 12
copy span "UW857U"
click at [197, 63] on div "< Back to results Edit Last Edited: March 16, 2025 Source: The MLC" at bounding box center [419, 77] width 517 height 48
click at [197, 72] on button "< Back to results" at bounding box center [201, 77] width 81 height 24
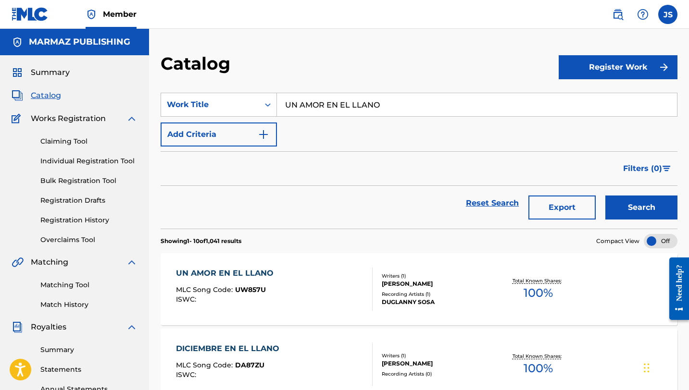
click at [332, 100] on input "UN AMOR EN EL LLANO" at bounding box center [477, 104] width 400 height 23
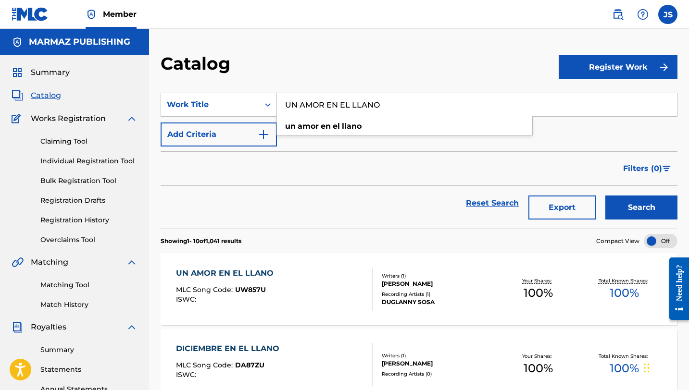
paste input "SOLO DIA ME ENGUAYAB"
type input "UN SOLO DIA ME ENGUAYABO"
click at [605, 196] on button "Search" at bounding box center [641, 208] width 72 height 24
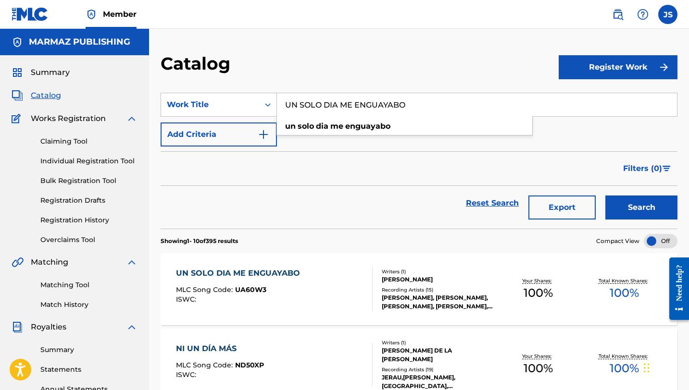
click at [329, 271] on div "UN SOLO DIA ME ENGUAYABO MLC Song Code : UA60W3 ISWC :" at bounding box center [274, 289] width 197 height 43
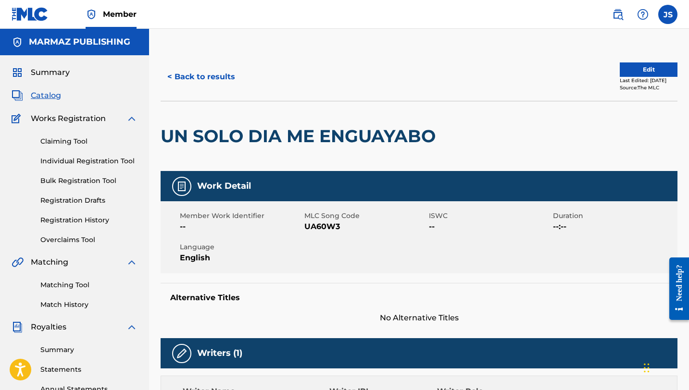
click at [316, 229] on span "UA60W3" at bounding box center [365, 227] width 122 height 12
copy span "UA60W3"
click at [219, 68] on button "< Back to results" at bounding box center [201, 77] width 81 height 24
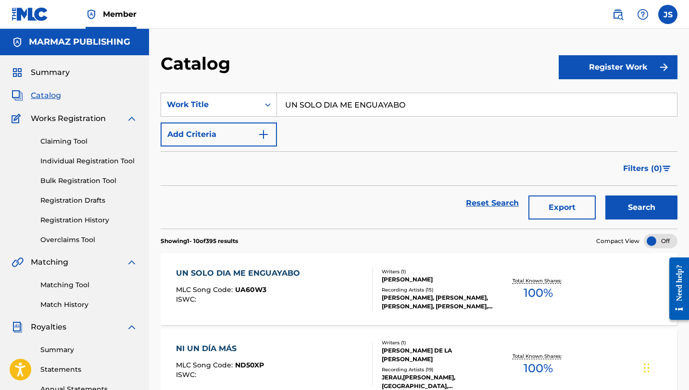
click at [332, 100] on input "UN SOLO DIA ME ENGUAYABO" at bounding box center [477, 104] width 400 height 23
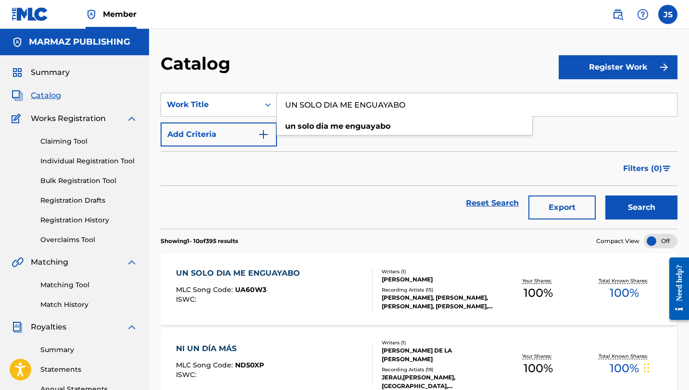
paste input "Y COMO ME DIJO UN CHIN"
type input "Y COMO ME DIJO UN CHINO"
click at [605, 196] on button "Search" at bounding box center [641, 208] width 72 height 24
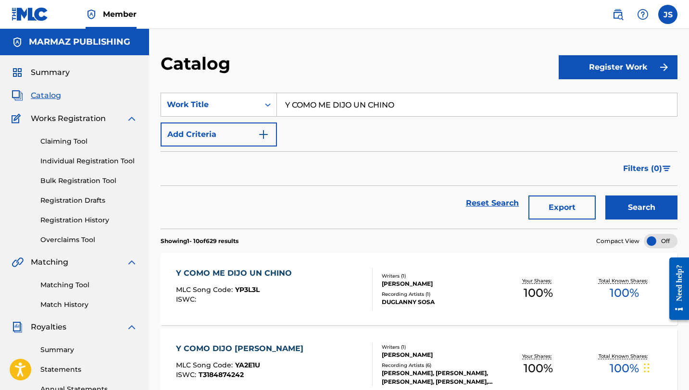
click at [293, 270] on div "Y COMO ME DIJO UN CHINO" at bounding box center [236, 274] width 121 height 12
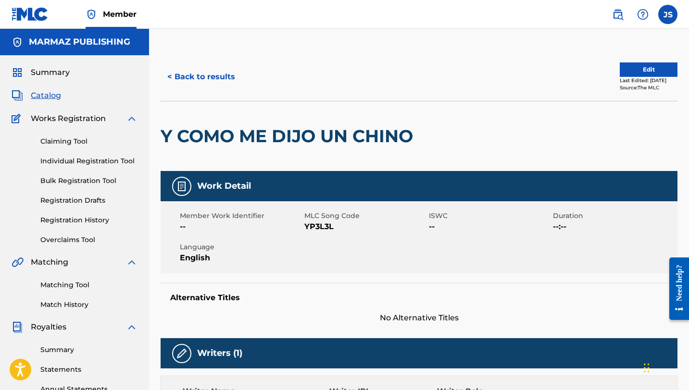
click at [316, 224] on span "YP3L3L" at bounding box center [365, 227] width 122 height 12
copy span "YP3L3L"
click at [213, 89] on div "< Back to results Edit Last Edited: March 16, 2025 Source: The MLC" at bounding box center [419, 77] width 517 height 48
click at [213, 80] on button "< Back to results" at bounding box center [201, 77] width 81 height 24
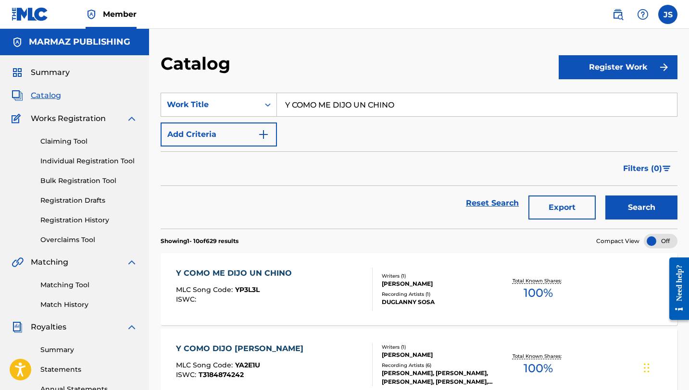
click at [322, 97] on input "Y COMO ME DIJO UN CHINO" at bounding box center [477, 104] width 400 height 23
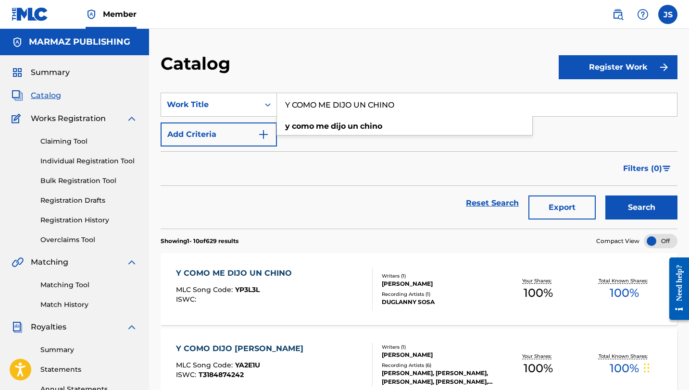
click at [322, 97] on input "Y COMO ME DIJO UN CHINO" at bounding box center [477, 104] width 400 height 23
paste input "A NO ANDARÉ CON LIMPIOS"
type input "YA NO ANDARÉ CON LIMPIOS"
click at [605, 196] on button "Search" at bounding box center [641, 208] width 72 height 24
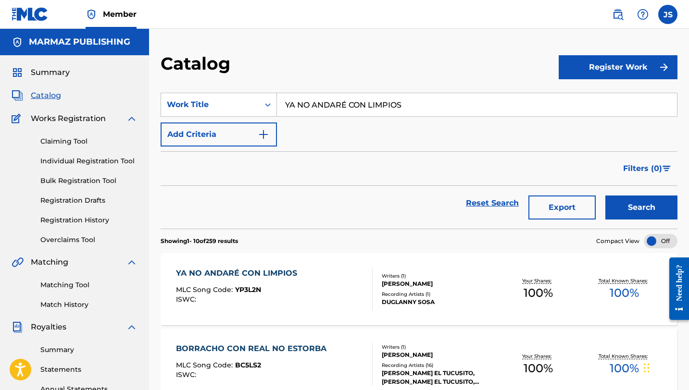
click at [307, 269] on div "YA NO ANDARÉ CON LIMPIOS MLC Song Code : YP3L2N ISWC :" at bounding box center [274, 289] width 197 height 43
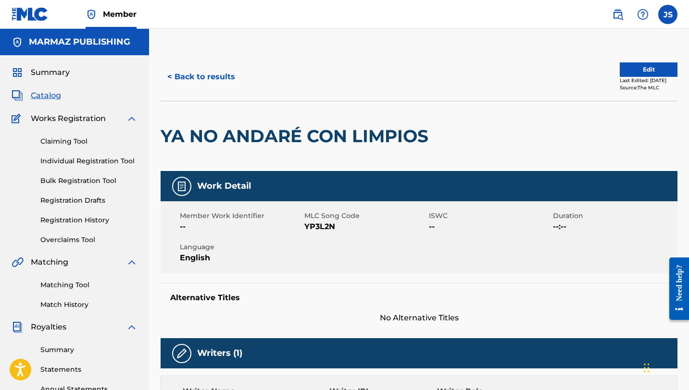
click at [315, 230] on span "YP3L2N" at bounding box center [365, 227] width 122 height 12
copy span "YP3L2N"
click at [214, 73] on button "< Back to results" at bounding box center [201, 77] width 81 height 24
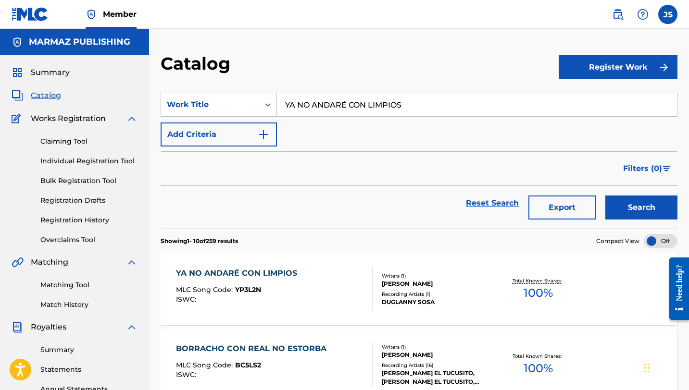
click at [325, 106] on input "YA NO ANDARÉ CON LIMPIOS" at bounding box center [477, 104] width 400 height 23
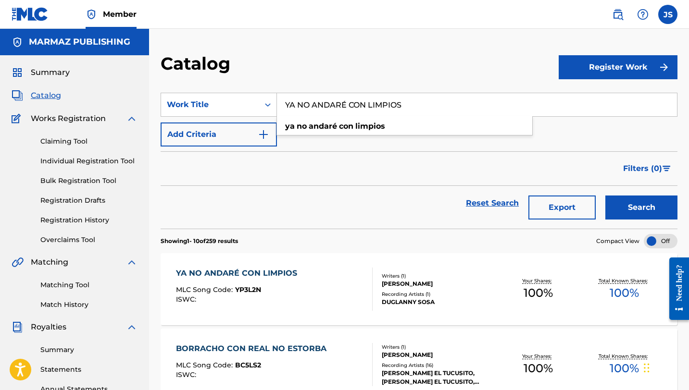
paste input "O ME QUEDO CON MI SOCIA"
type input "YO ME QUEDO CON MI SOCIA"
click at [605, 196] on button "Search" at bounding box center [641, 208] width 72 height 24
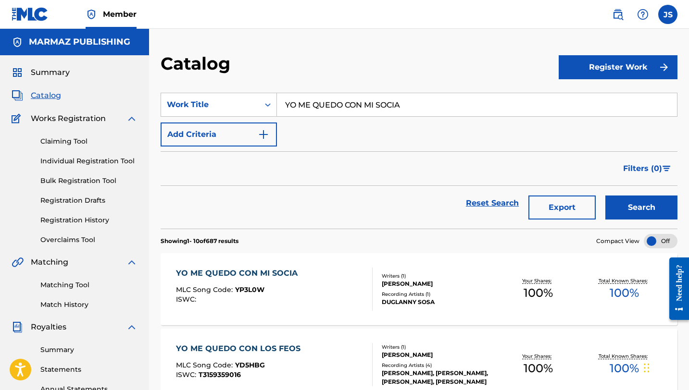
click at [303, 268] on div "YO ME QUEDO CON MI SOCIA MLC Song Code : YP3L0W ISWC :" at bounding box center [274, 289] width 197 height 43
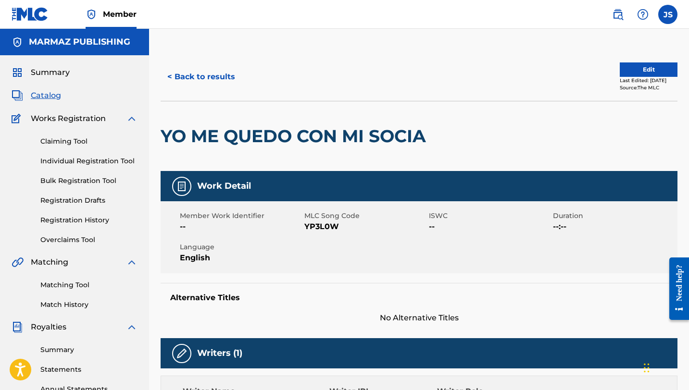
click at [313, 227] on span "YP3L0W" at bounding box center [365, 227] width 122 height 12
copy span "YP3L0W"
click at [213, 69] on button "< Back to results" at bounding box center [201, 77] width 81 height 24
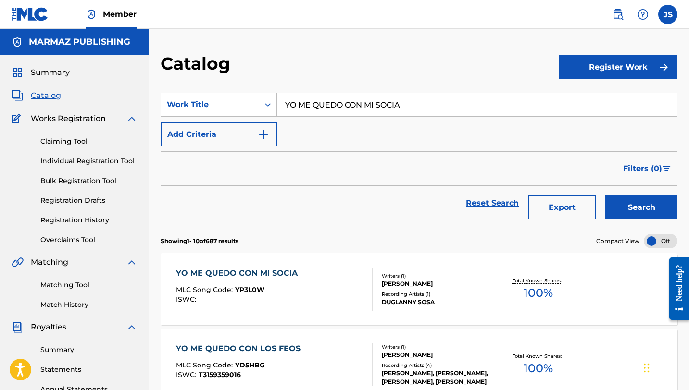
click at [348, 105] on input "YO ME QUEDO CON MI SOCIA" at bounding box center [477, 104] width 400 height 23
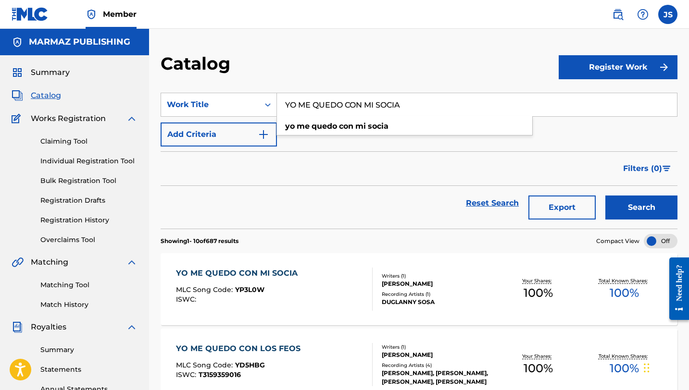
paste input "LA CAUSA DEL DOLOR"
type input "LA CAUSA DEL DOLOR"
click at [605, 196] on button "Search" at bounding box center [641, 208] width 72 height 24
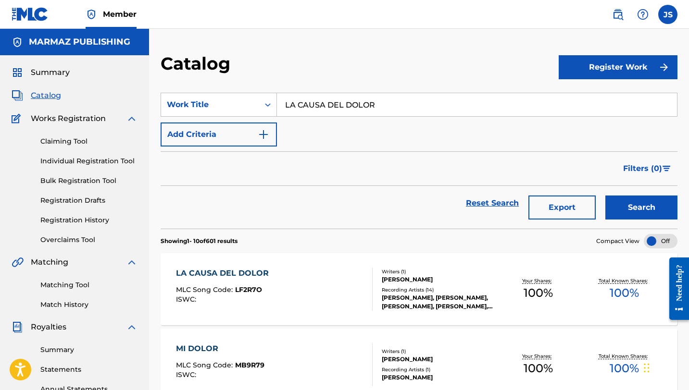
click at [313, 262] on div "LA CAUSA DEL DOLOR MLC Song Code : LF2R7O ISWC : Writers ( 1 ) EDGARDO JAVIER R…" at bounding box center [419, 289] width 517 height 72
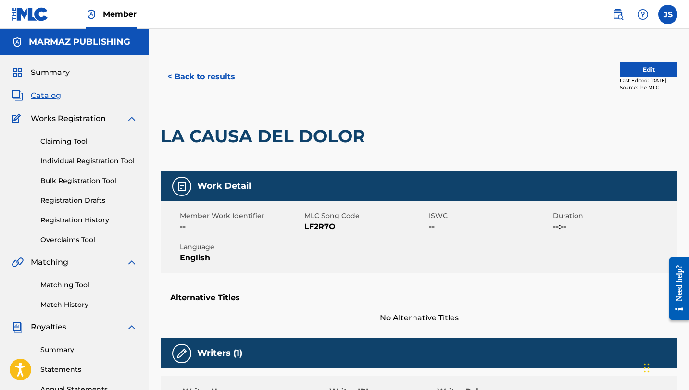
click at [321, 224] on span "LF2R7O" at bounding box center [365, 227] width 122 height 12
copy span "LF2R7O"
click at [210, 71] on button "< Back to results" at bounding box center [201, 77] width 81 height 24
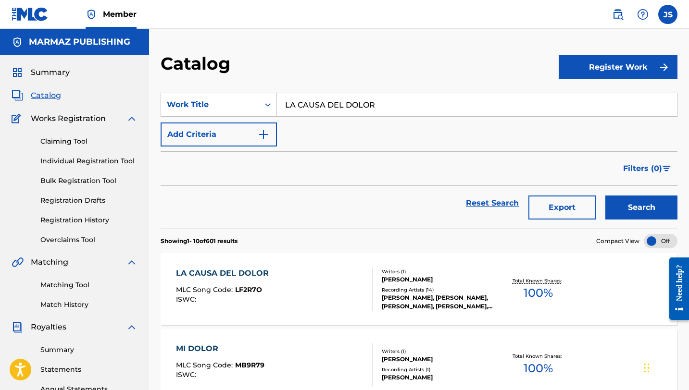
click at [404, 105] on input "LA CAUSA DEL DOLOR" at bounding box center [477, 104] width 400 height 23
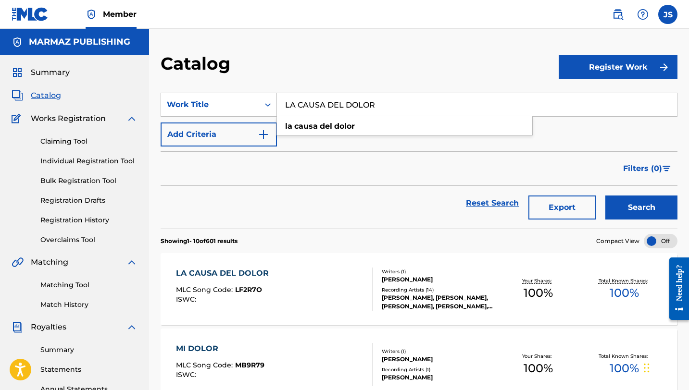
click at [404, 105] on input "LA CAUSA DEL DOLOR" at bounding box center [477, 104] width 400 height 23
paste input "ME HICISTE CRUZAR EL RIO"
type input "ME HICISTE CRUZAR EL RIO"
click at [605, 196] on button "Search" at bounding box center [641, 208] width 72 height 24
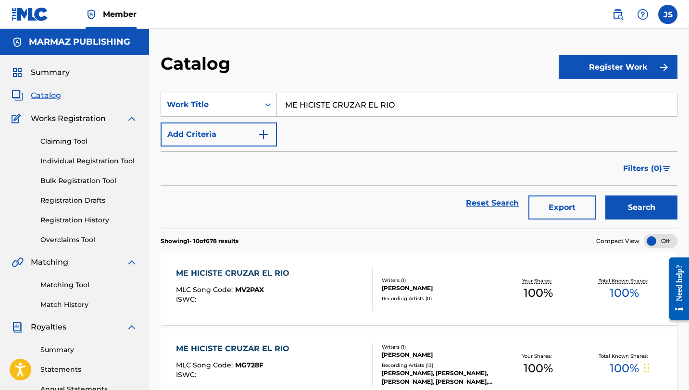
click at [346, 262] on div "ME HICISTE CRUZAR EL RIO MLC Song Code : MV2PAX ISWC : Writers ( 1 ) EDGARDO JA…" at bounding box center [419, 289] width 517 height 72
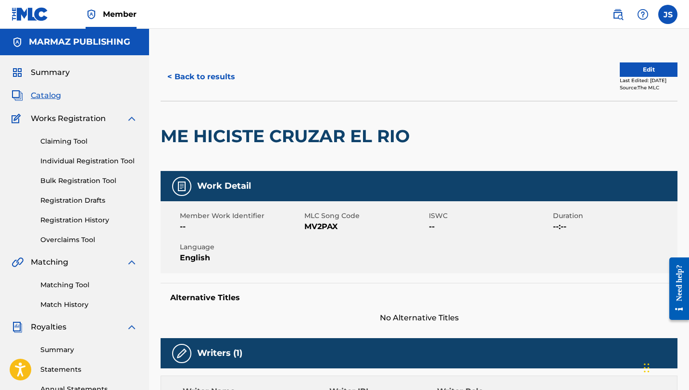
click at [318, 229] on span "MV2PAX" at bounding box center [365, 227] width 122 height 12
